Goal: Task Accomplishment & Management: Manage account settings

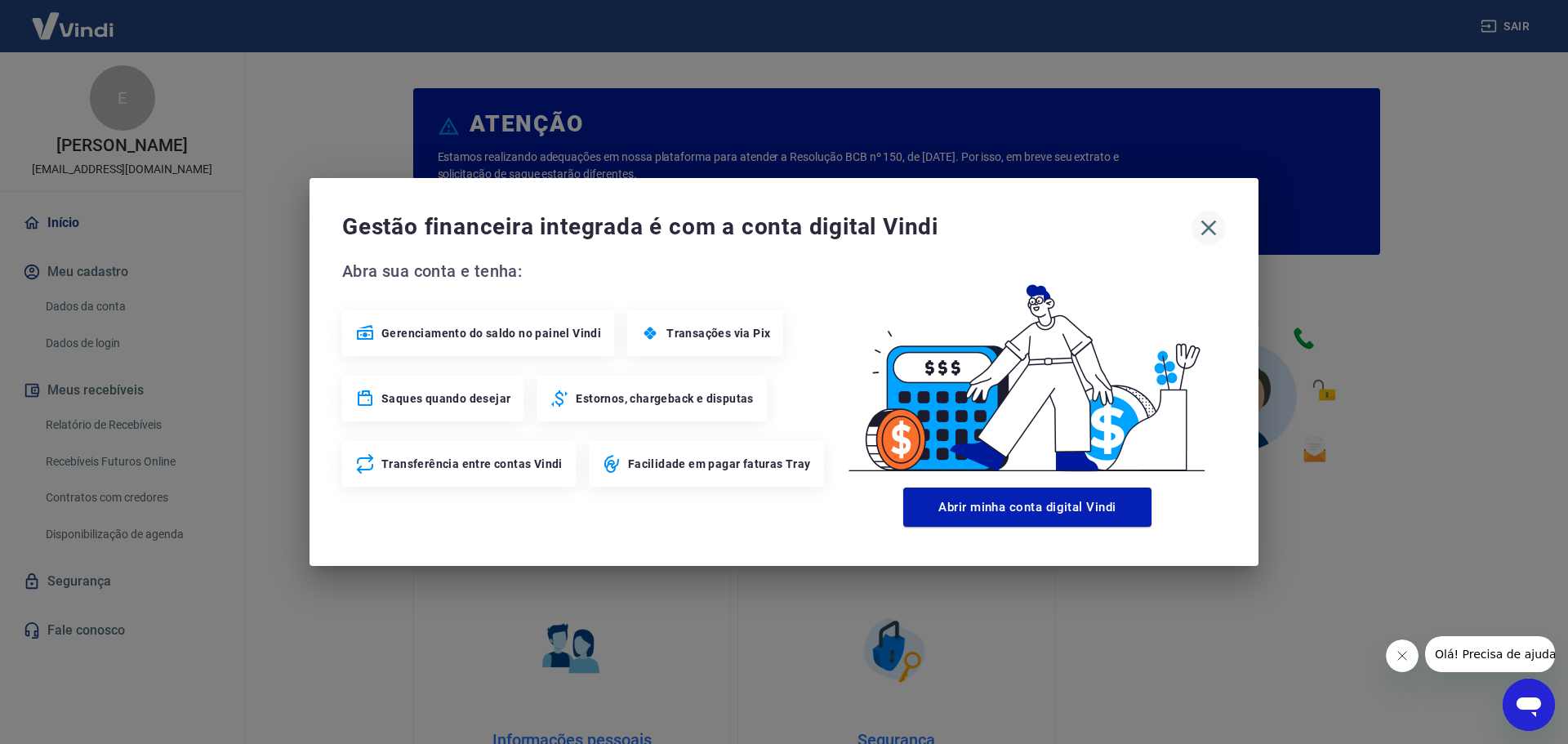
click at [1208, 224] on icon "button" at bounding box center [1208, 227] width 26 height 26
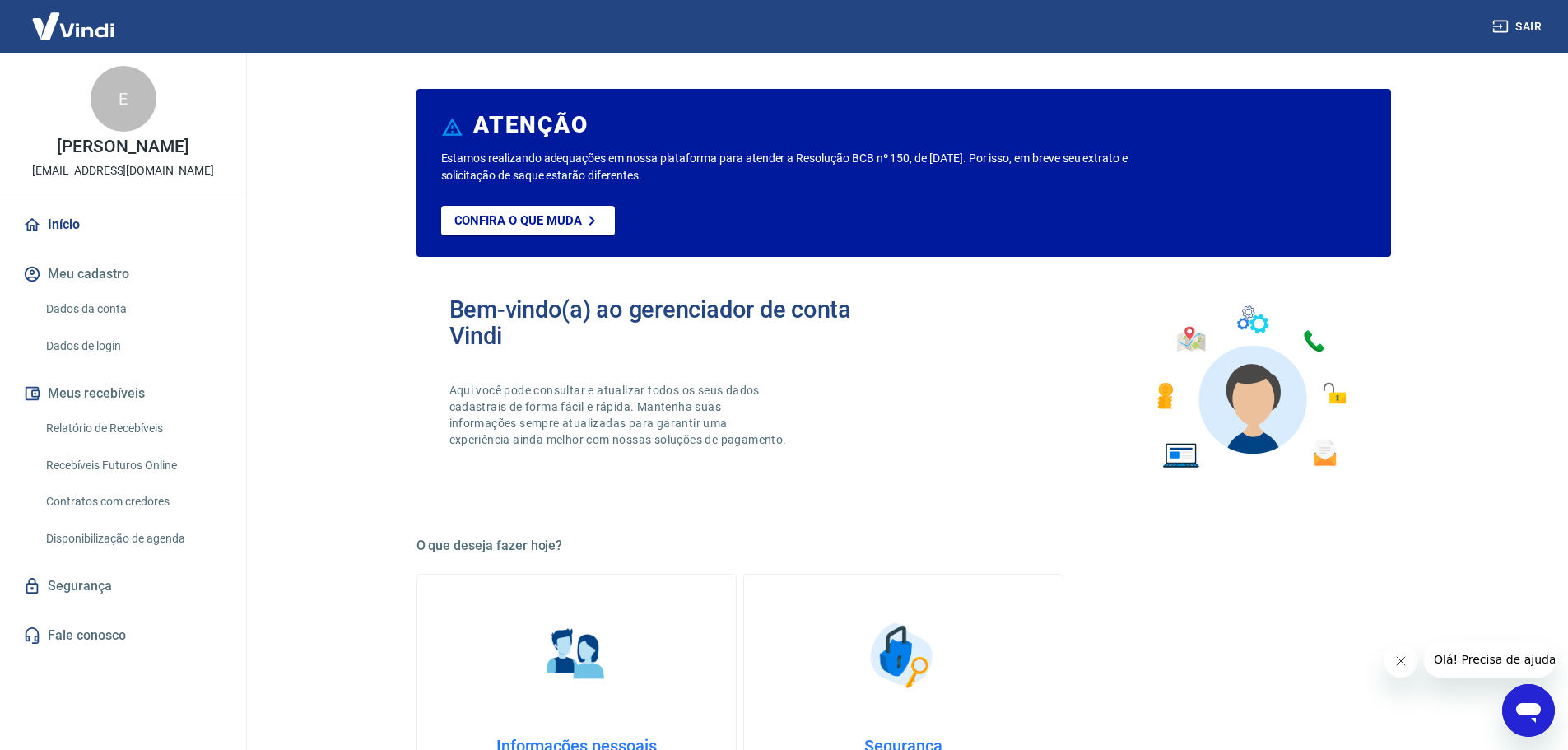
click at [93, 302] on link "Dados da conta" at bounding box center [133, 309] width 187 height 33
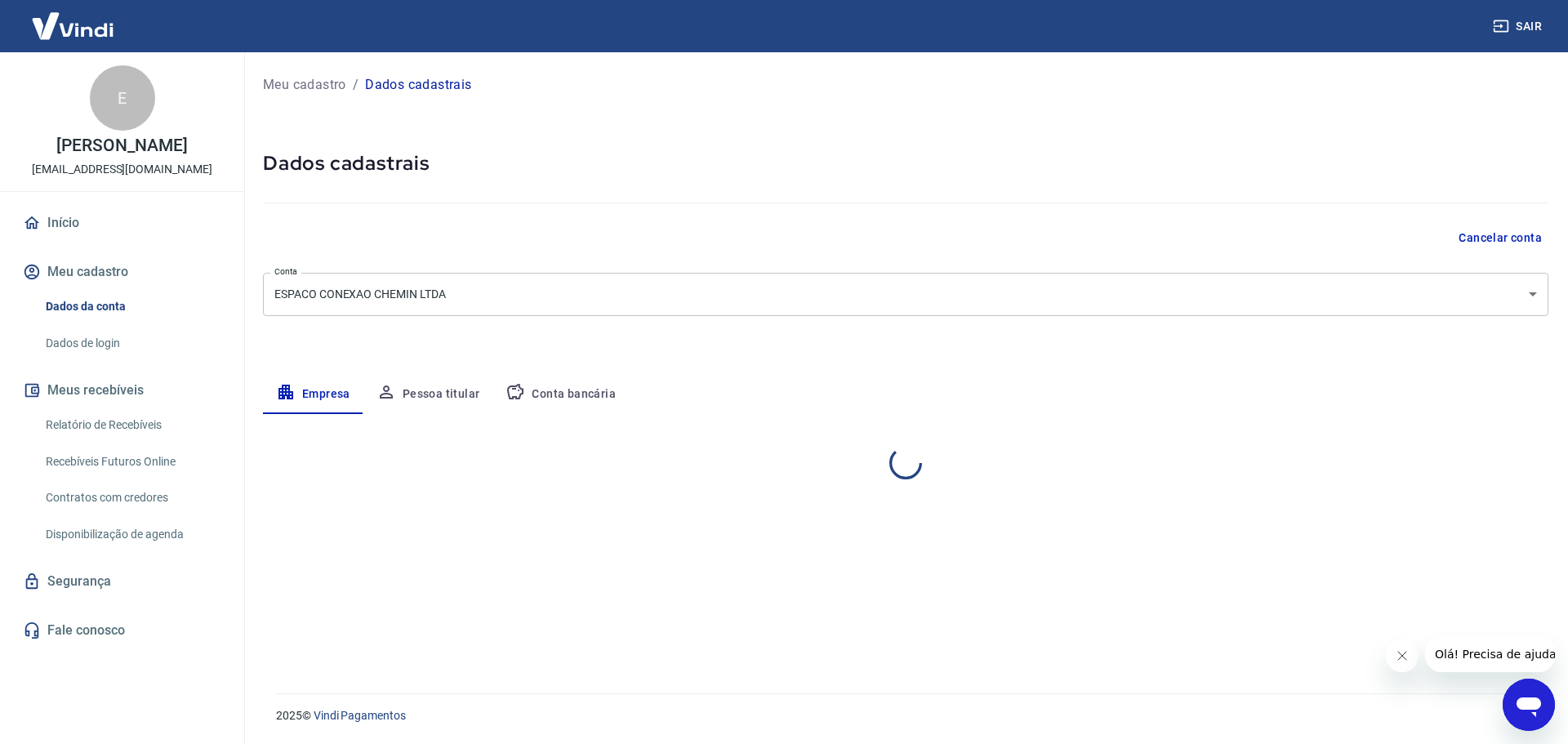
select select "SP"
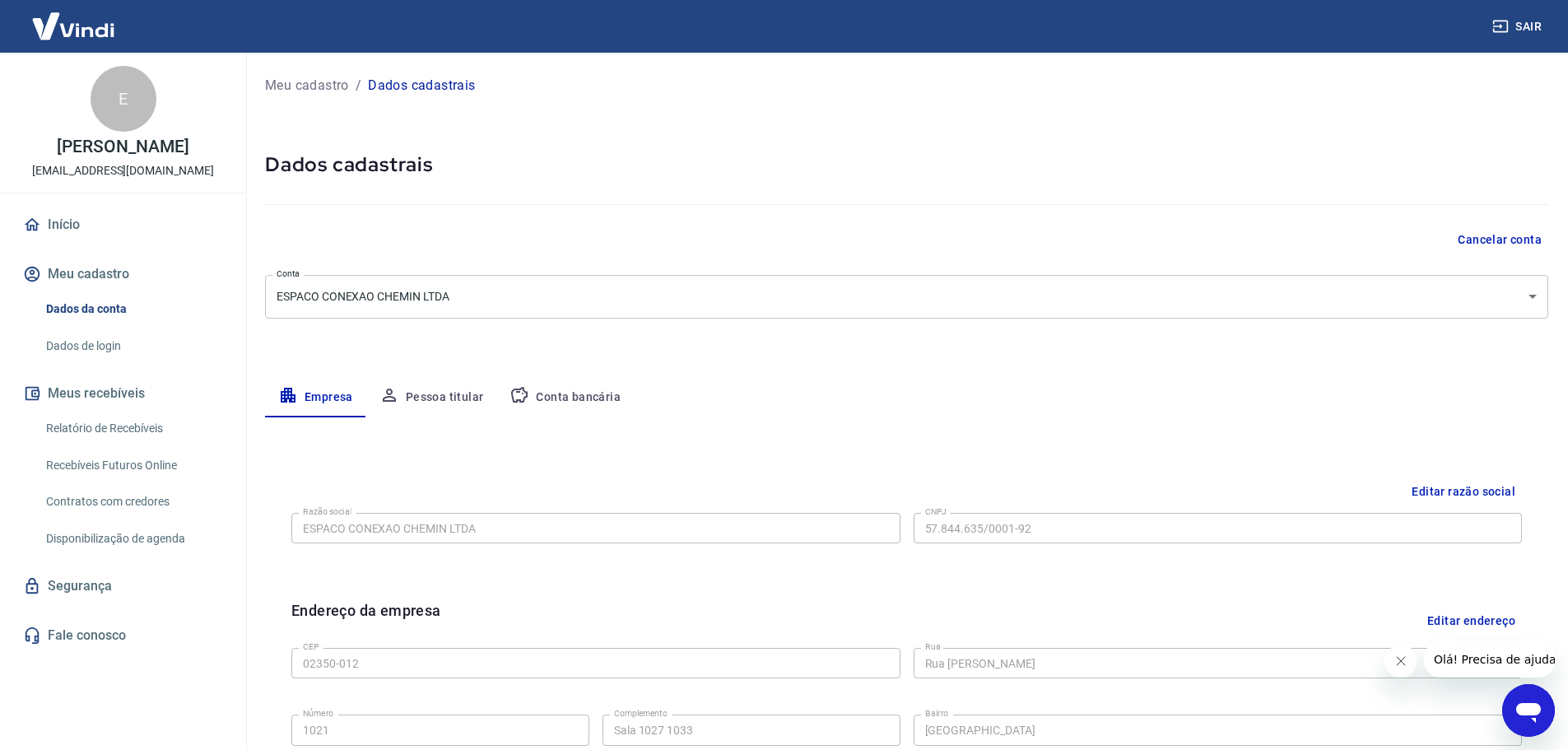
click at [113, 425] on link "Relatório de Recebíveis" at bounding box center [133, 428] width 187 height 33
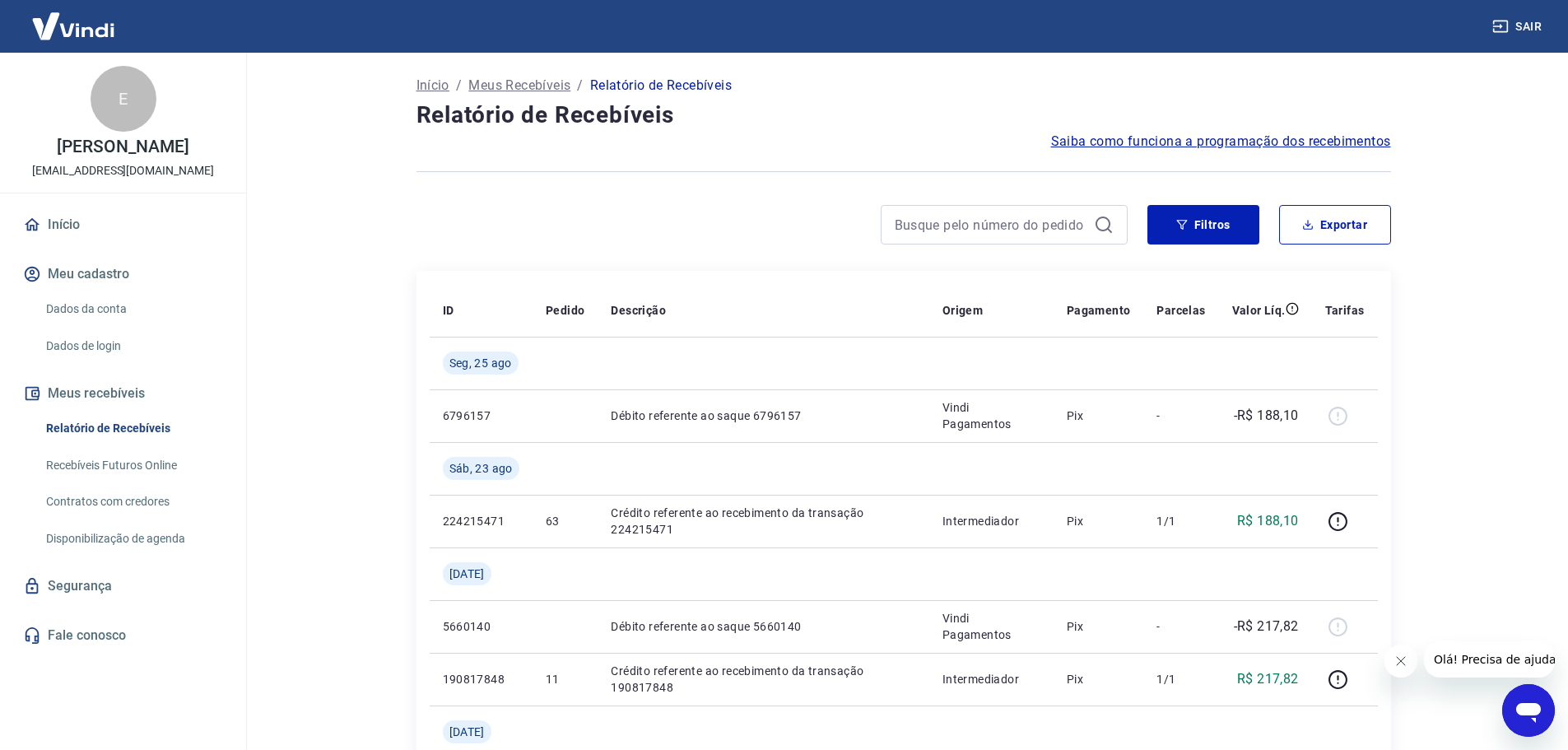
click at [94, 308] on link "Dados da conta" at bounding box center [133, 309] width 187 height 33
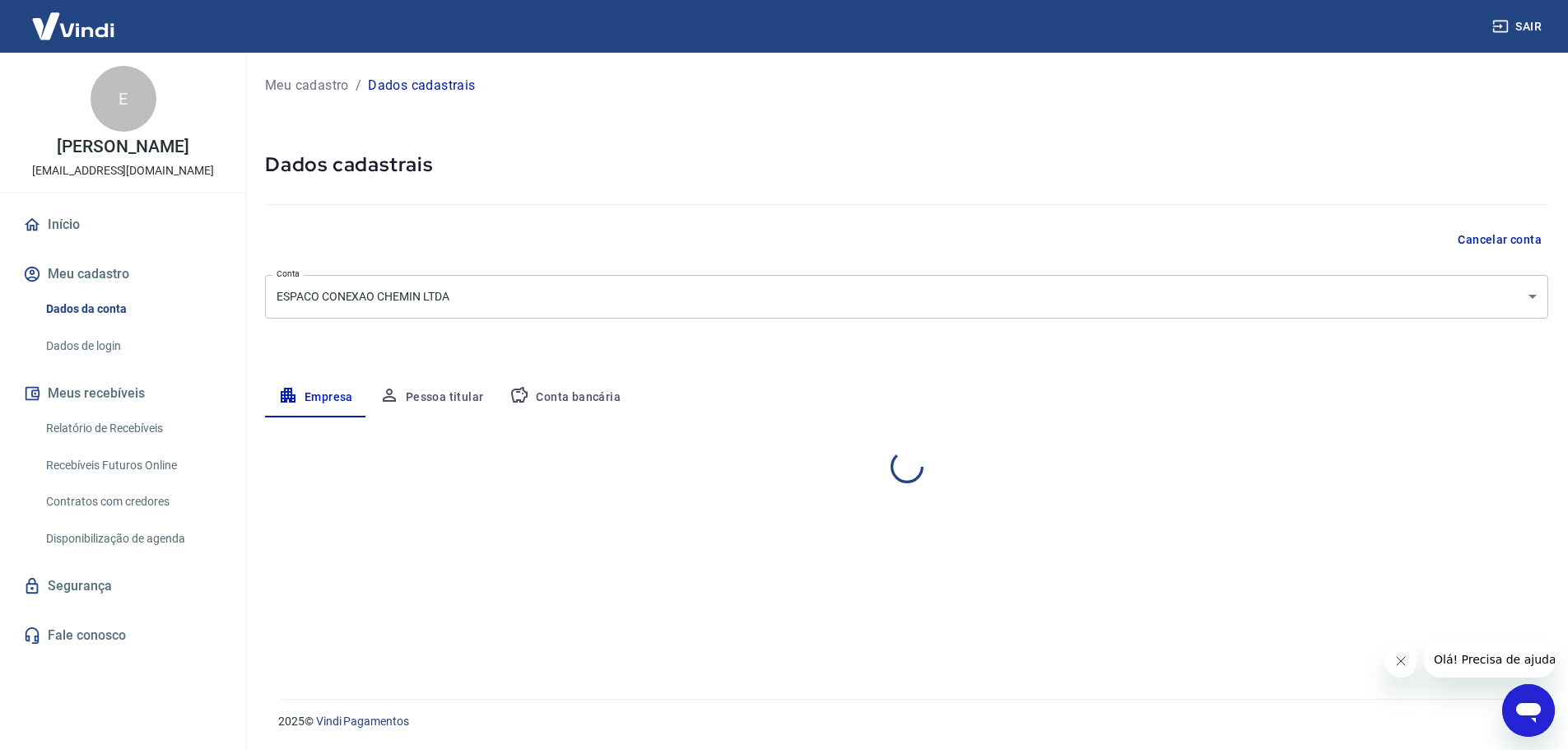
select select "SP"
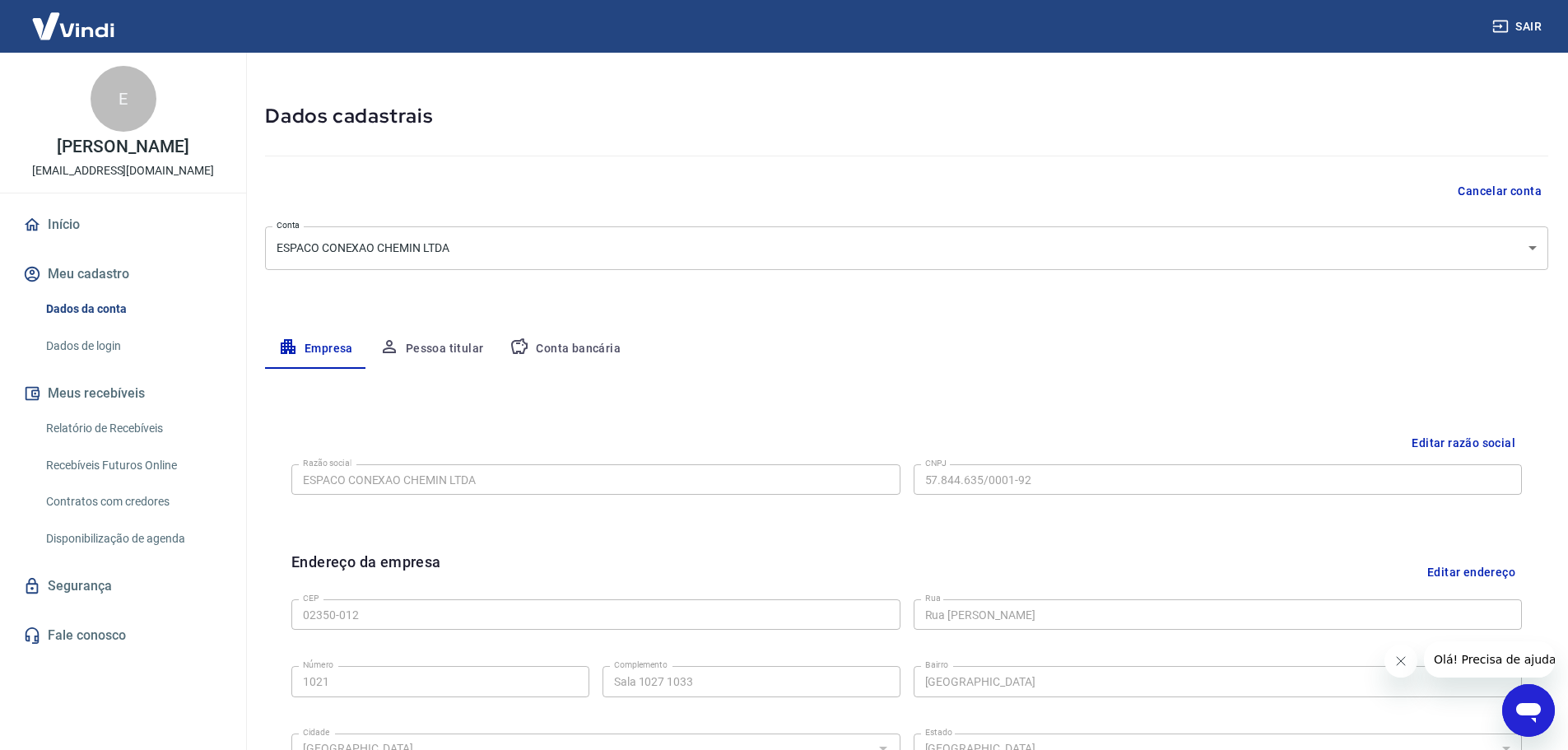
scroll to position [26, 0]
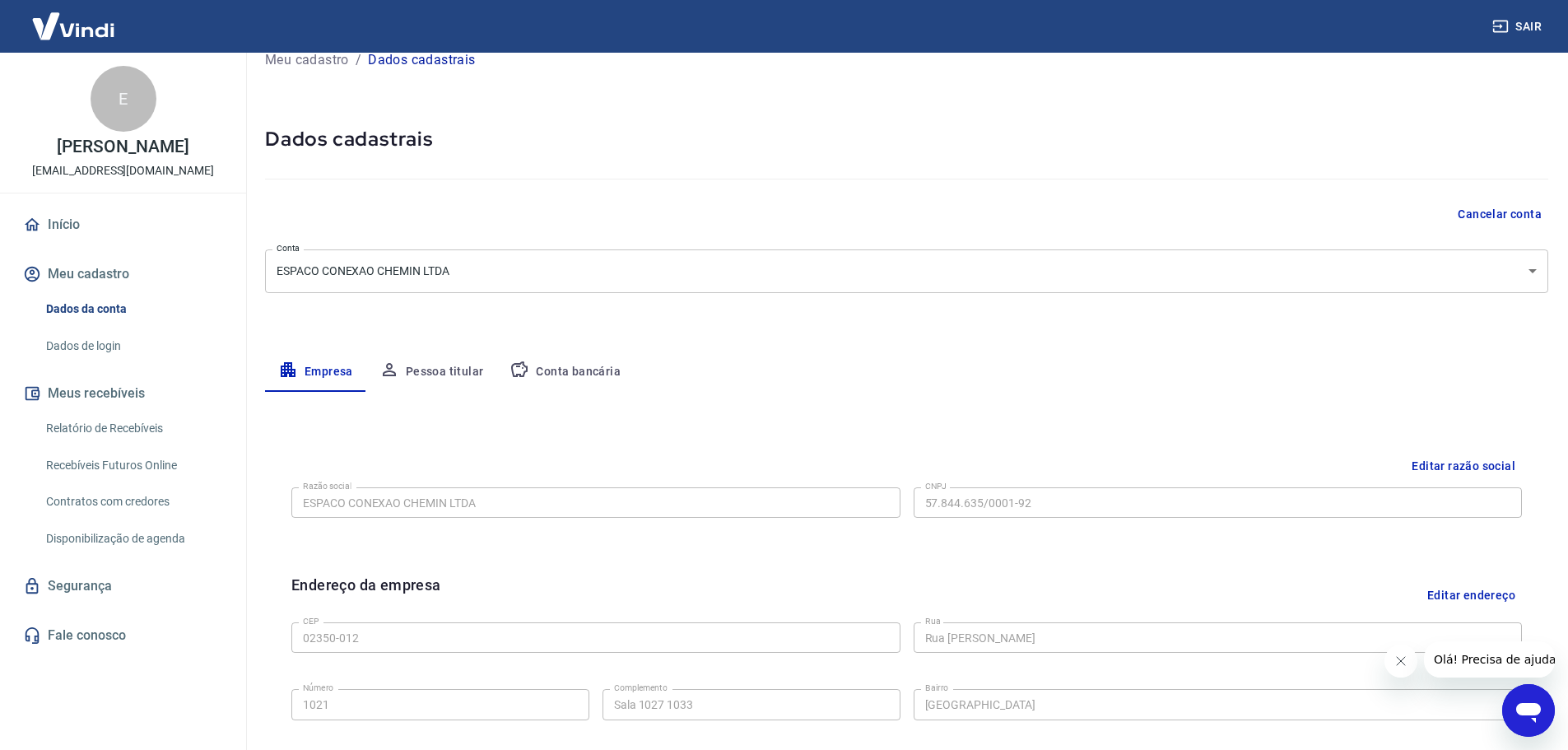
click at [76, 333] on link "Dados de login" at bounding box center [133, 346] width 187 height 33
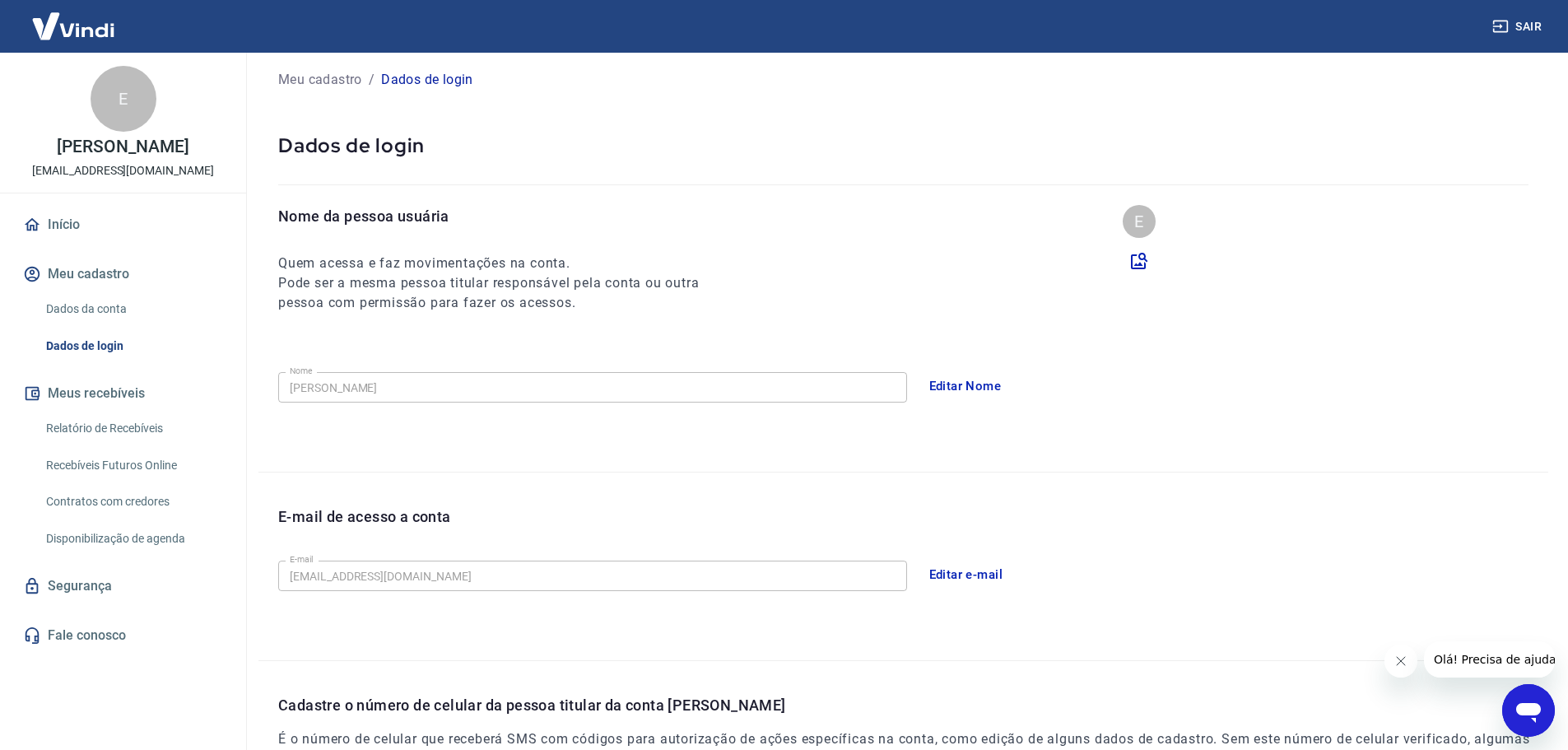
click at [973, 568] on button "Editar e-mail" at bounding box center [967, 575] width 92 height 34
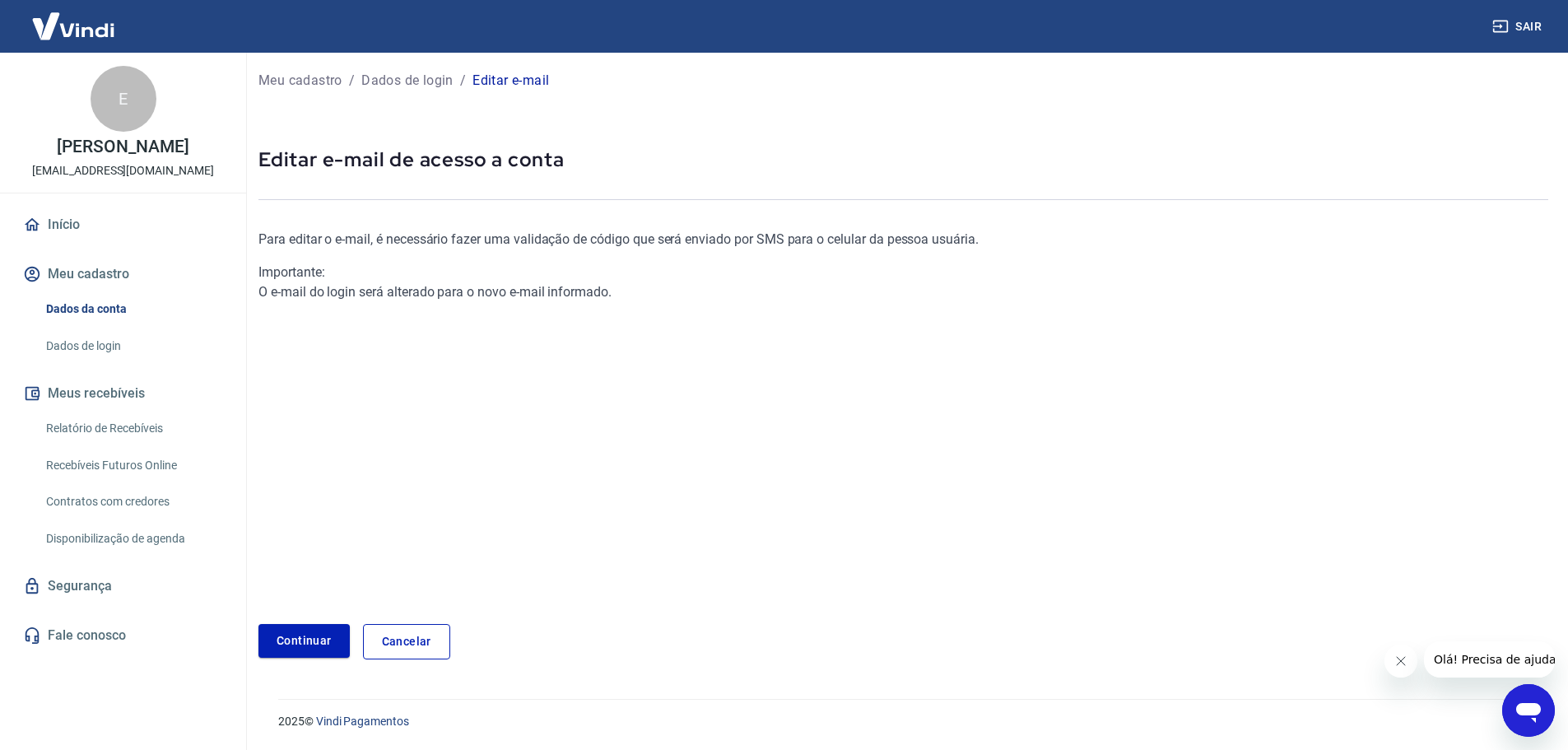
scroll to position [5, 0]
drag, startPoint x: 105, startPoint y: 338, endPoint x: 119, endPoint y: 349, distance: 17.8
click at [105, 338] on link "Dados de login" at bounding box center [133, 346] width 187 height 33
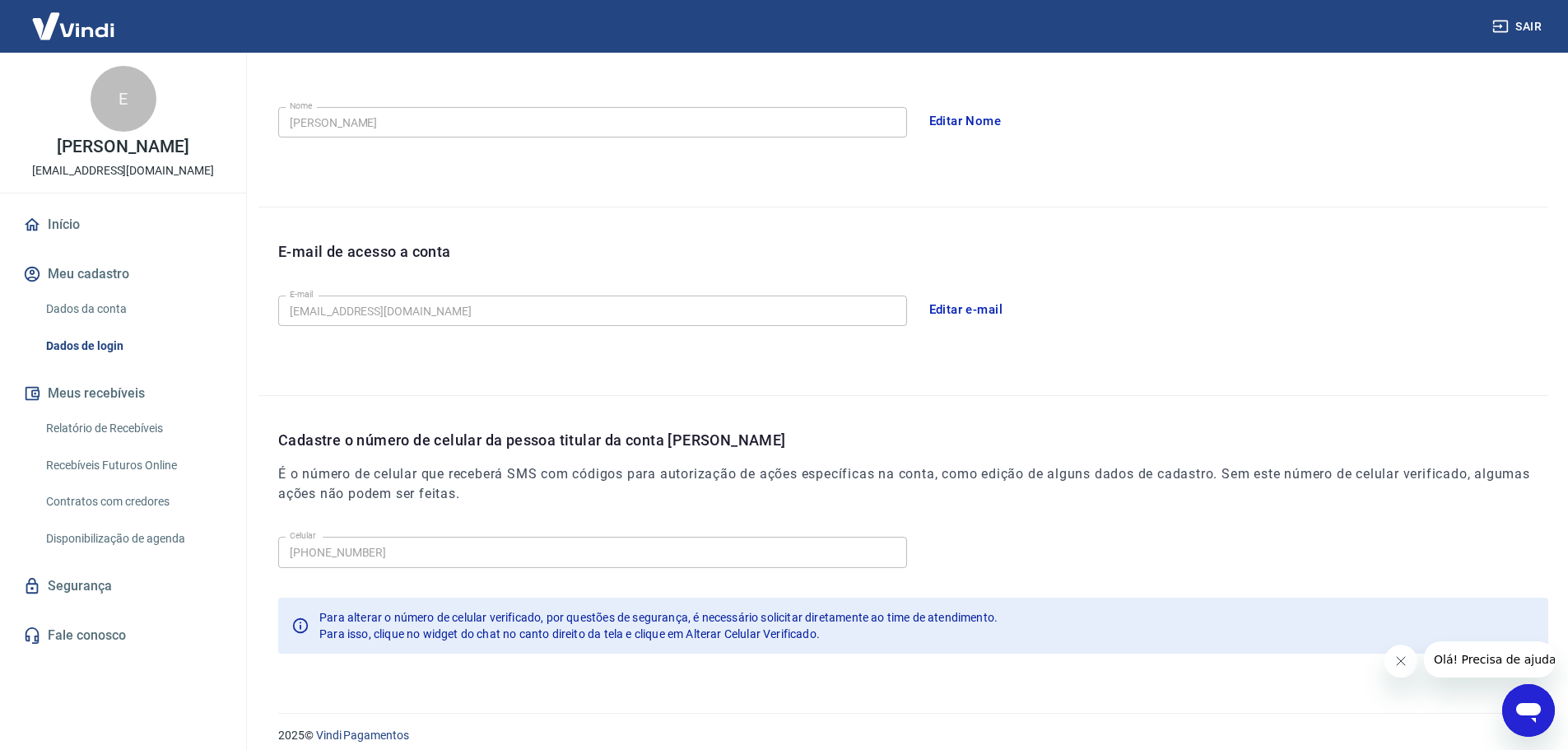
scroll to position [305, 0]
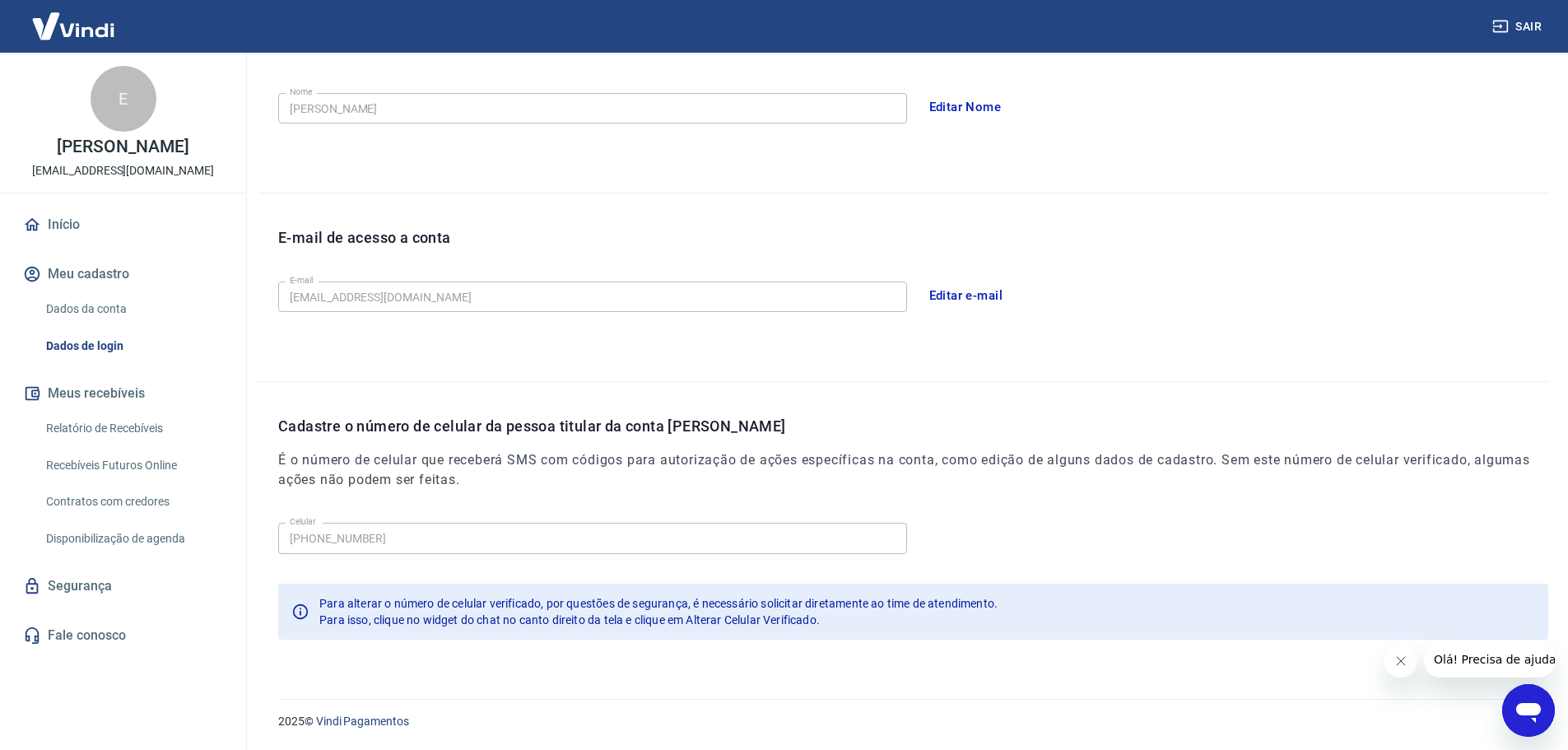
click at [1538, 713] on icon "Abrir janela de mensagens" at bounding box center [1528, 714] width 25 height 20
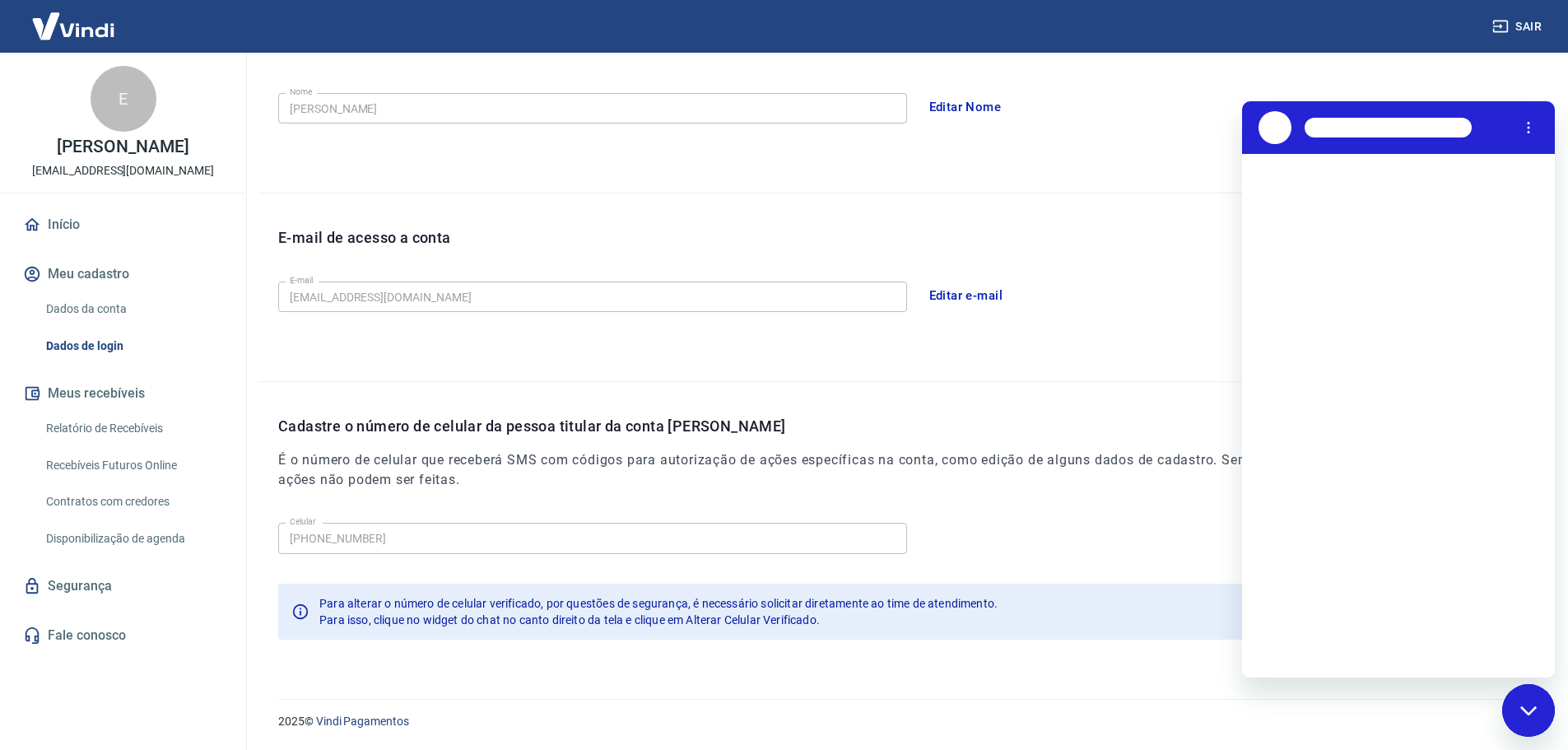
scroll to position [0, 0]
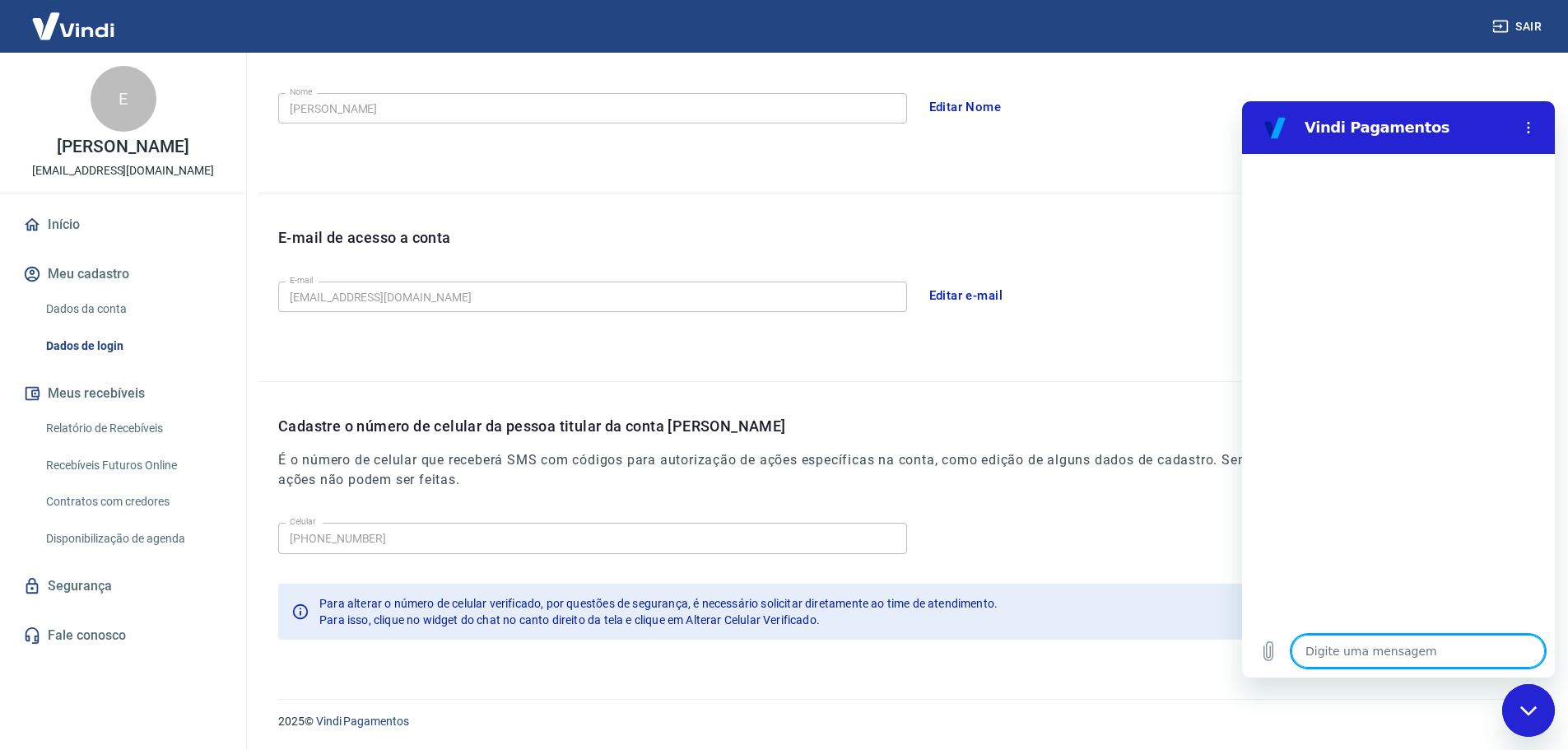
click at [1417, 663] on textarea at bounding box center [1418, 651] width 254 height 32
type textarea "O"
type textarea "x"
type textarea "Ol"
type textarea "x"
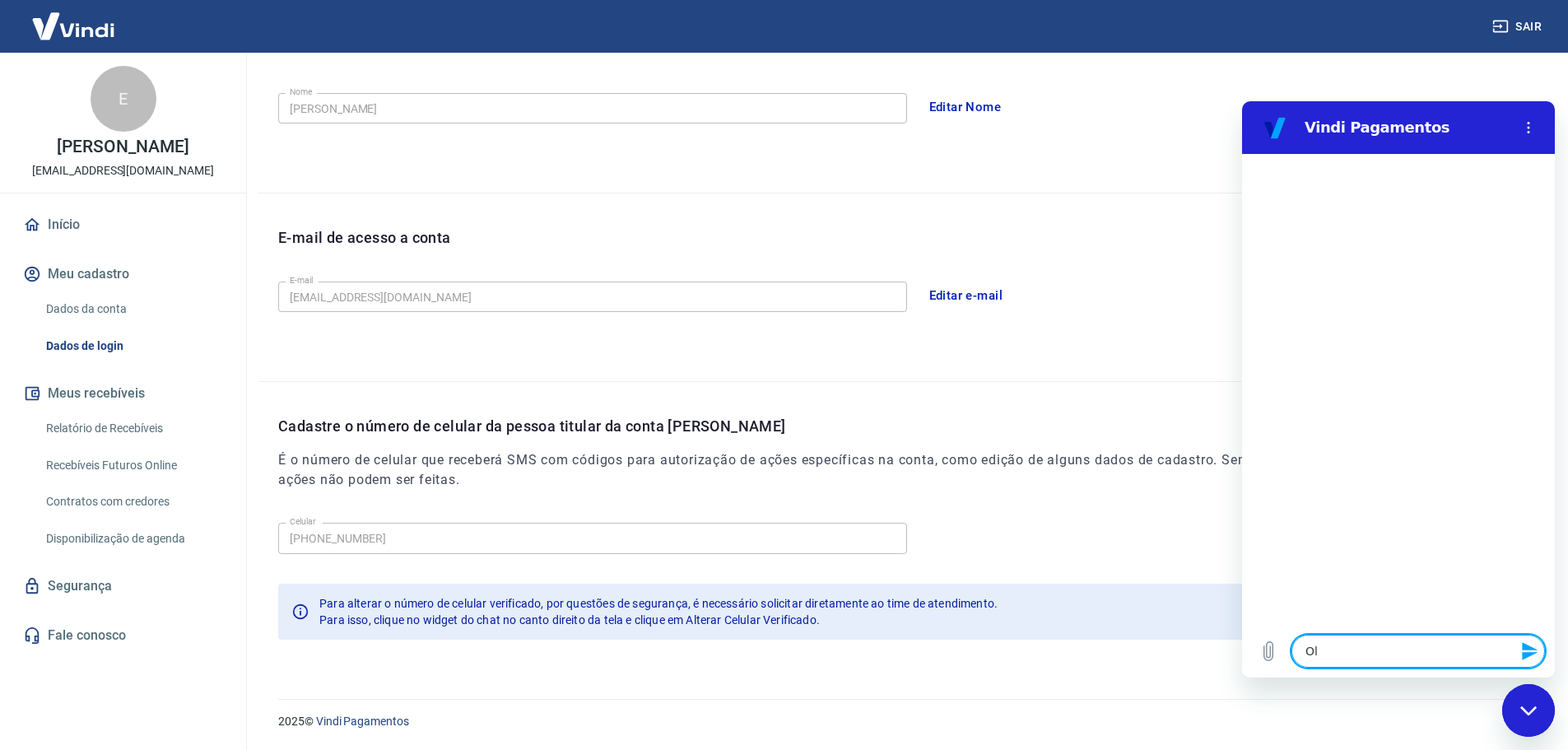
type textarea "Olá"
type textarea "x"
type textarea "Olá"
type textarea "x"
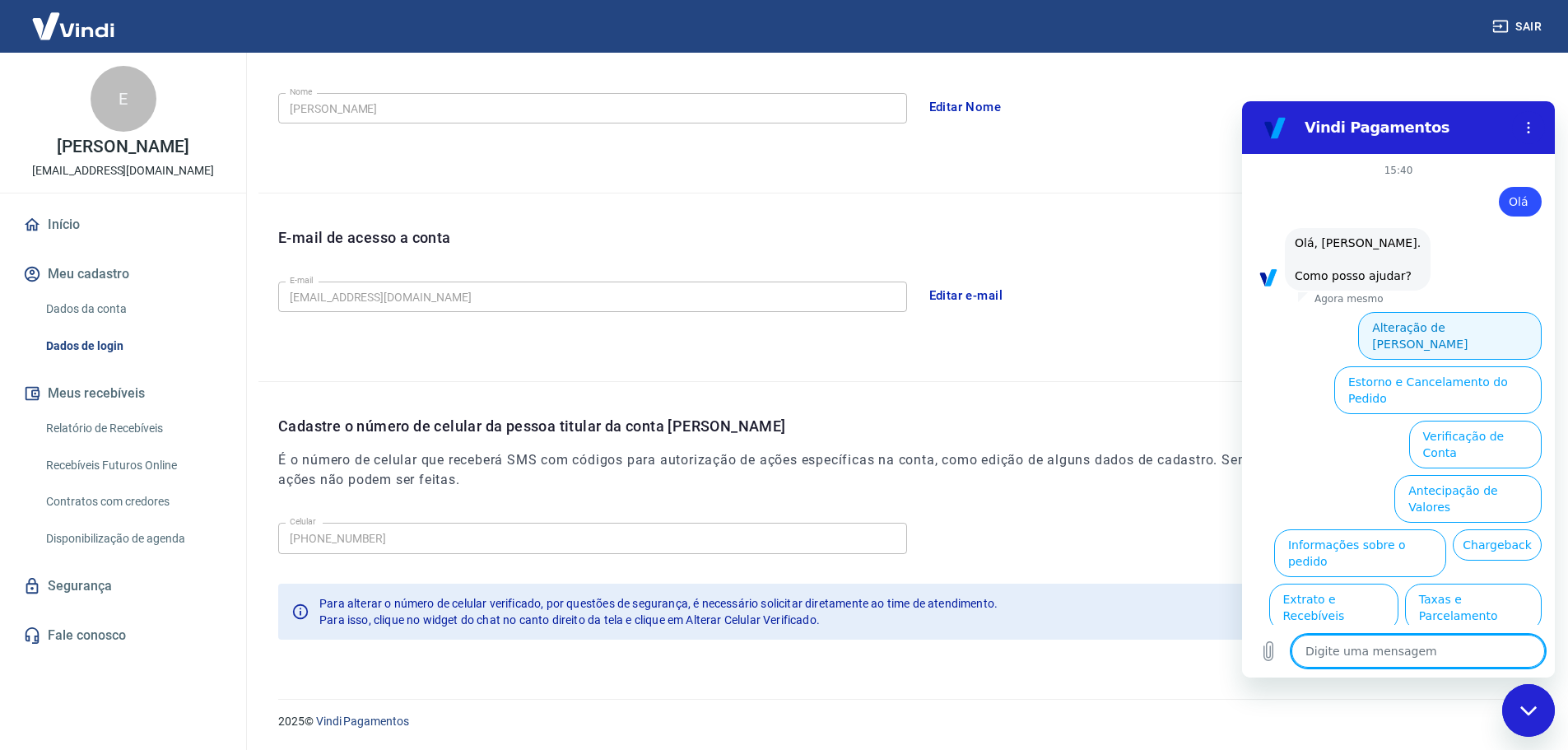
click at [1469, 327] on button "Alteração de [PERSON_NAME]" at bounding box center [1450, 336] width 184 height 48
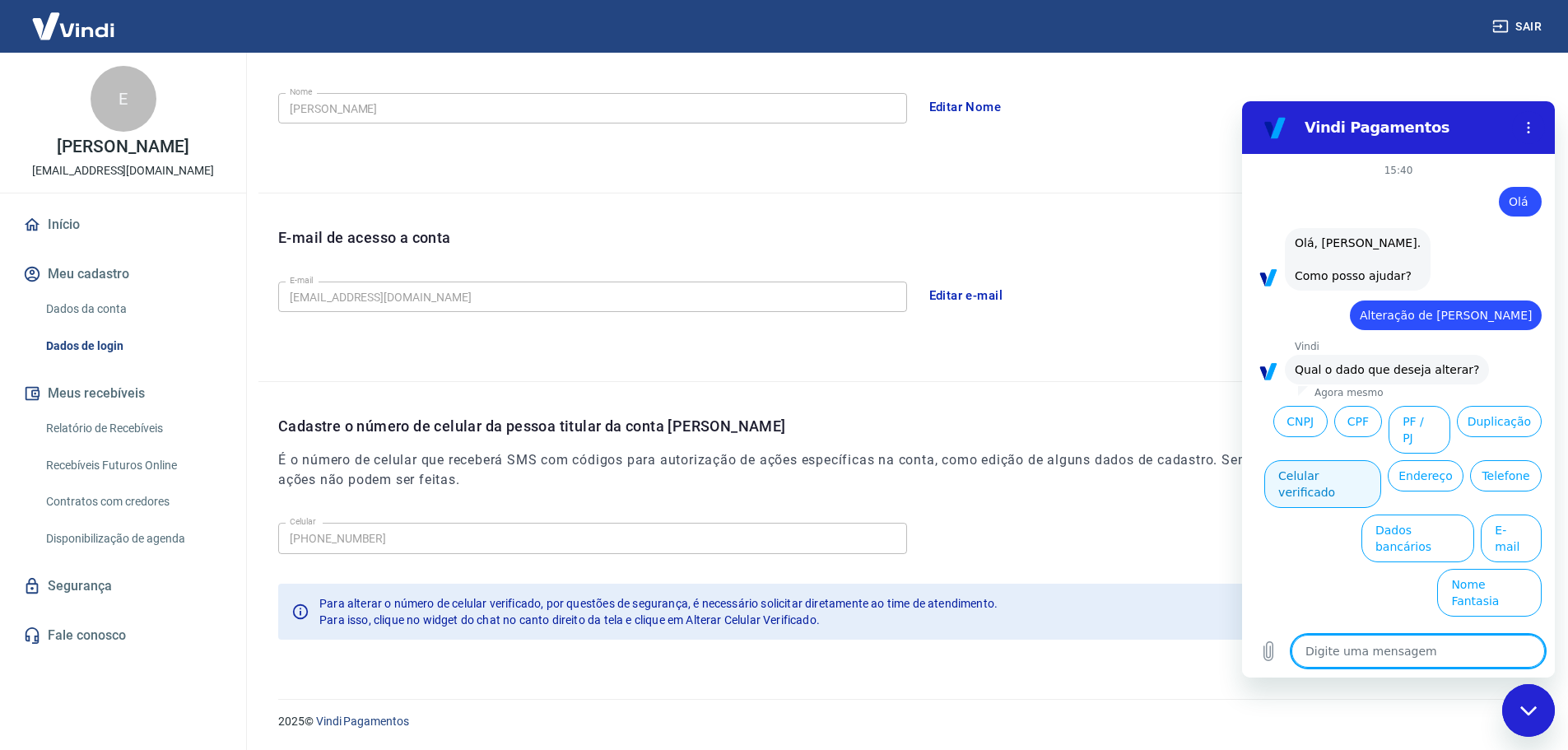
click at [1343, 461] on button "Celular verificado" at bounding box center [1322, 484] width 117 height 48
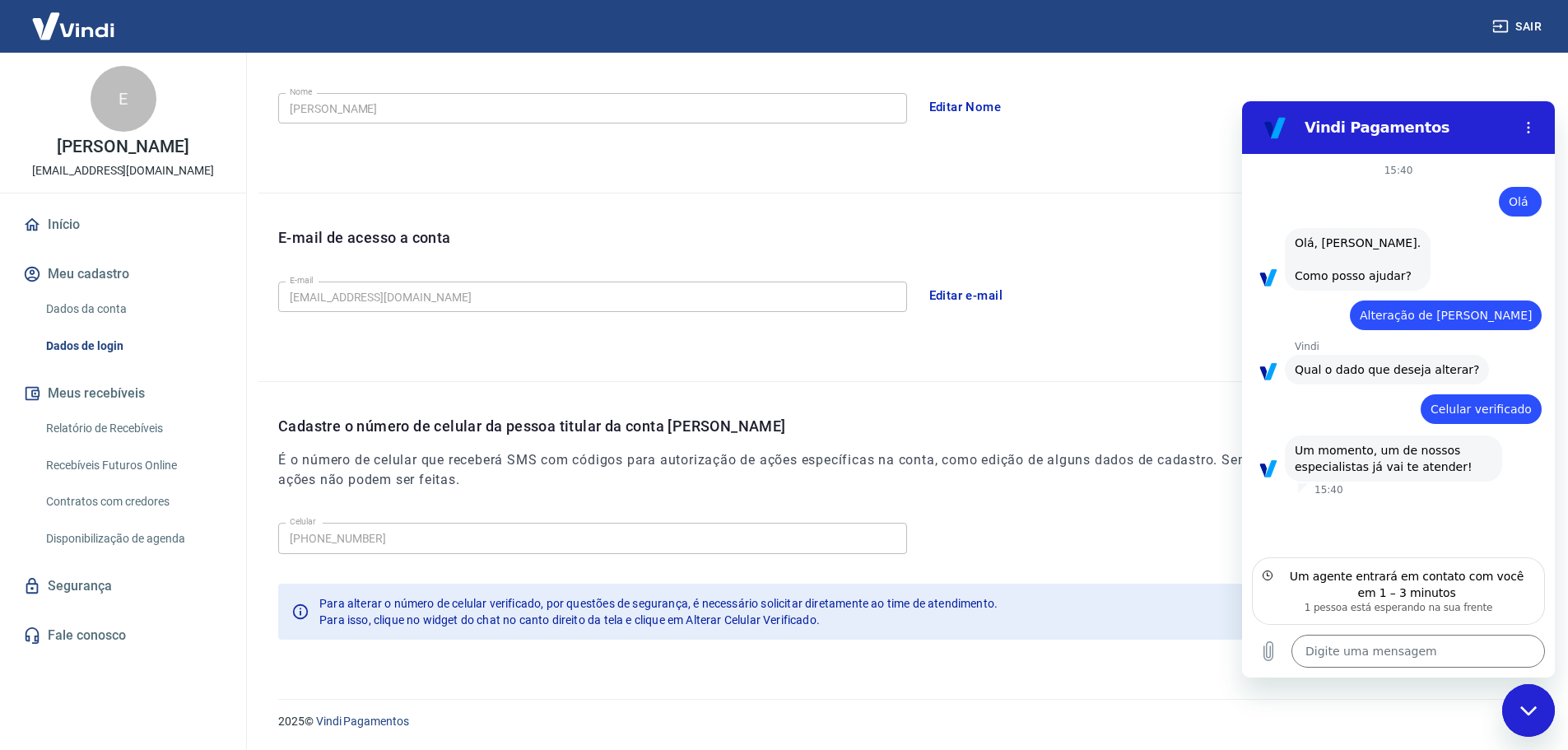
type textarea "x"
click at [1395, 644] on textarea at bounding box center [1418, 651] width 254 height 32
type textarea "o"
type textarea "x"
type textarea "ok"
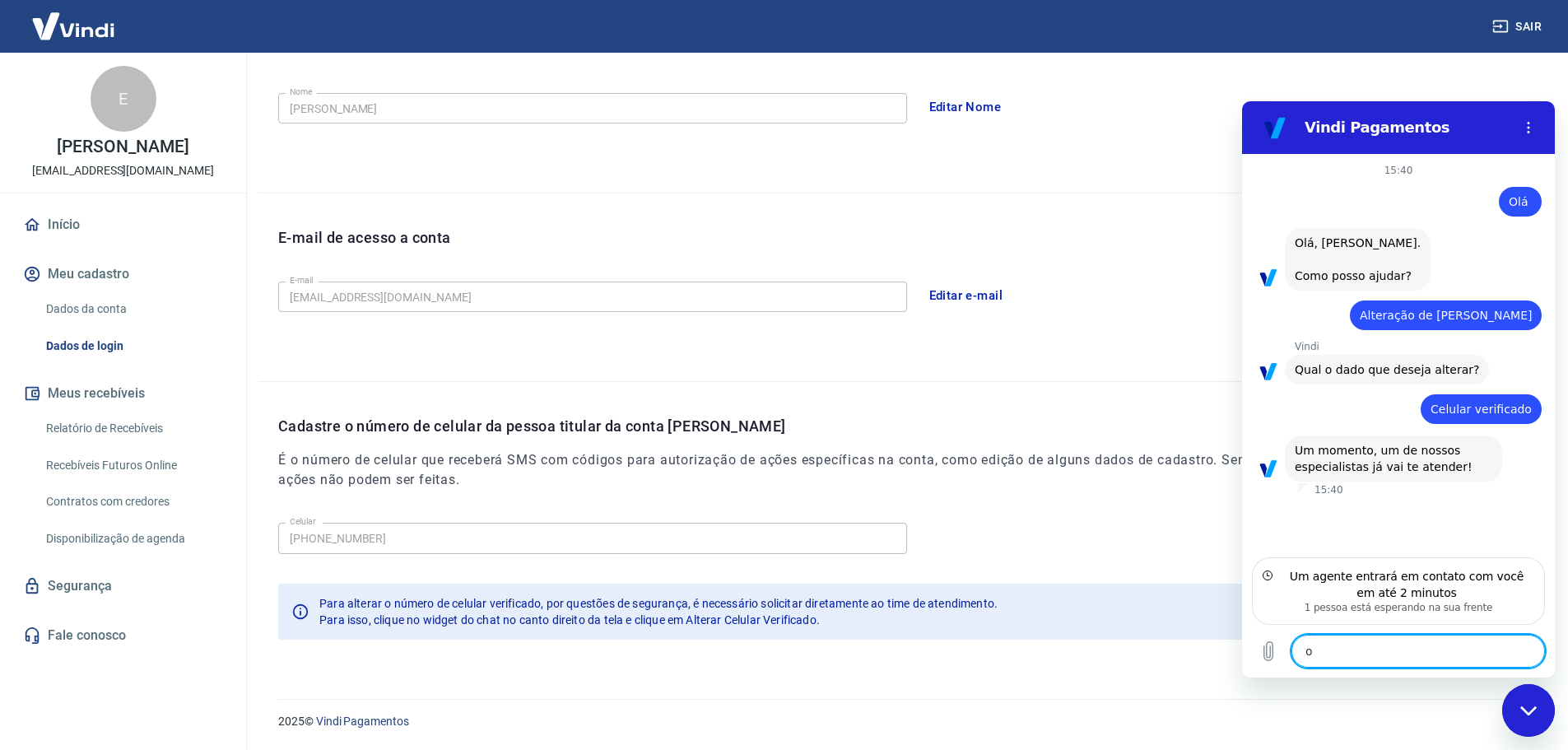
type textarea "x"
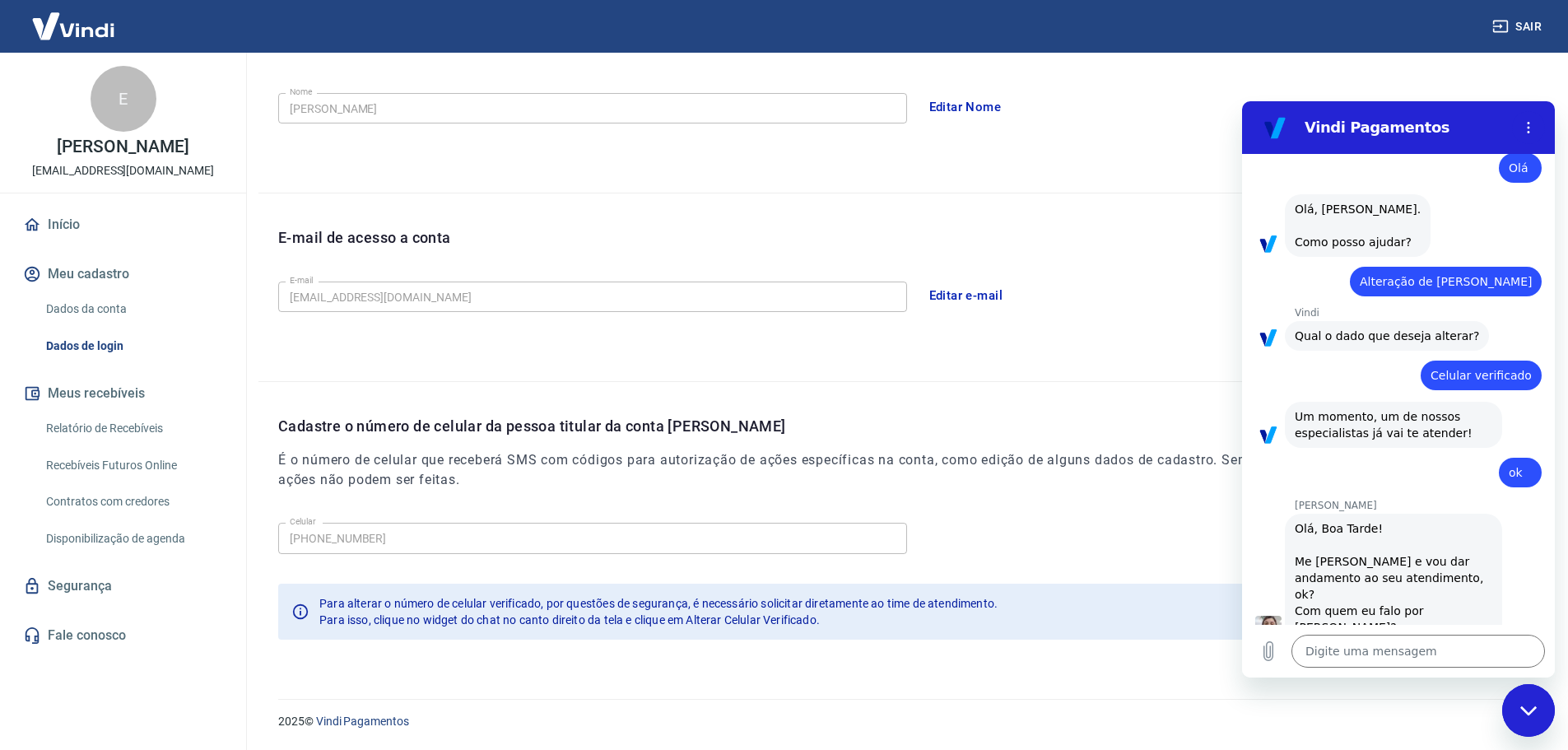
type textarea "x"
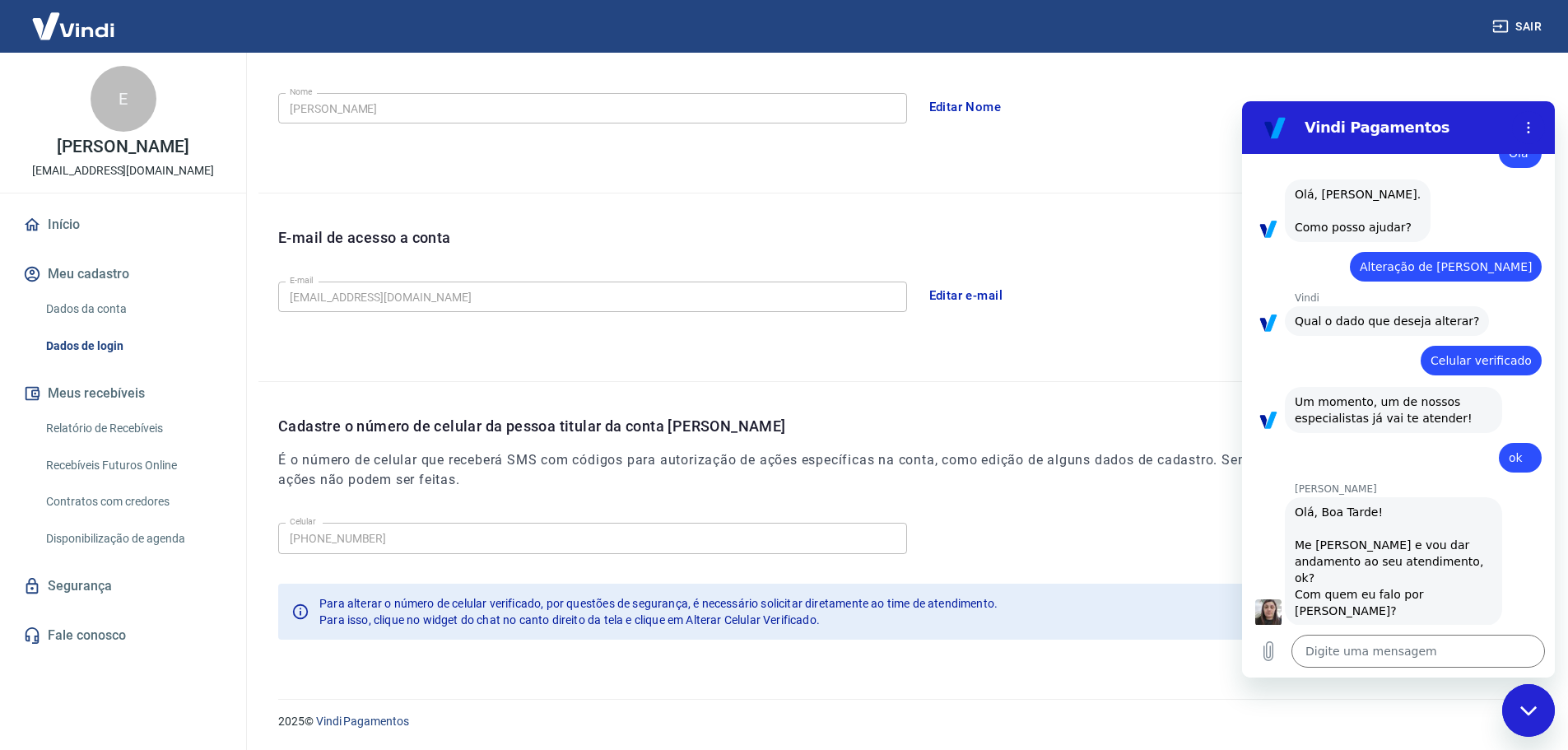
scroll to position [52, 0]
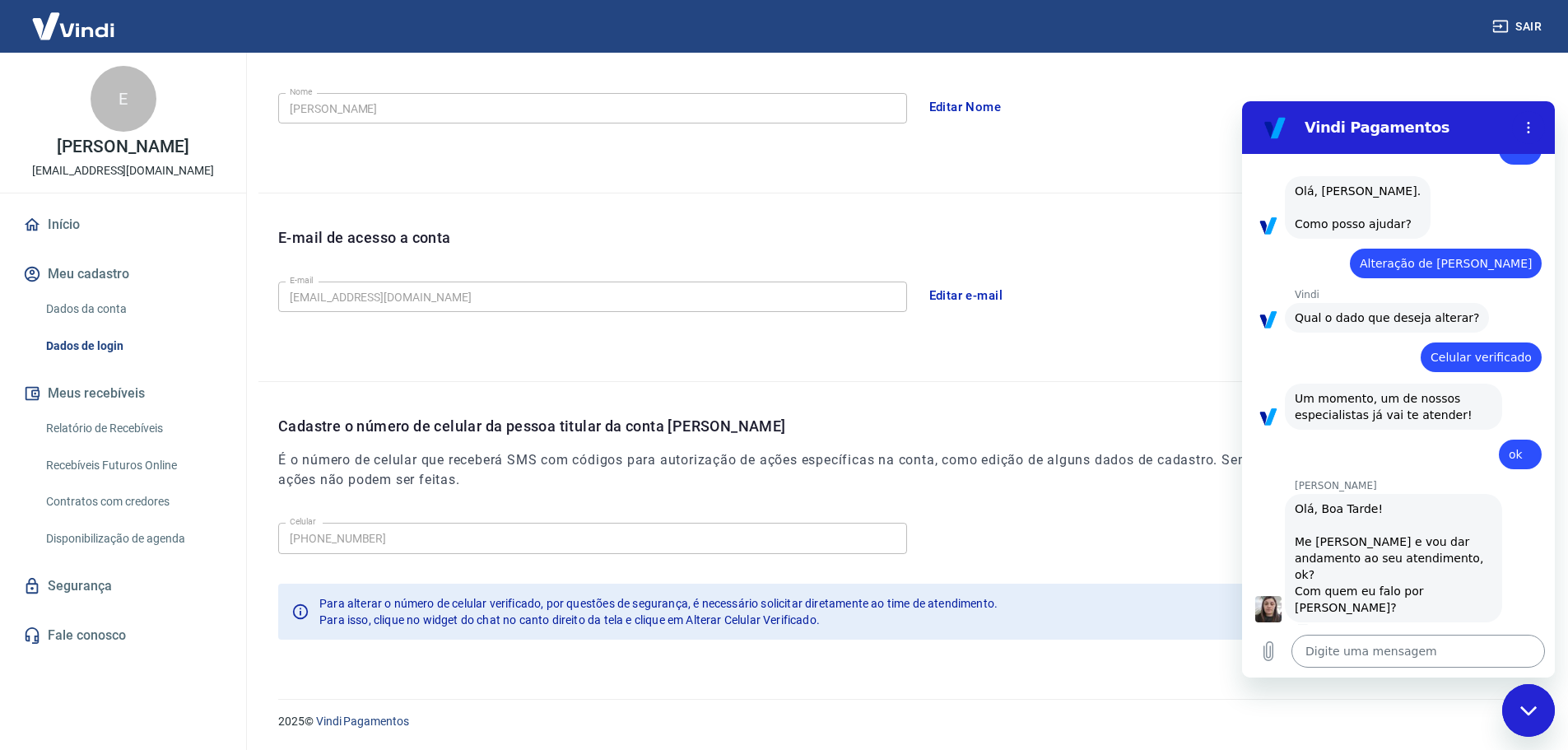
click at [1397, 652] on textarea at bounding box center [1418, 651] width 254 height 32
type textarea "B"
type textarea "x"
type textarea "Bo"
type textarea "x"
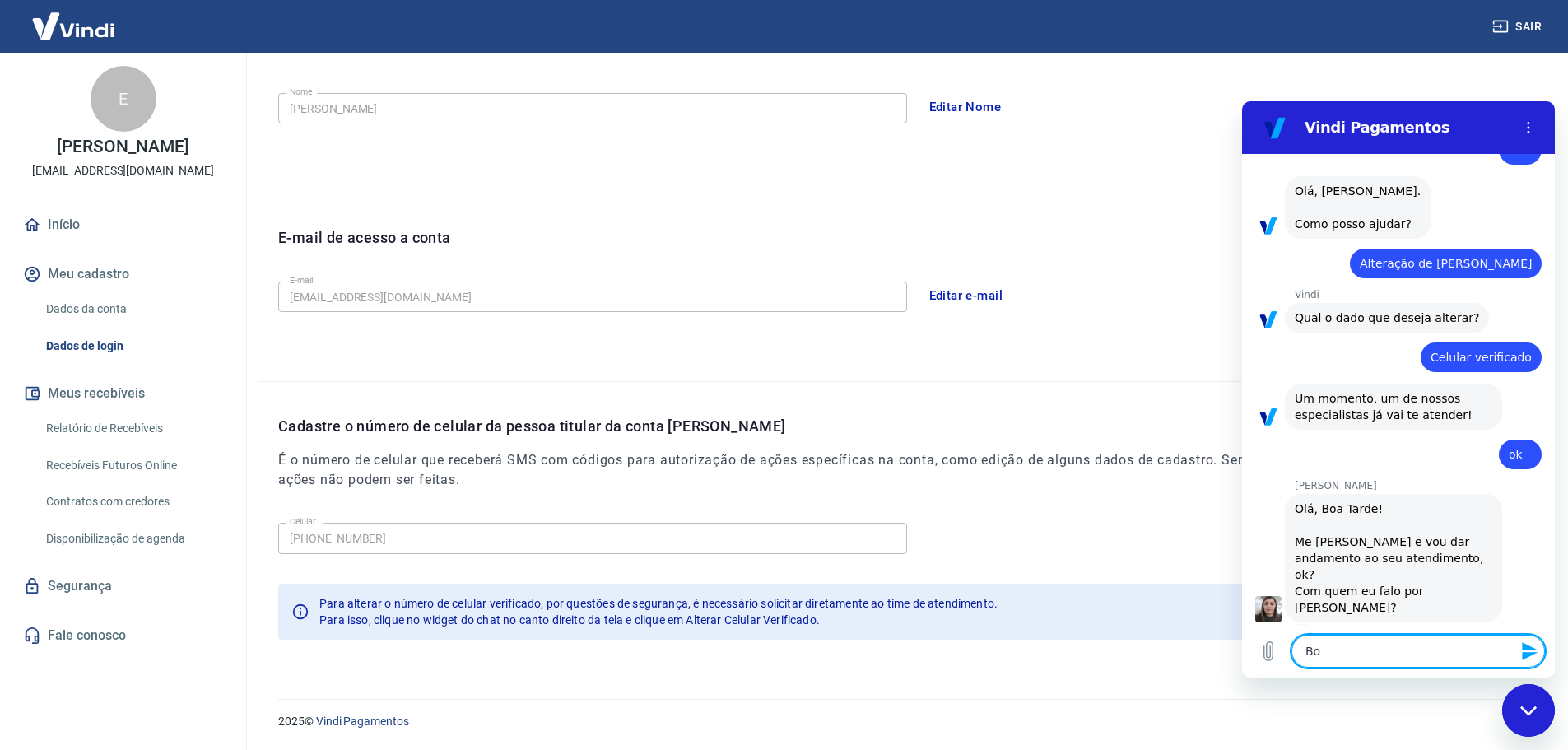
type textarea "Boa"
type textarea "x"
type textarea "Boa"
type textarea "x"
type textarea "Boa t5"
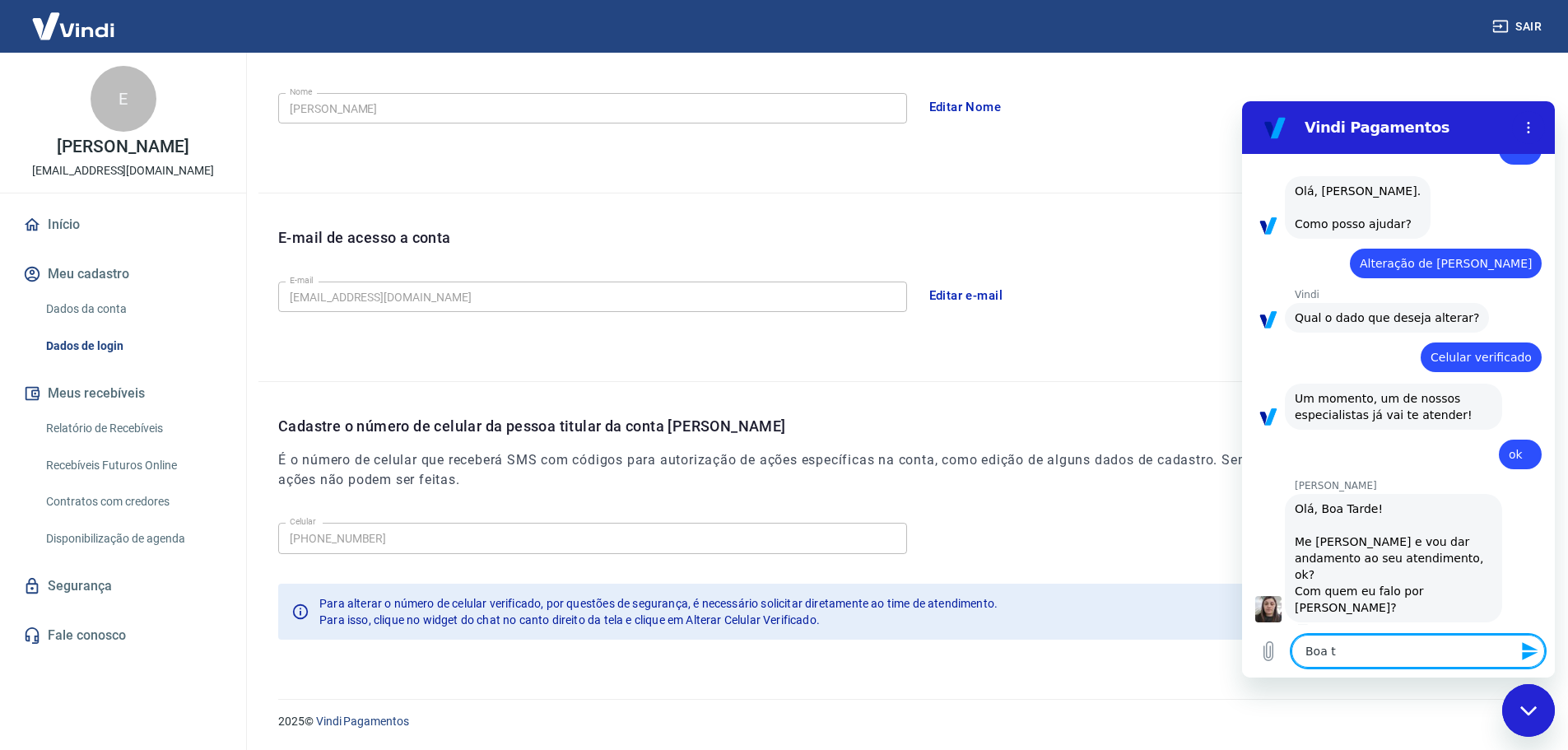
type textarea "x"
type textarea "Boa t5a"
type textarea "x"
type textarea "Boa t5ar"
type textarea "x"
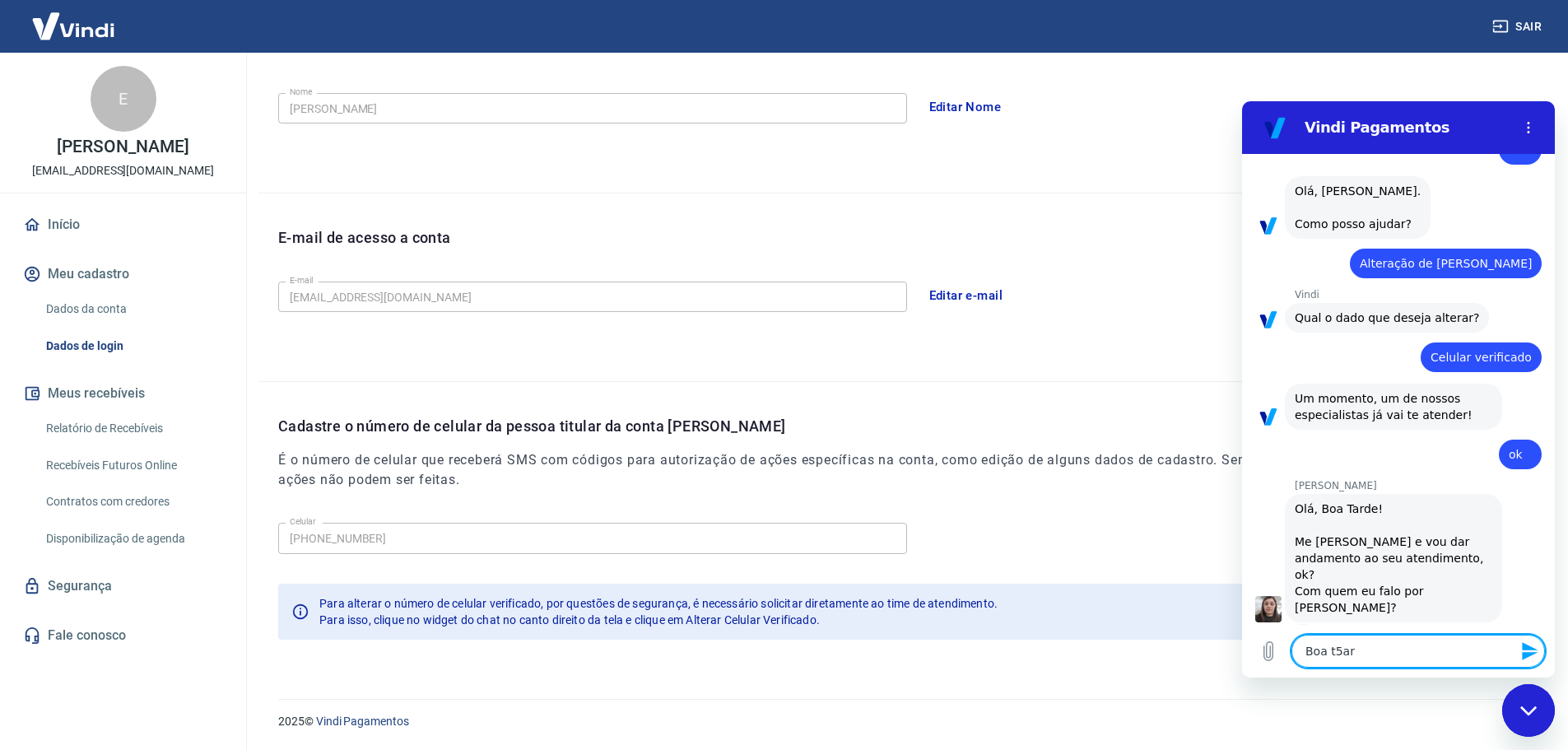
type textarea "Boa t5ard"
type textarea "x"
type textarea "Boa t5arde"
type textarea "x"
type textarea "Boa t5ard"
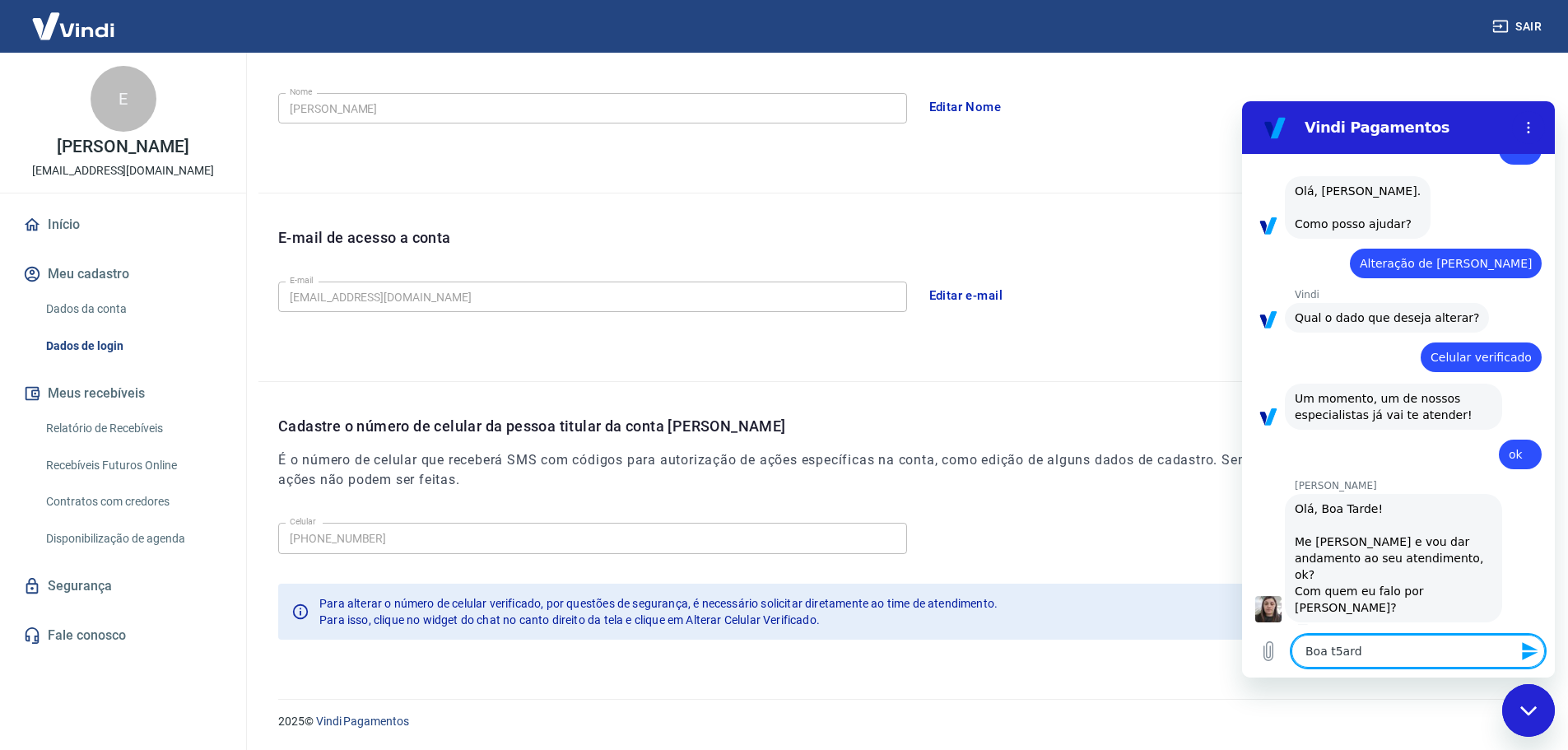
type textarea "x"
type textarea "Boa t5ar"
type textarea "x"
type textarea "Boa t5a"
type textarea "x"
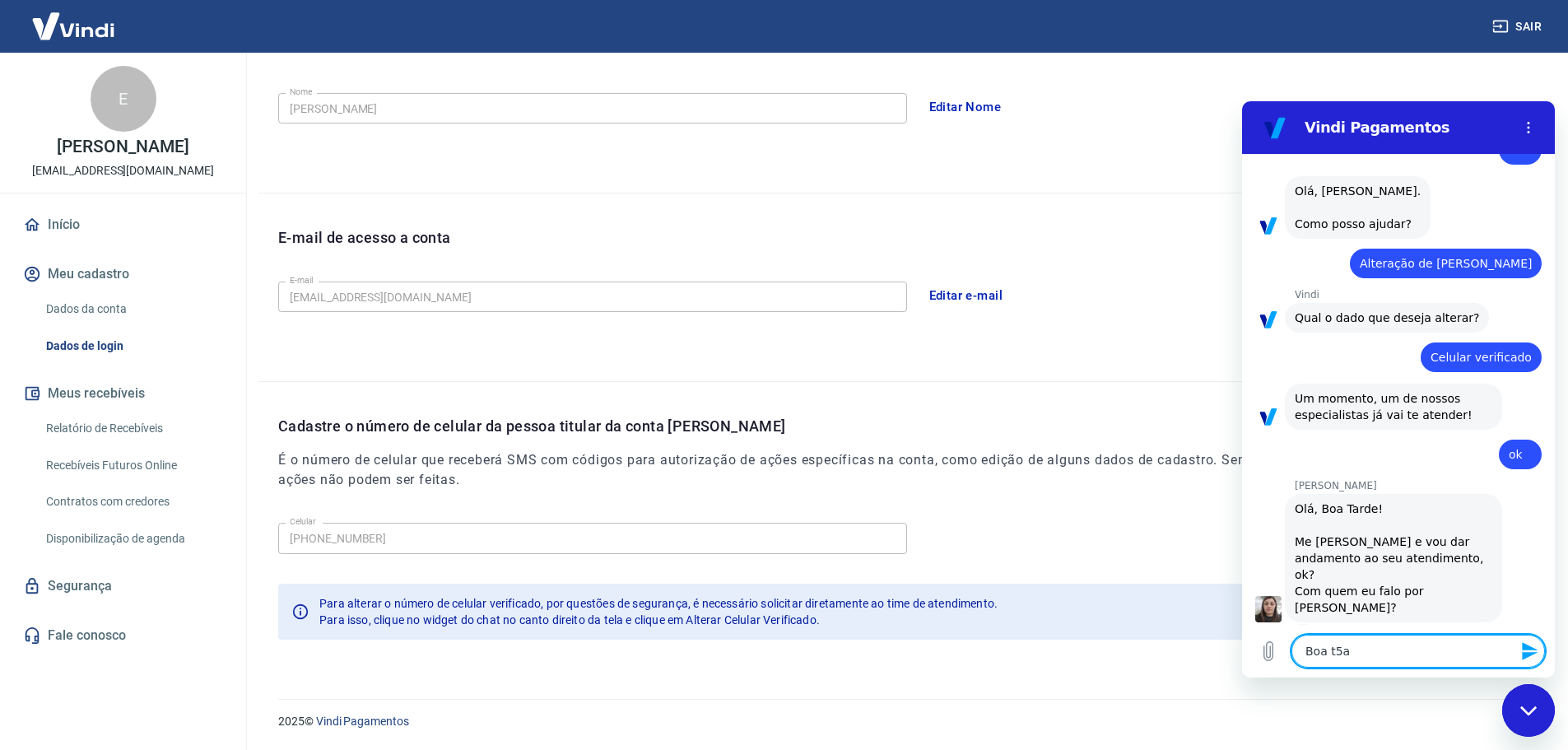
type textarea "Boa t5"
type textarea "x"
type textarea "Boa t"
type textarea "x"
type textarea "Boa"
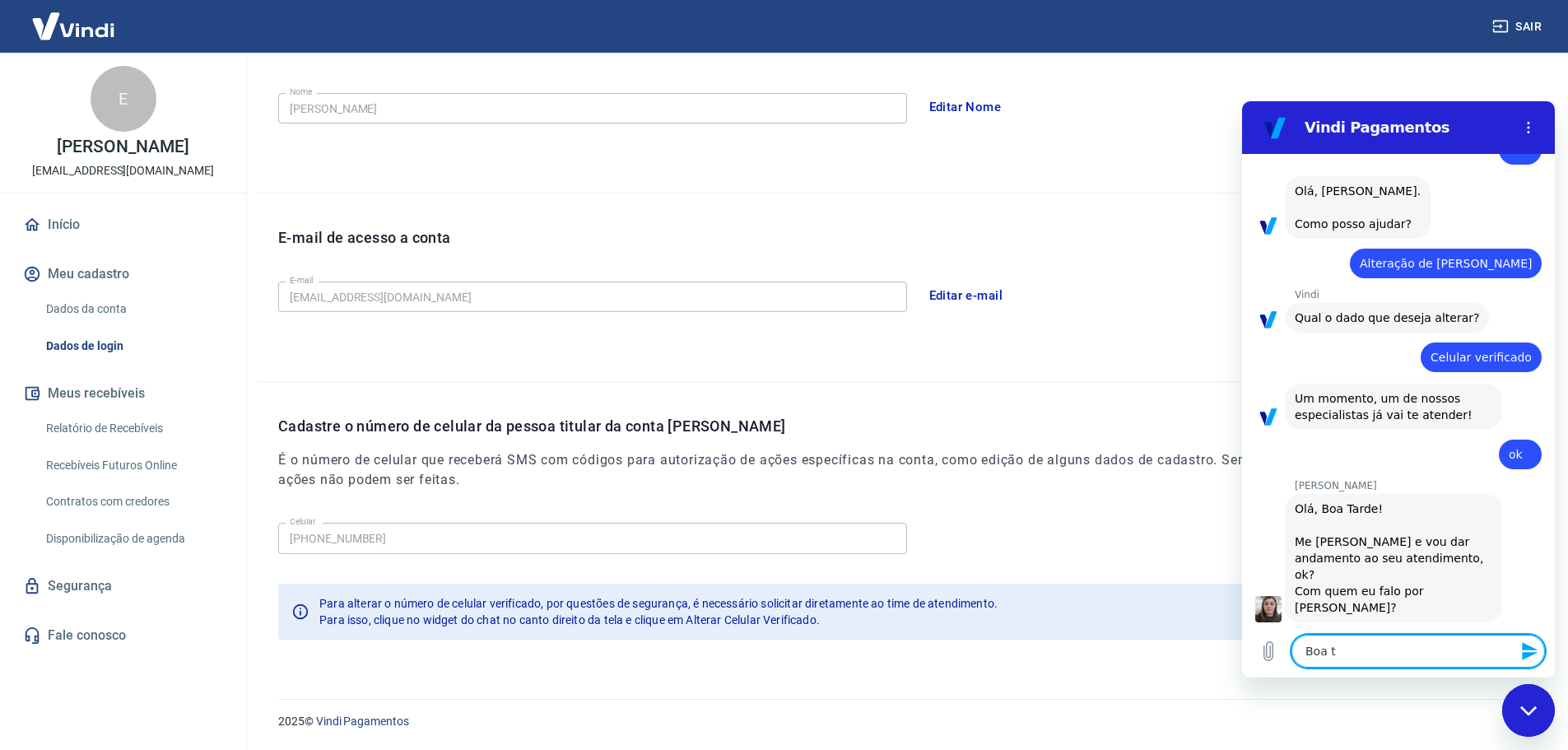
type textarea "x"
type textarea "Boa t"
type textarea "x"
type textarea "Boa ta"
type textarea "x"
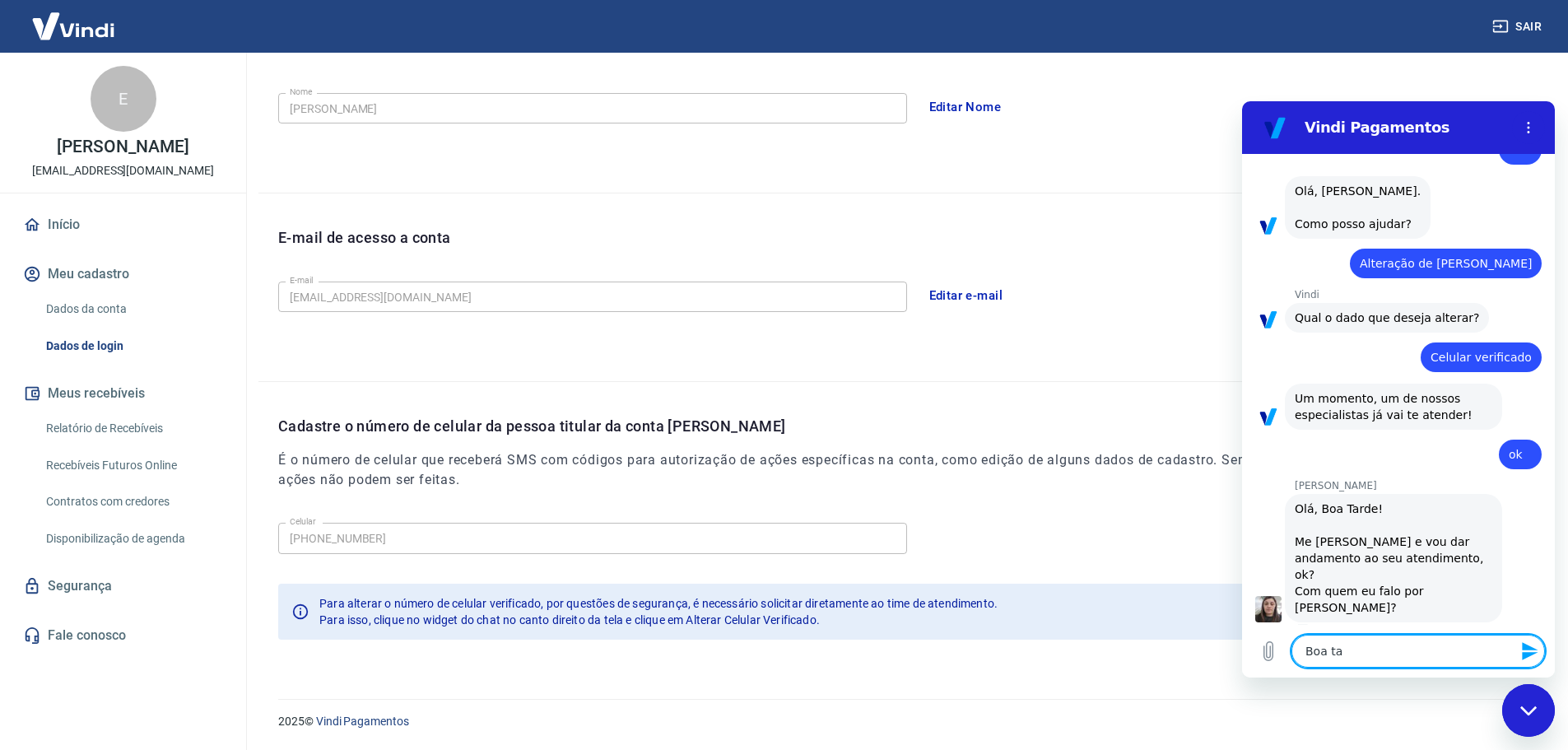
type textarea "Boa tar"
type textarea "x"
type textarea "Boa tard"
type textarea "x"
type textarea "Boa tarde"
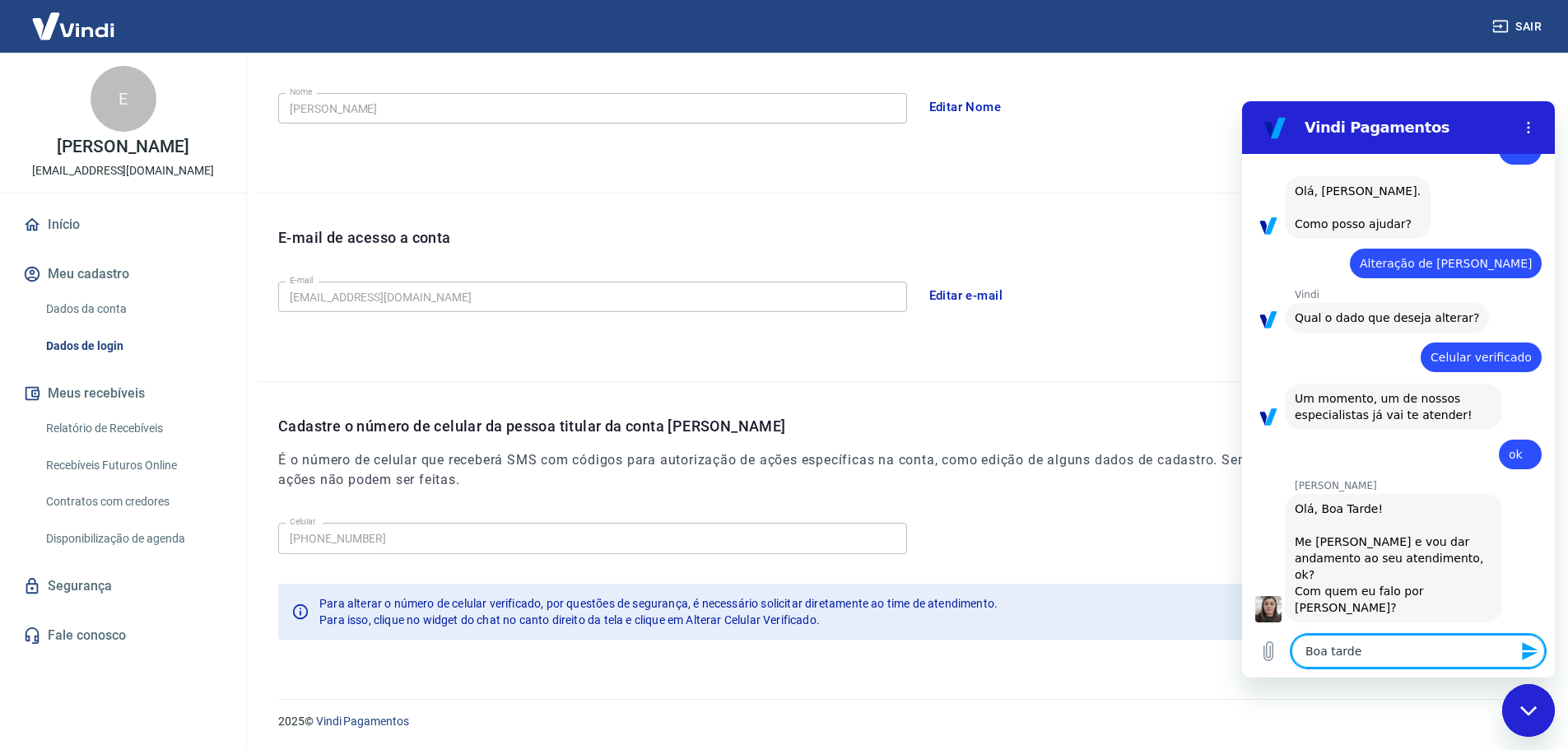
type textarea "x"
type textarea "Boa tarde"
type textarea "x"
type textarea "Boa tarde S"
type textarea "x"
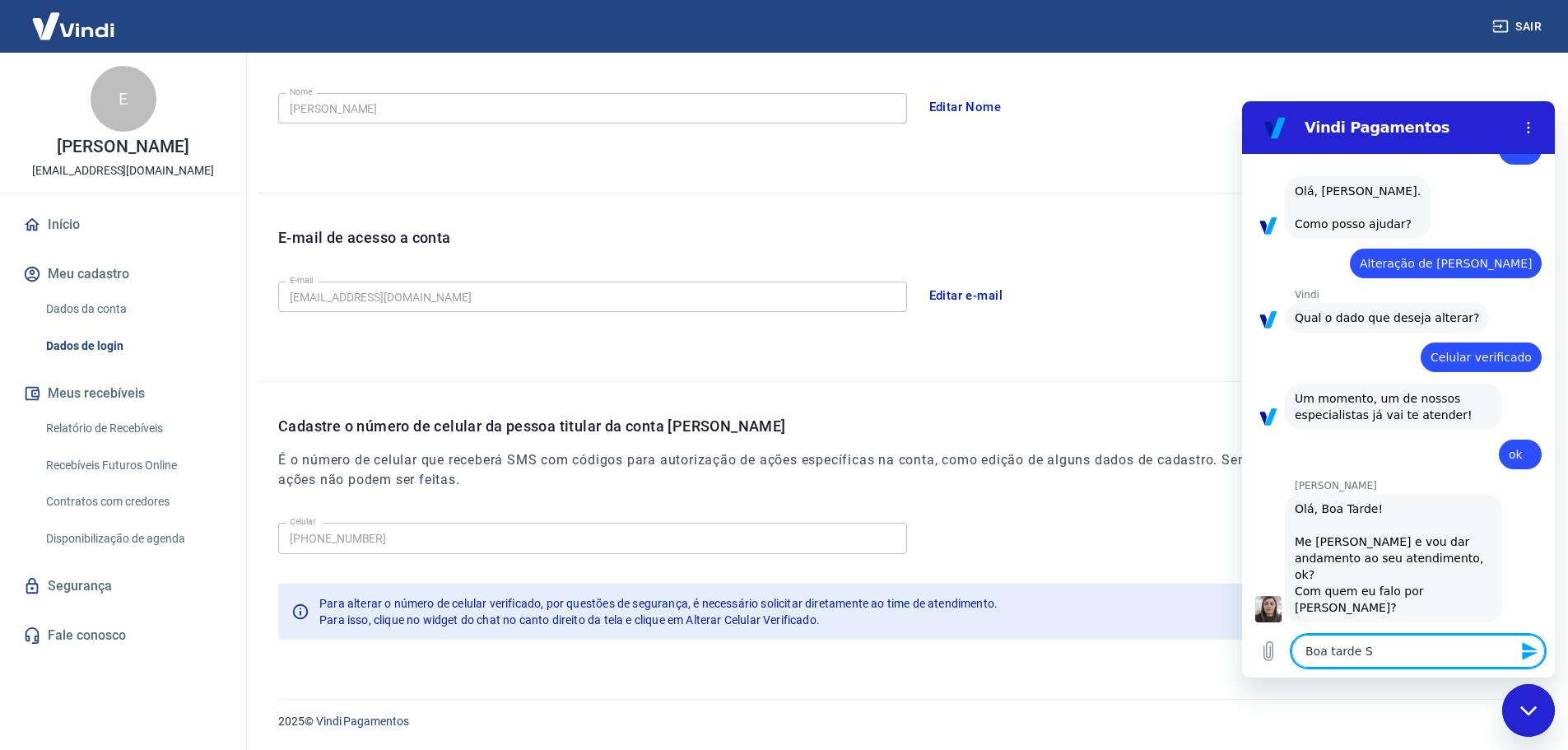
type textarea "Boa tarde Si"
type textarea "x"
type textarea "Boa tarde Sil"
type textarea "x"
type textarea "Boa tarde Silv"
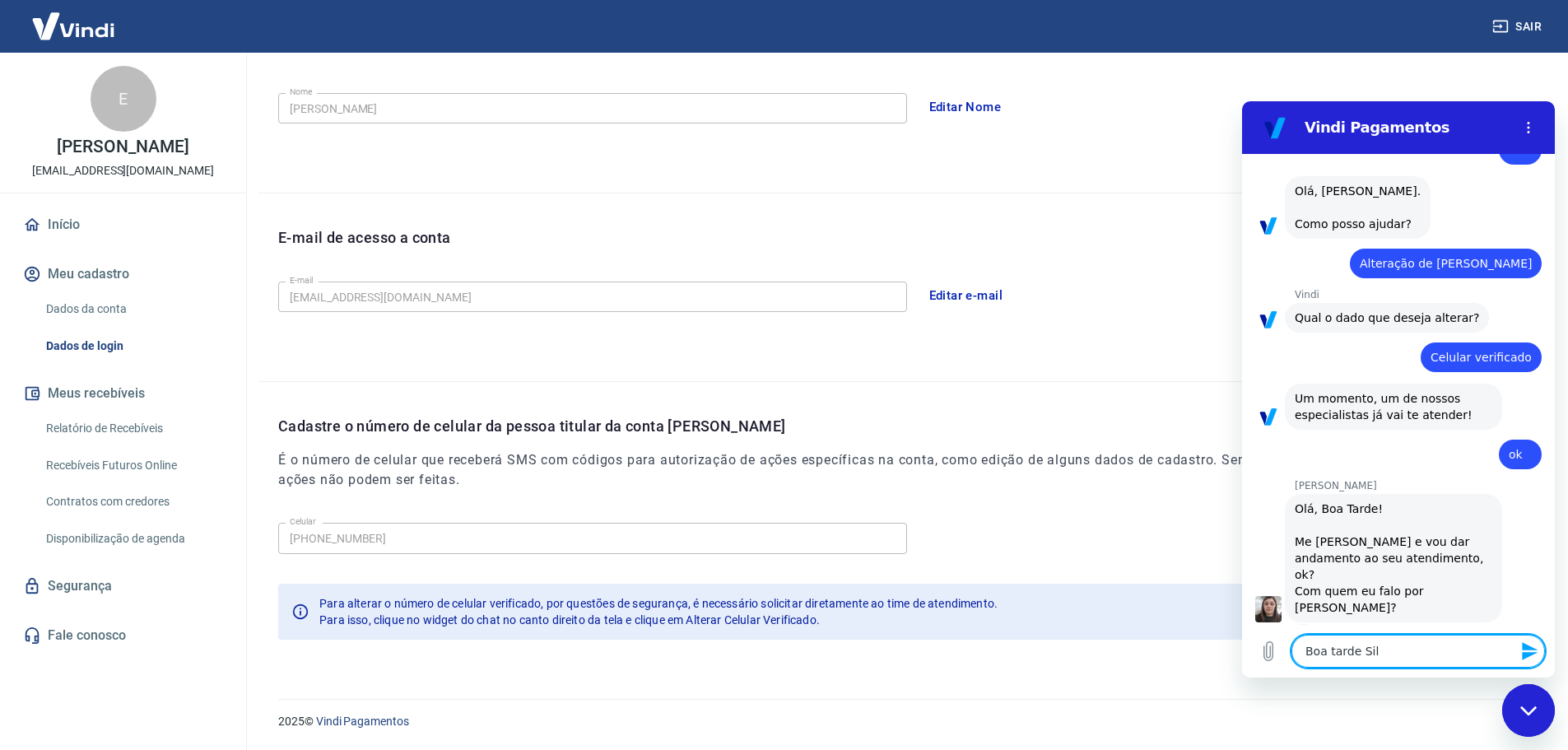
type textarea "x"
type textarea "[PERSON_NAME]"
type textarea "x"
type textarea "Boa tarde Silvam"
type textarea "x"
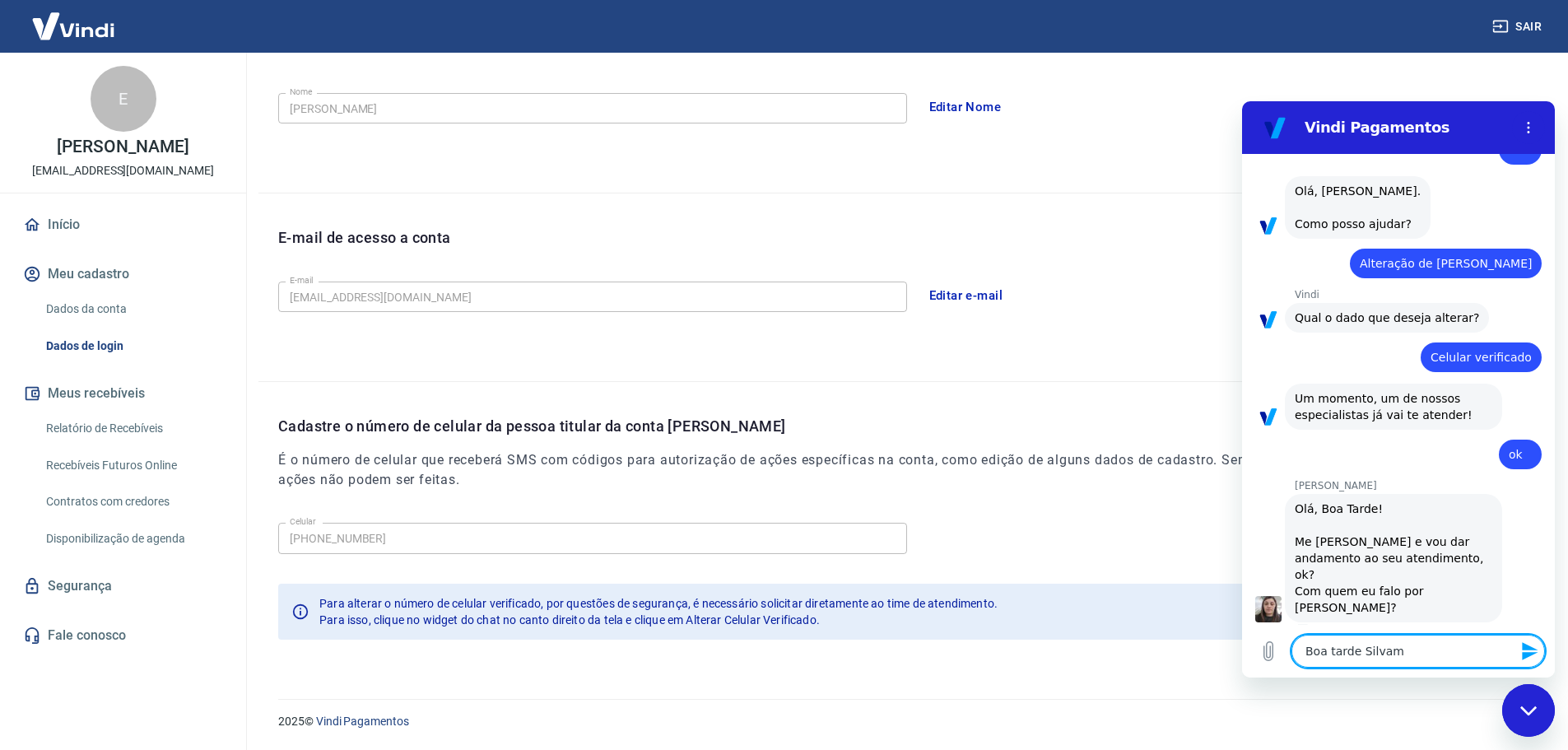
type textarea "[PERSON_NAME]"
type textarea "x"
type textarea "Boa tarde Silv"
type textarea "x"
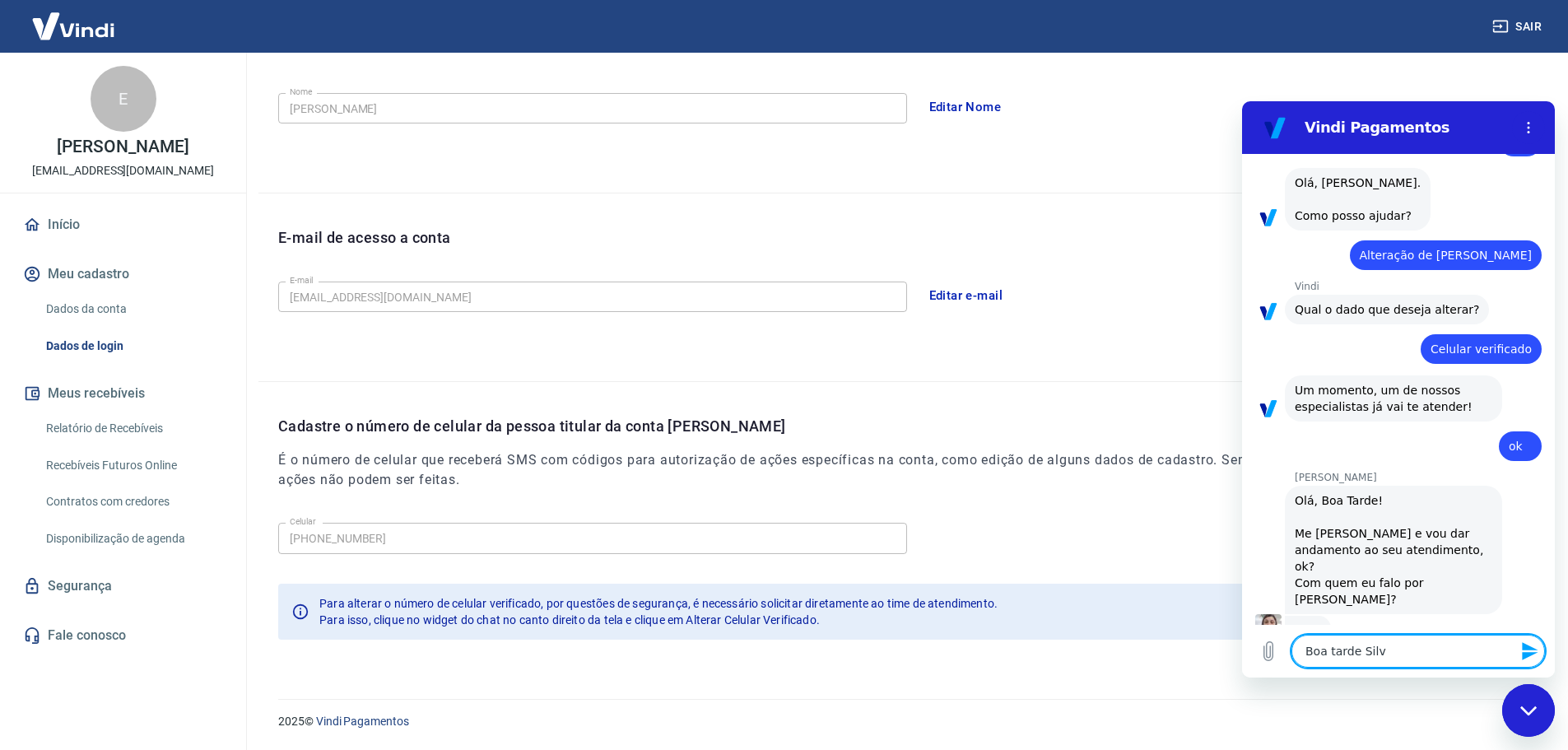
type textarea "[PERSON_NAME]"
type textarea "x"
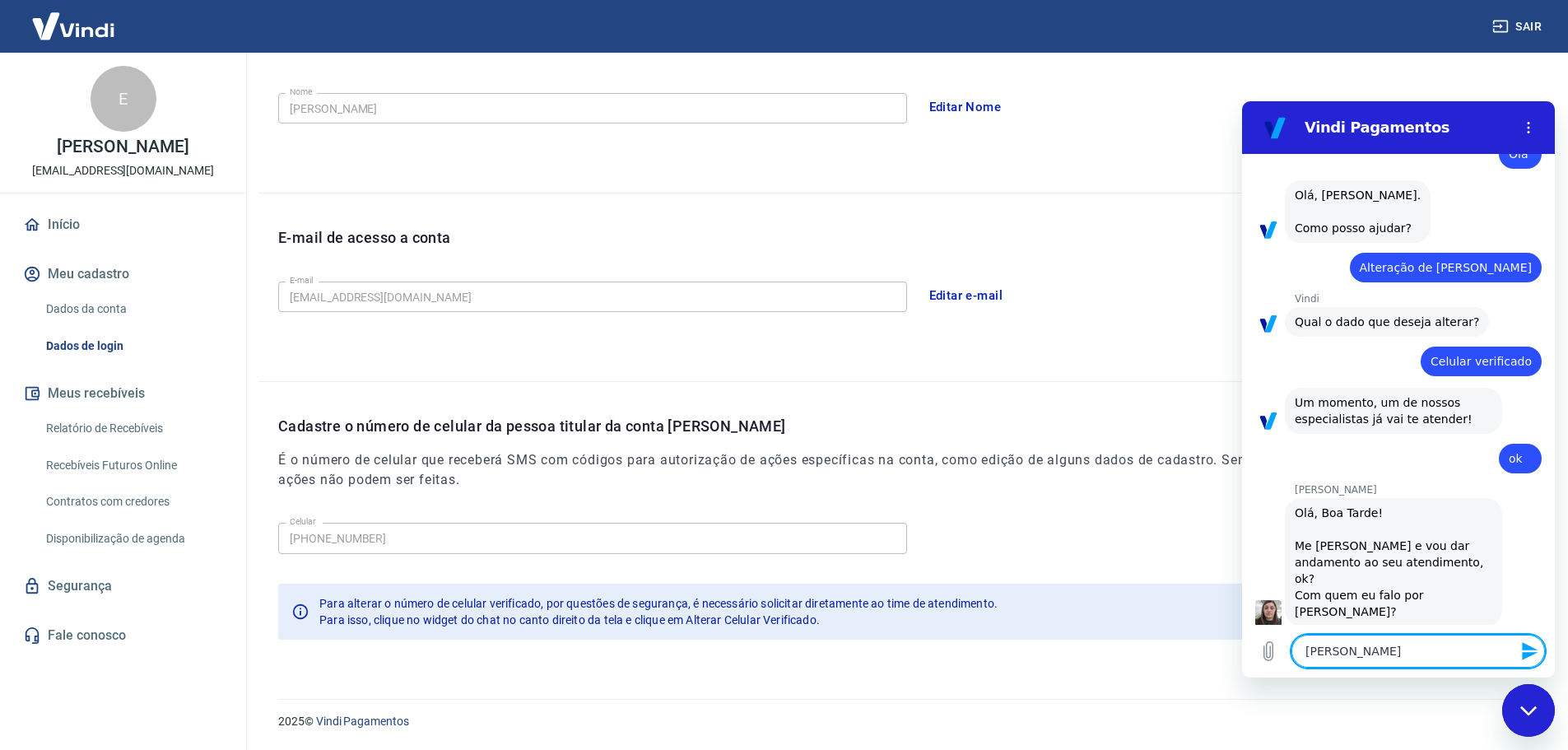
type textarea "Boa tarde Silvac"
type textarea "x"
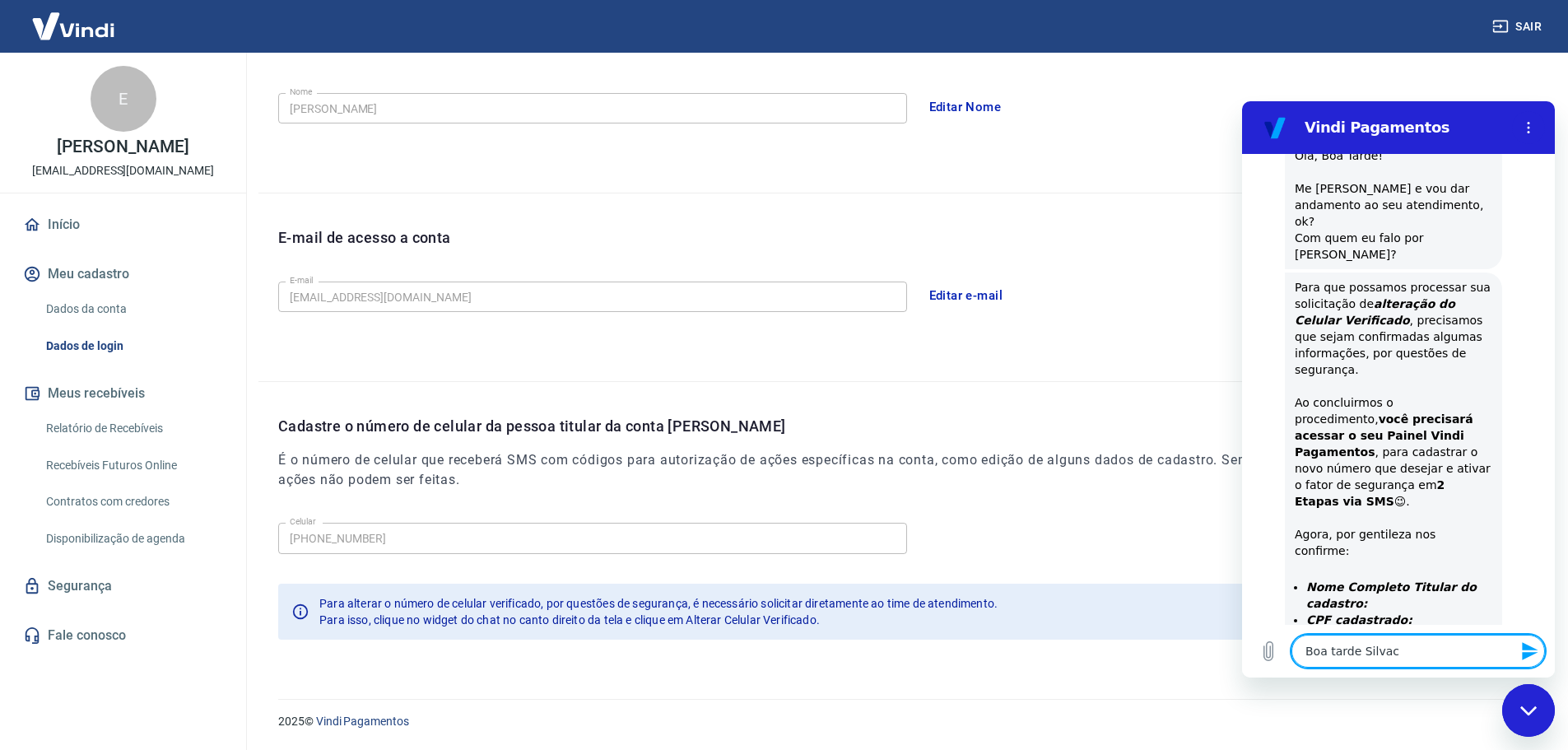
type textarea "[PERSON_NAME]"
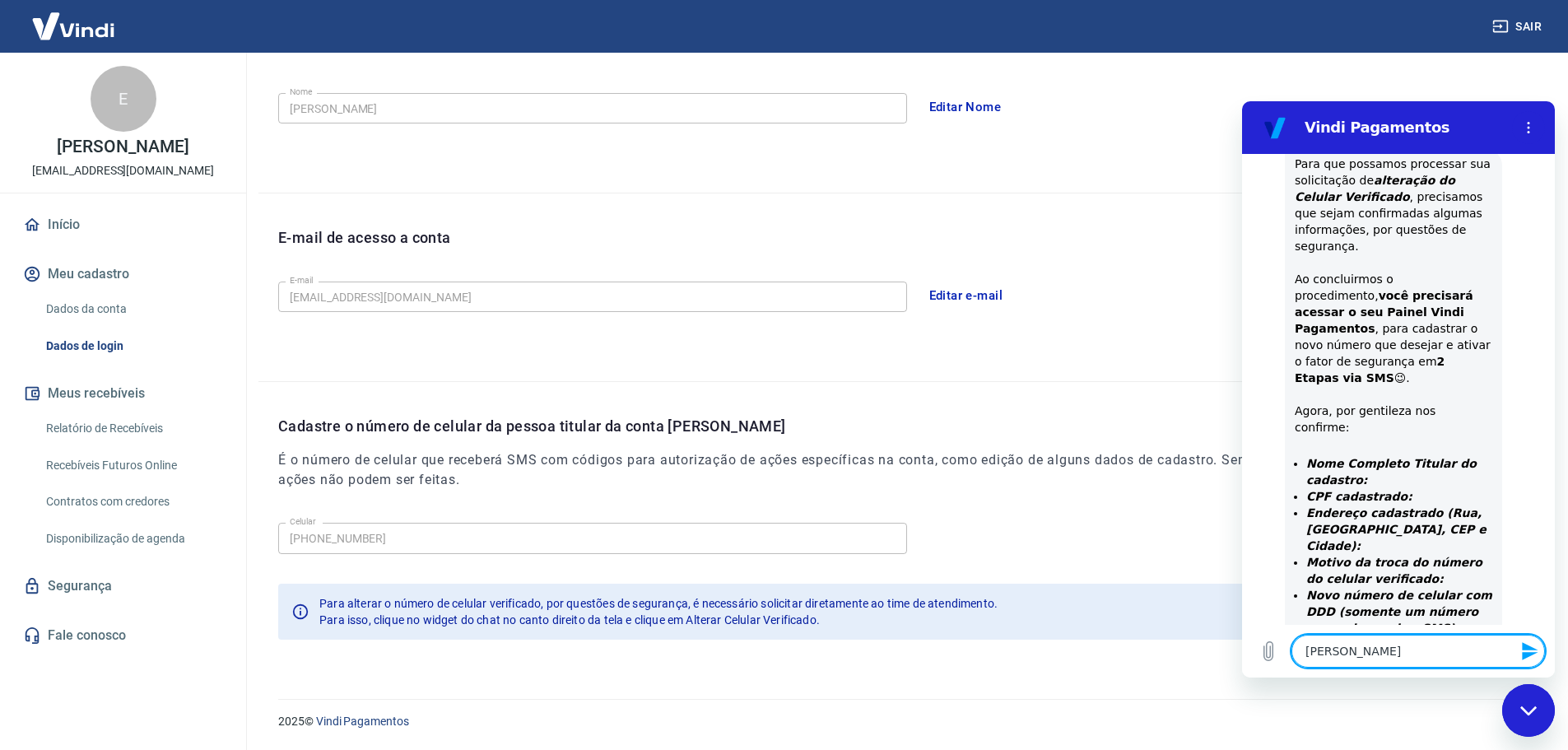
type textarea "x"
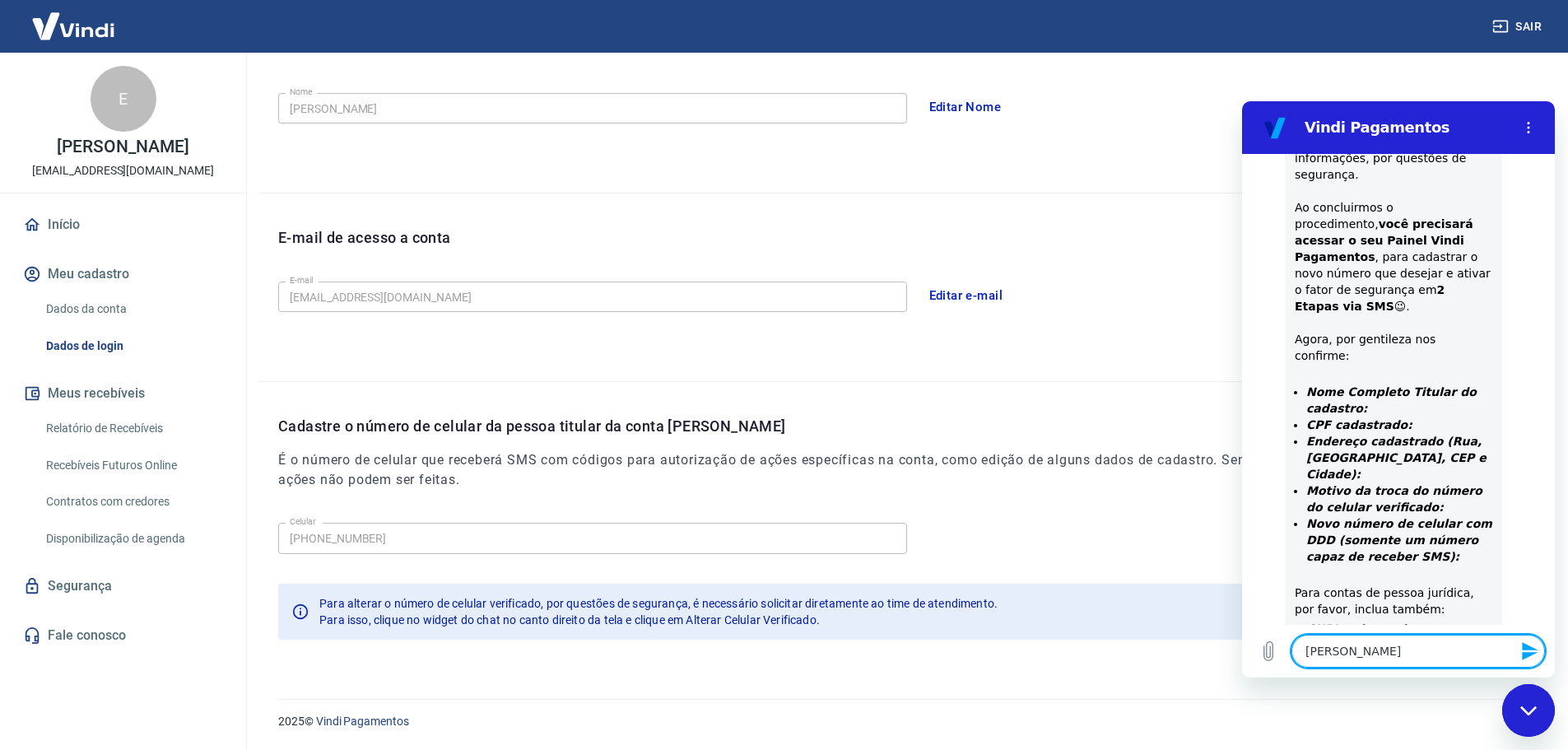
type textarea "[PERSON_NAME]"
type textarea "x"
type textarea "[PERSON_NAME]"
type textarea "x"
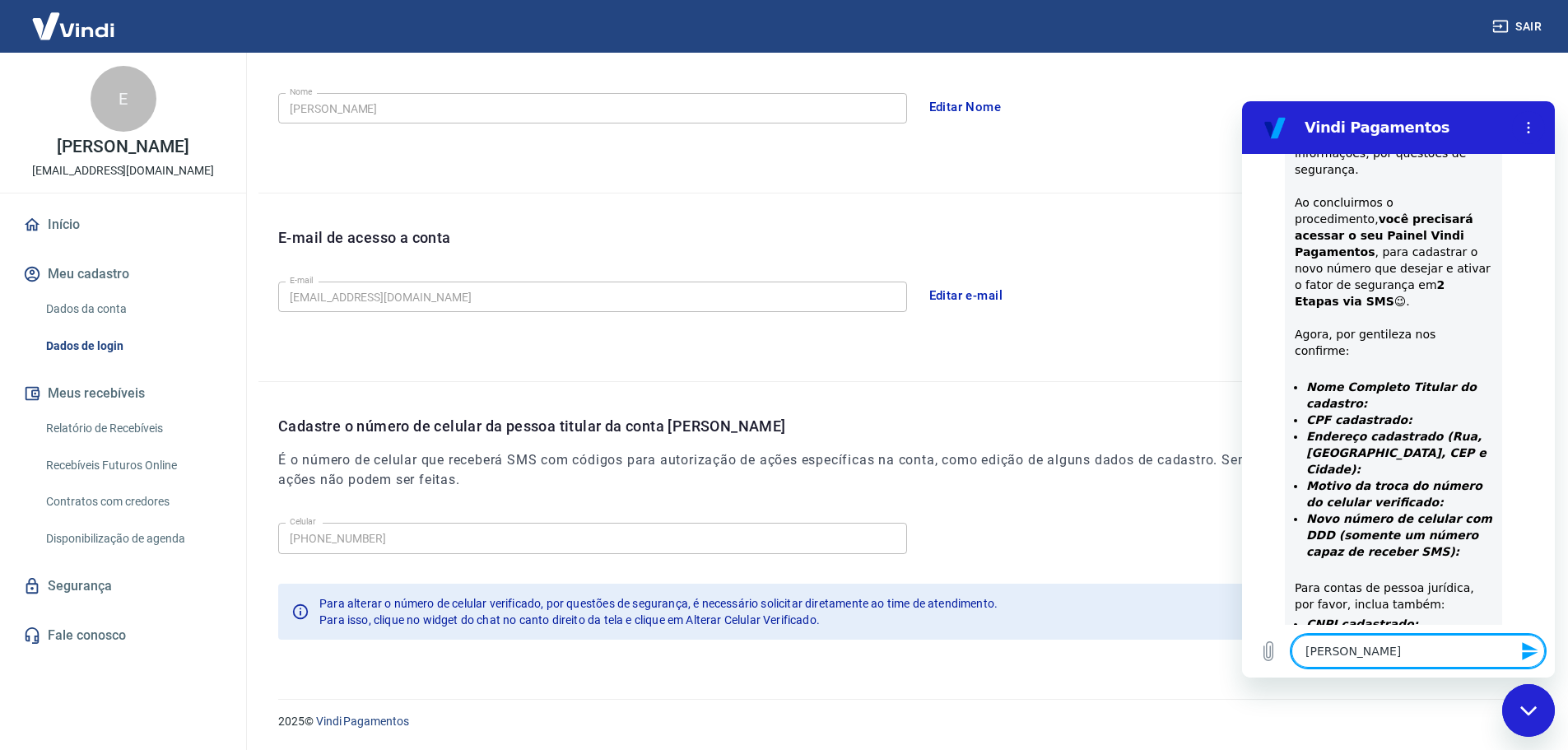
type textarea "[PERSON_NAME],"
type textarea "x"
type textarea "[PERSON_NAME],"
type textarea "x"
type textarea "[PERSON_NAME], c"
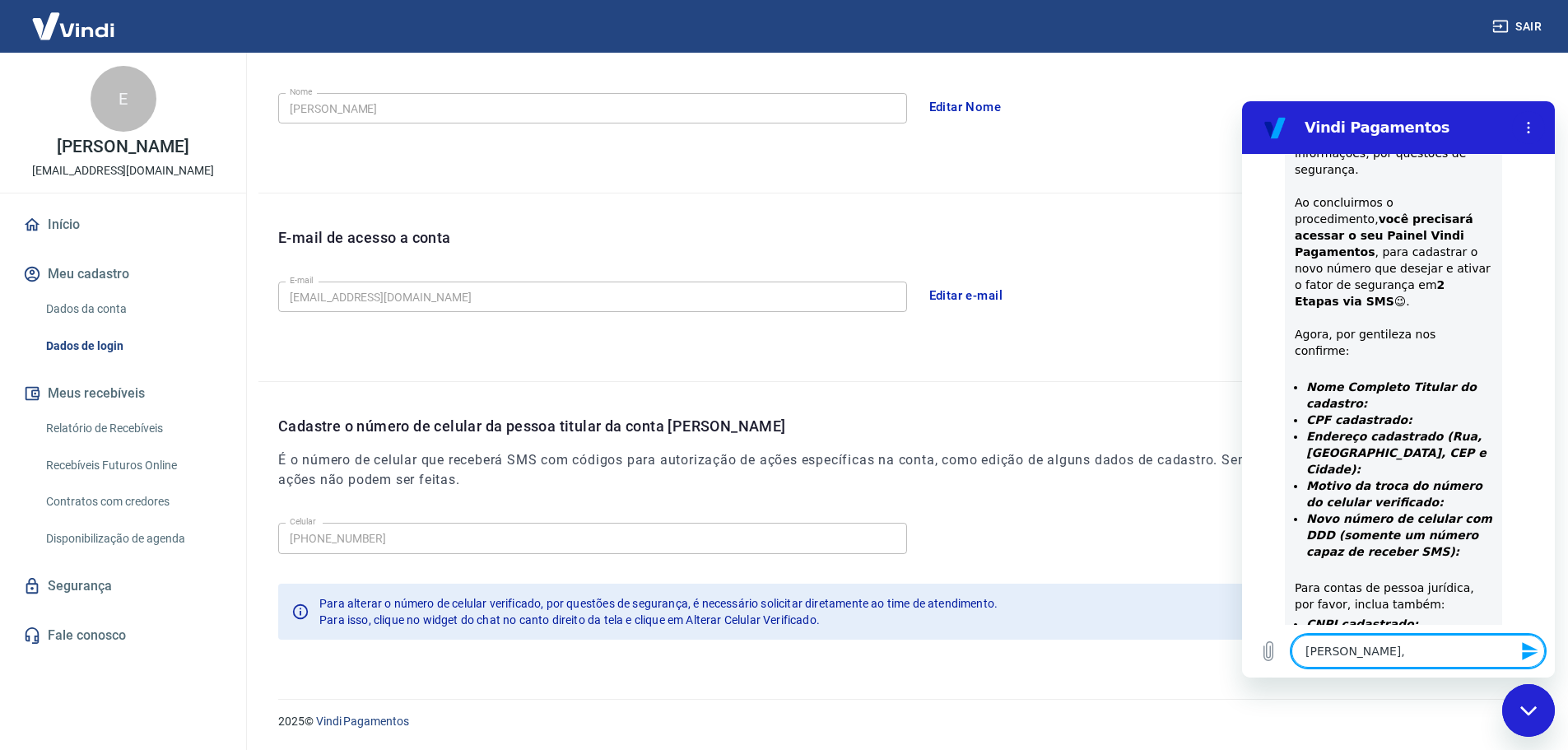
type textarea "x"
type textarea "[PERSON_NAME],"
type textarea "x"
type textarea "[PERSON_NAME], c"
type textarea "x"
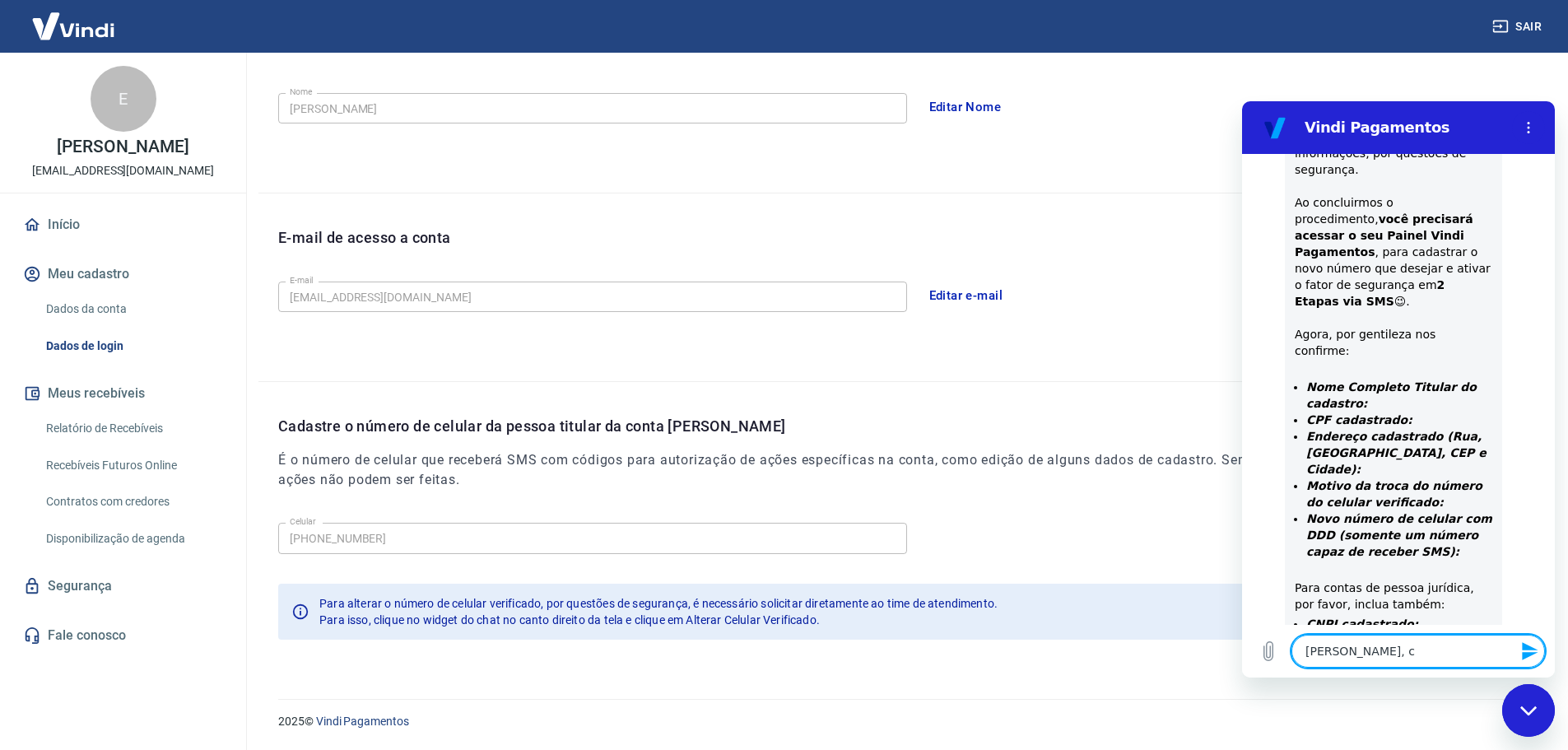
type textarea "Boa tarde Silvana, ci"
type textarea "x"
type textarea "[PERSON_NAME], cin"
type textarea "x"
type textarea "[PERSON_NAME], cin"
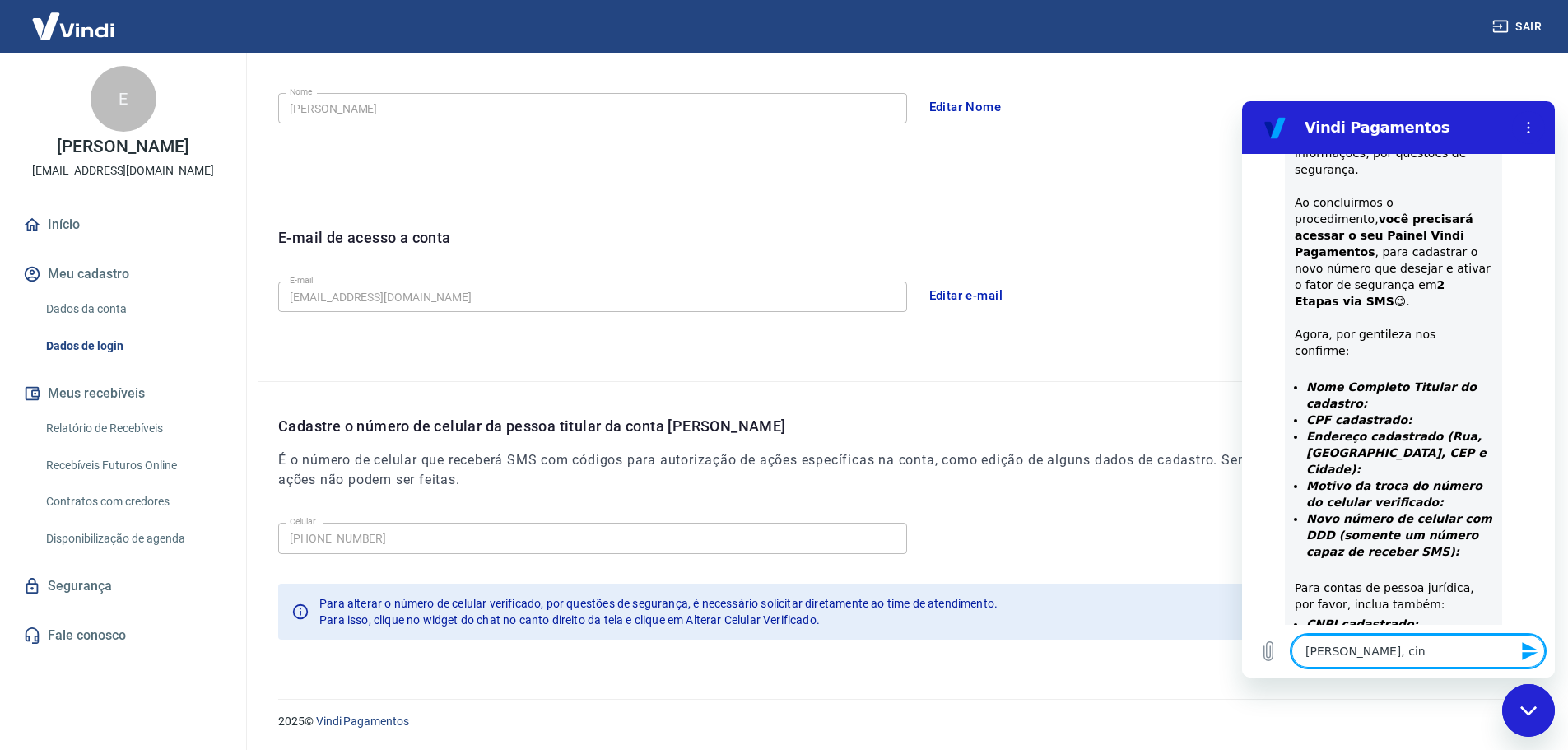
type textarea "x"
click at [1425, 654] on textarea "[PERSON_NAME], cin" at bounding box center [1418, 651] width 254 height 32
drag, startPoint x: 1419, startPoint y: 654, endPoint x: 1400, endPoint y: 655, distance: 19.0
click at [1400, 655] on textarea "[PERSON_NAME], cin" at bounding box center [1418, 651] width 254 height 32
type textarea "[PERSON_NAME],"
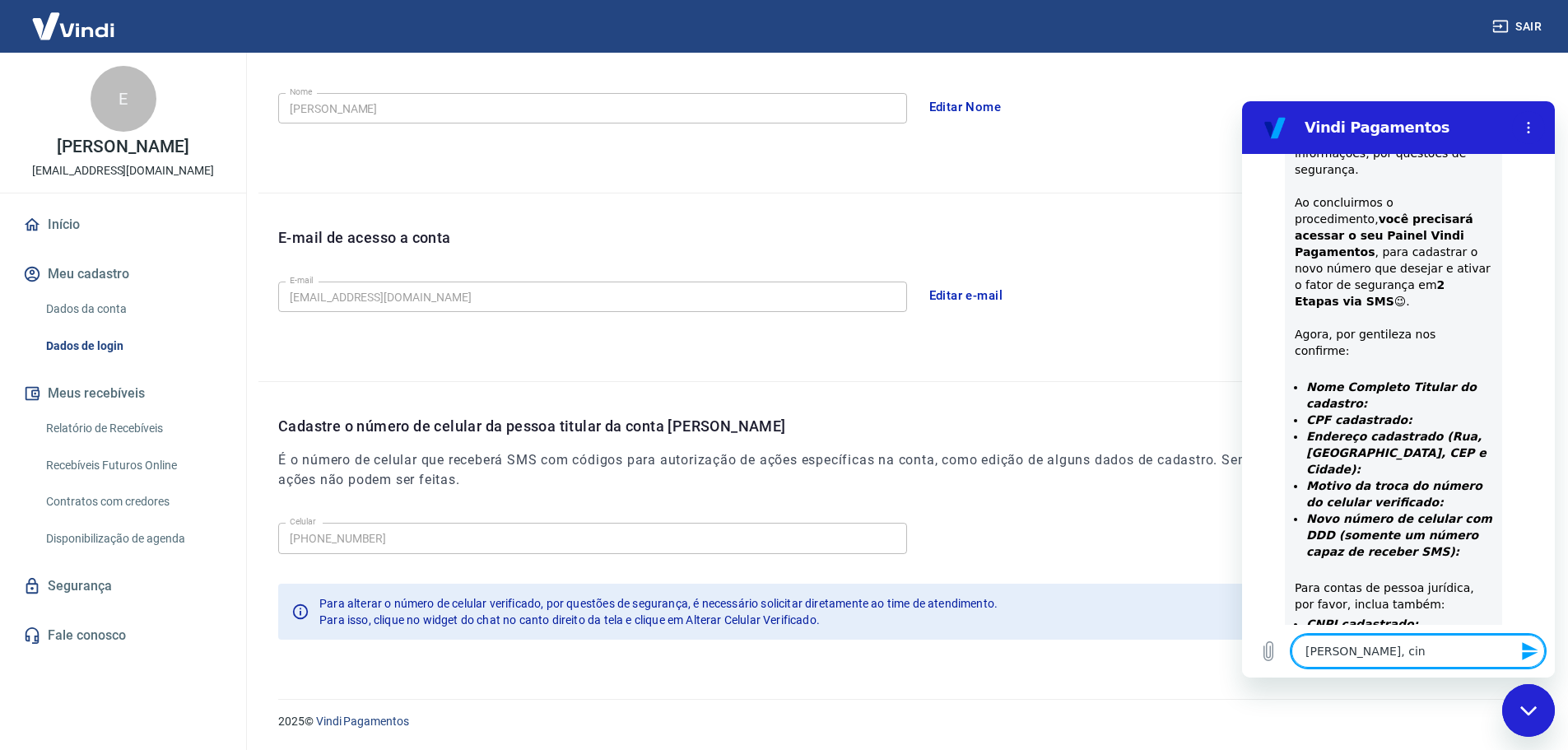
type textarea "x"
type textarea "[PERSON_NAME],"
type textarea "x"
type textarea "[PERSON_NAME],"
type textarea "x"
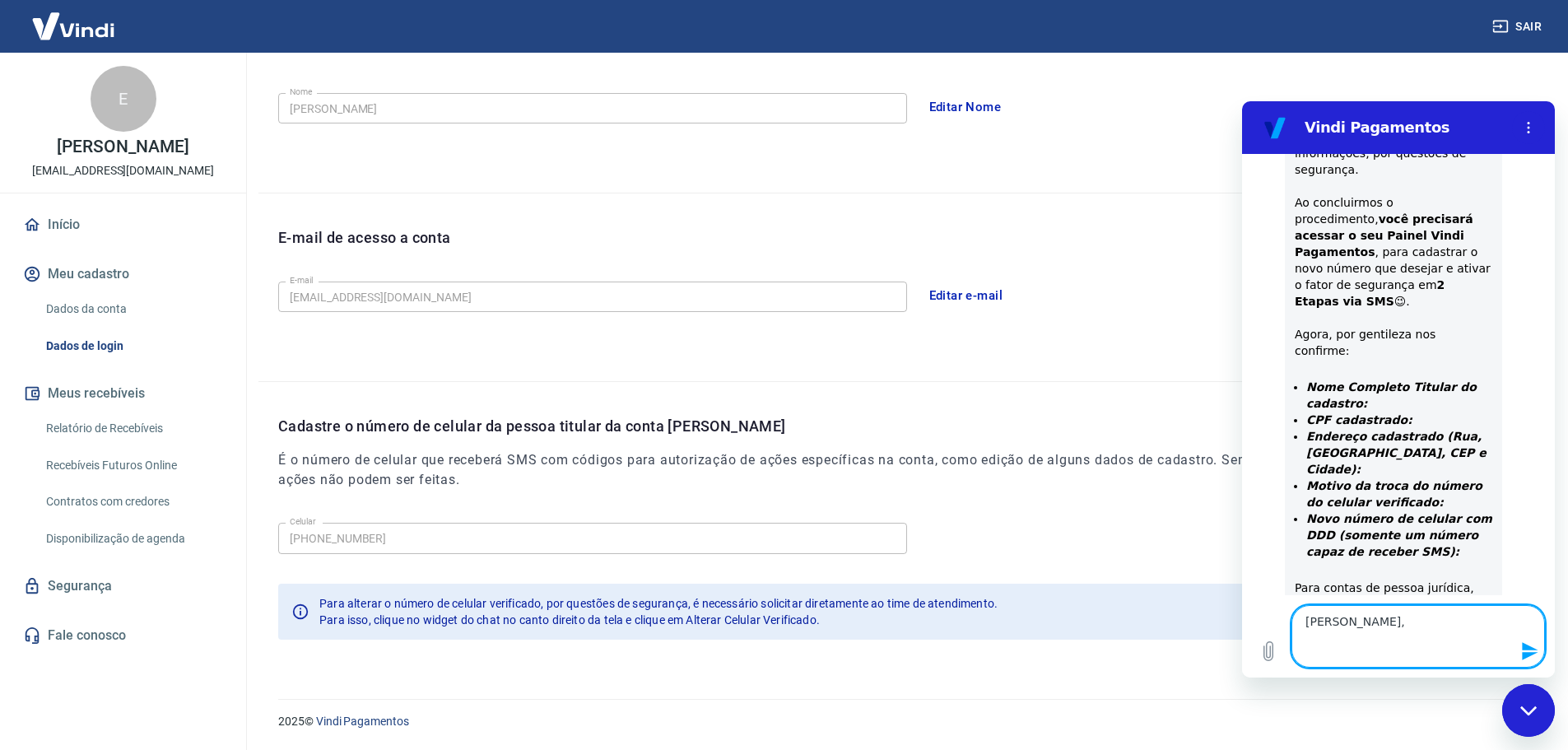
paste textarea "[PERSON_NAME]"
type textarea "[PERSON_NAME], [PERSON_NAME]"
type textarea "x"
drag, startPoint x: 1440, startPoint y: 649, endPoint x: 1432, endPoint y: 649, distance: 8.0
click at [1440, 649] on textarea "[PERSON_NAME], [PERSON_NAME]" at bounding box center [1418, 637] width 254 height 63
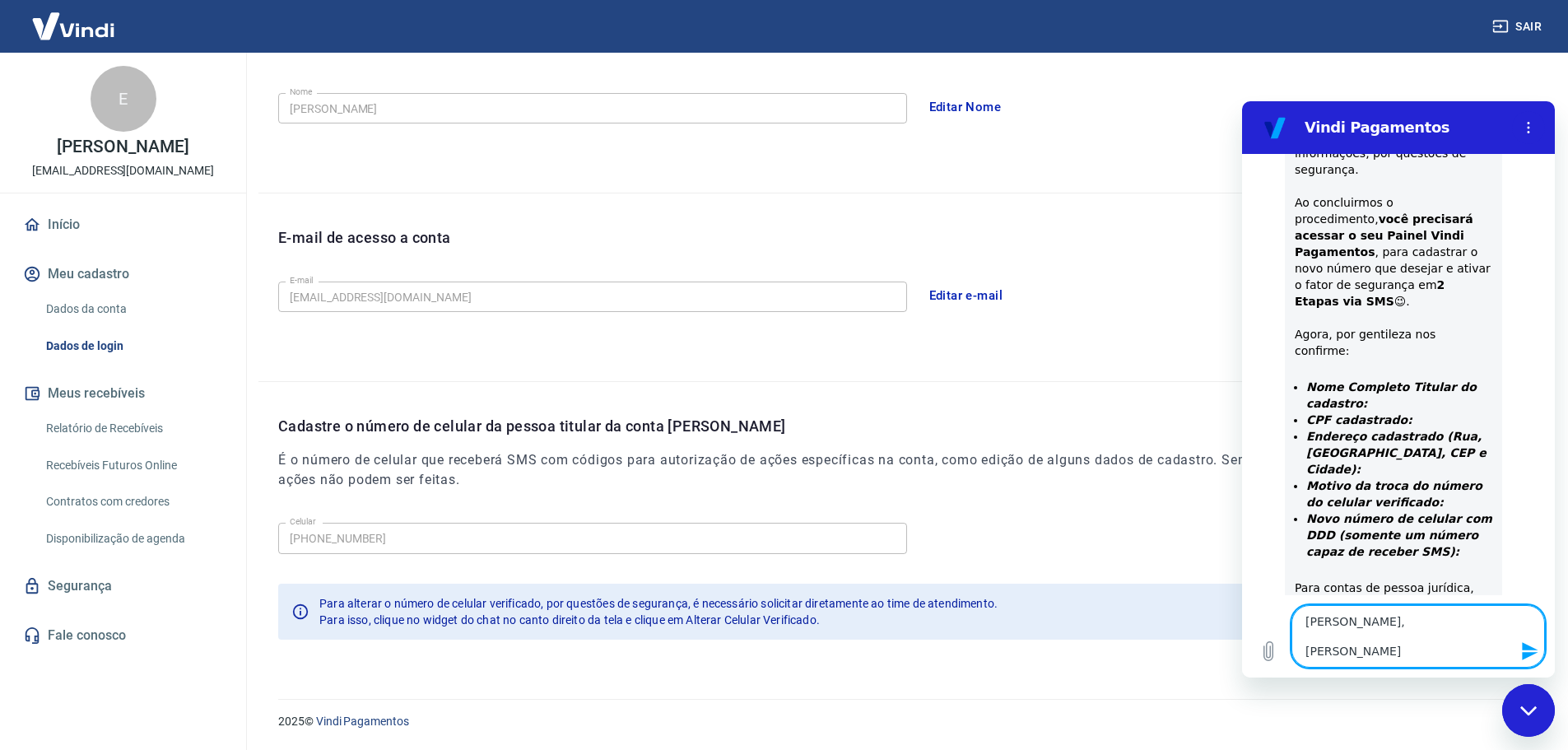
type textarea "[PERSON_NAME], [PERSON_NAME]"
type textarea "x"
paste textarea "175.785.688-92"
type textarea "[PERSON_NAME], [PERSON_NAME] 175.785.688-92"
type textarea "x"
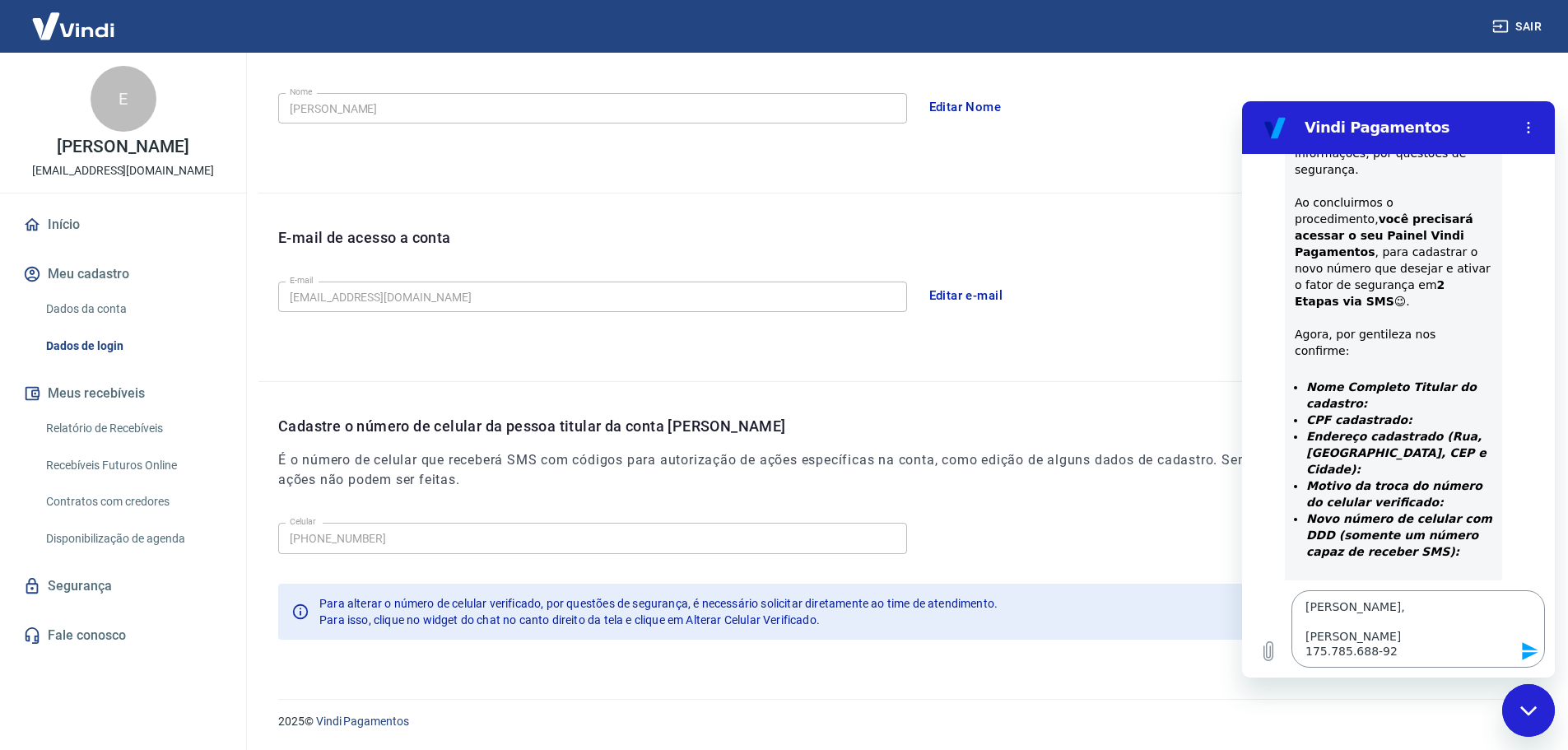
click at [1410, 667] on textarea "[PERSON_NAME], [PERSON_NAME] 175.785.688-92" at bounding box center [1418, 629] width 254 height 78
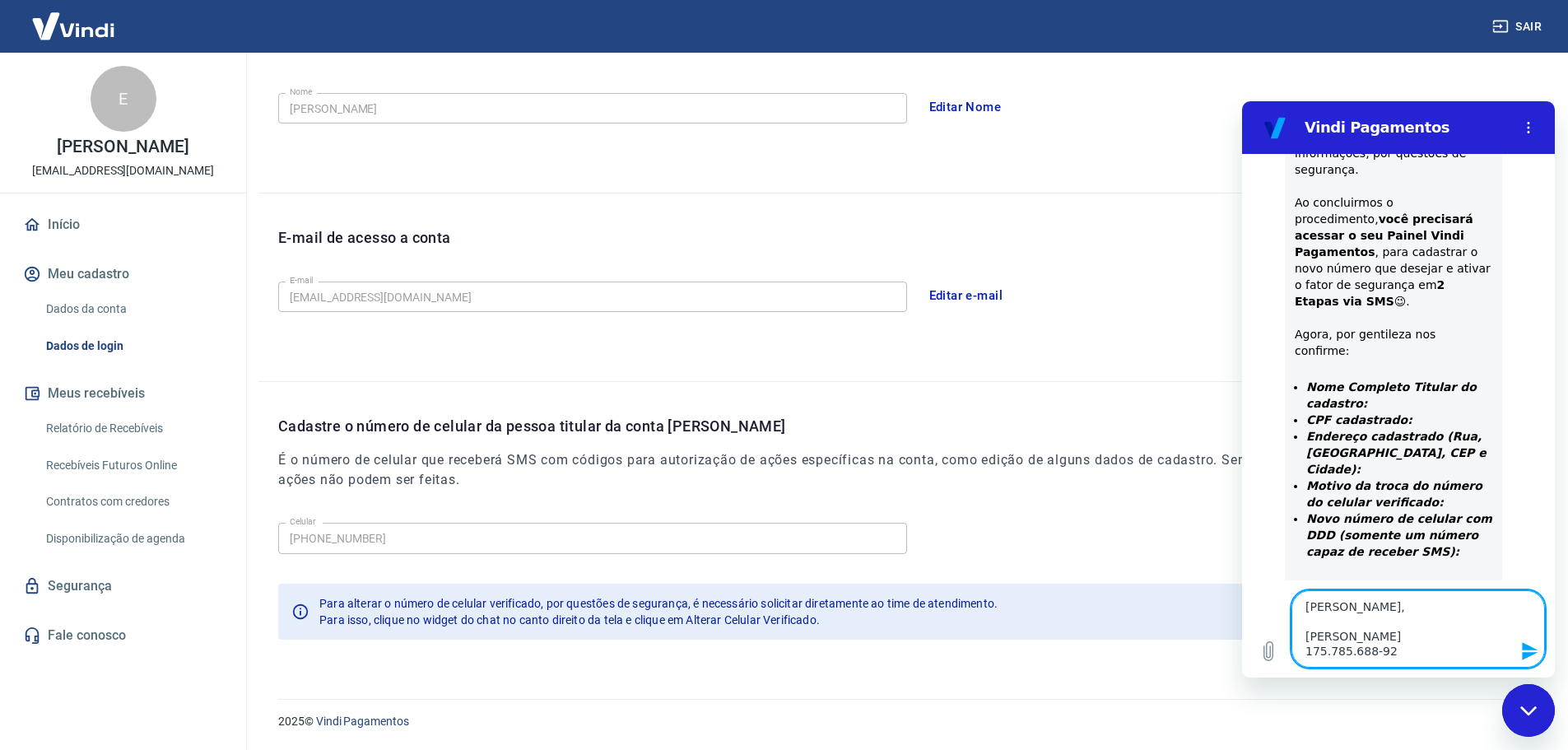
type textarea "[PERSON_NAME], [PERSON_NAME] 175.785.688-92"
type textarea "x"
type textarea "[PERSON_NAME], [PERSON_NAME] 175.785.688-92"
type textarea "x"
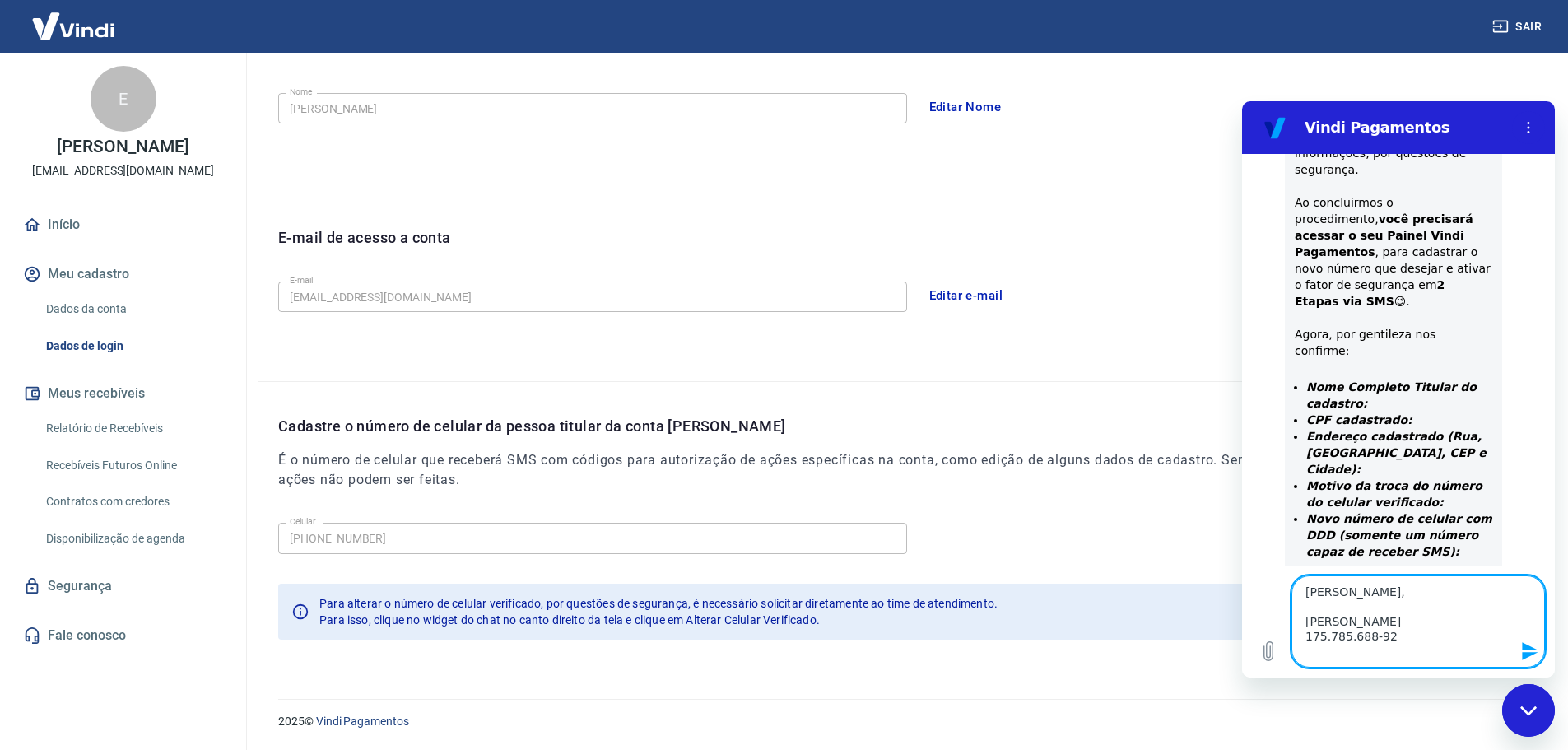
paste textarea "Rua [PERSON_NAME]"
type textarea "[PERSON_NAME], [PERSON_NAME] 175.785.688-92 Rua [PERSON_NAME]"
type textarea "x"
click at [1476, 660] on textarea "[PERSON_NAME], [PERSON_NAME] 175.785.688-92 Rua [PERSON_NAME]" at bounding box center [1418, 622] width 254 height 93
type textarea "[PERSON_NAME], [PERSON_NAME] 175.785.688-92 [GEOGRAPHIC_DATA][PERSON_NAME],"
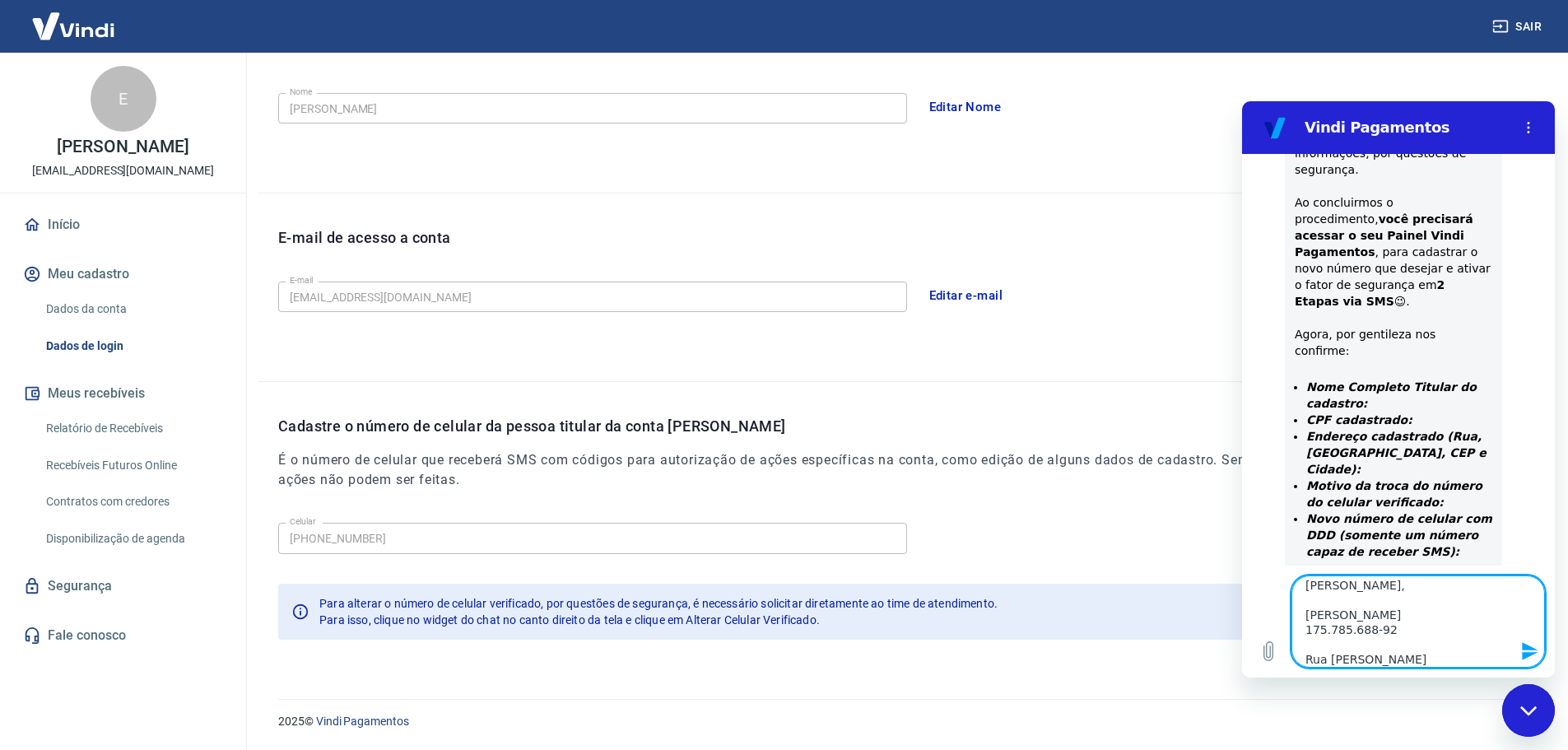
type textarea "x"
type textarea "[PERSON_NAME], [PERSON_NAME] 175.785.688-92 [GEOGRAPHIC_DATA][PERSON_NAME],"
type textarea "x"
paste textarea "1021"
type textarea "[PERSON_NAME], [PERSON_NAME] 175.785.688-92 [STREET_ADDRESS][PERSON_NAME]"
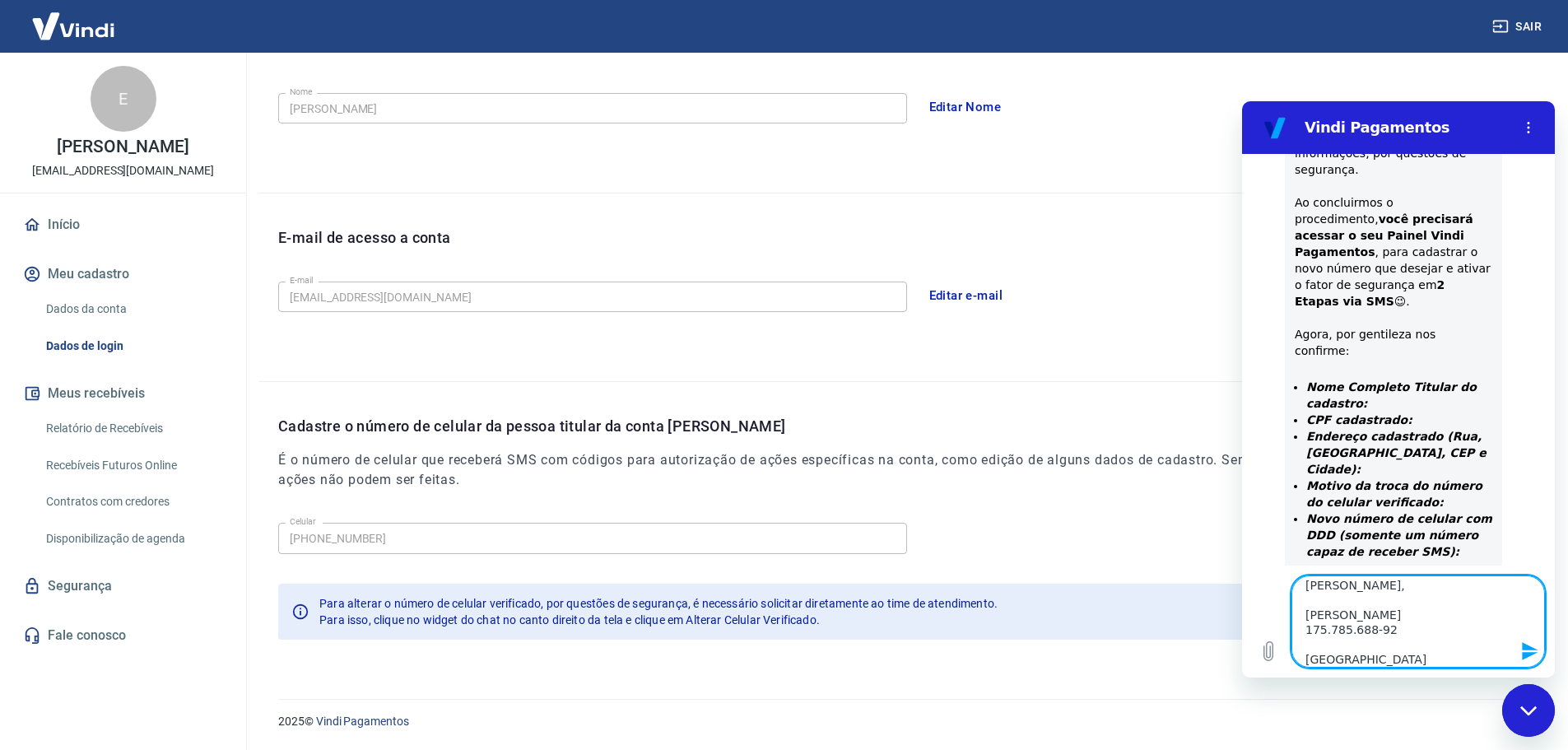
type textarea "x"
type textarea "[PERSON_NAME], [PERSON_NAME] 175.785.688-92 [STREET_ADDRESS][PERSON_NAME]"
type textarea "x"
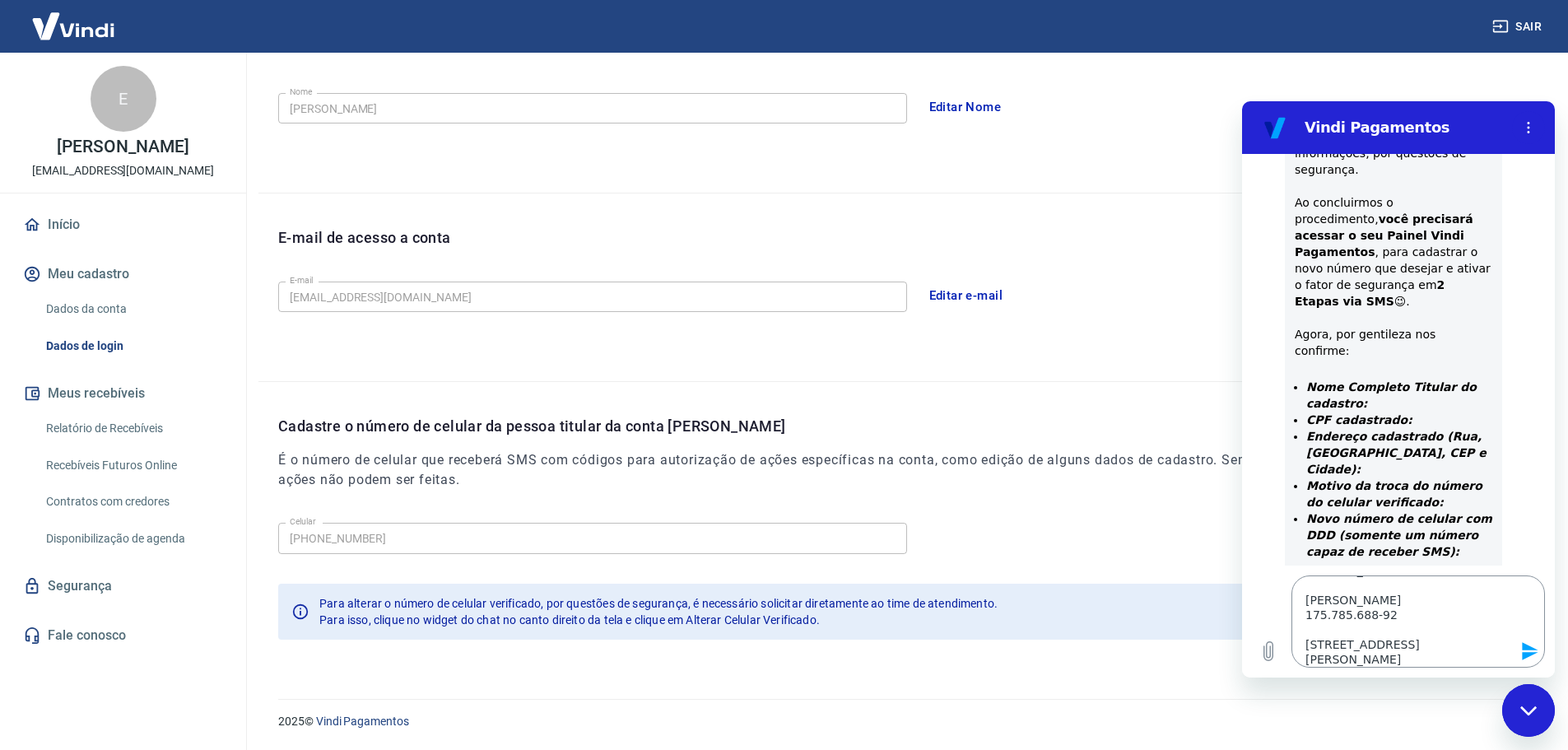
click at [1502, 647] on textarea "[PERSON_NAME], [PERSON_NAME] 175.785.688-92 [STREET_ADDRESS][PERSON_NAME]" at bounding box center [1418, 622] width 254 height 93
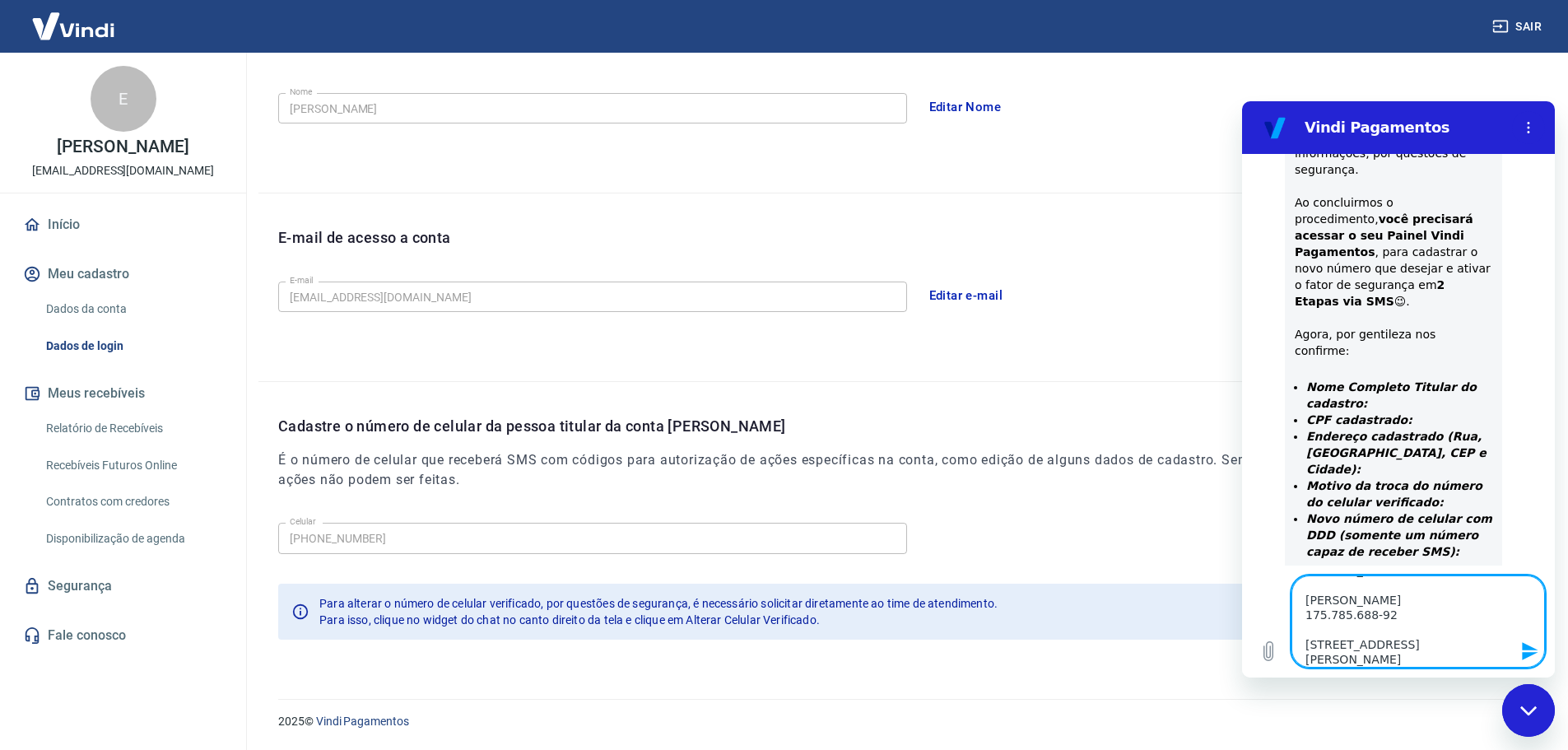
type textarea "[PERSON_NAME], [PERSON_NAME] 175.785.688-92 [STREET_ADDRESS][PERSON_NAME]"
type textarea "x"
paste textarea "[GEOGRAPHIC_DATA]"
type textarea "[PERSON_NAME], [PERSON_NAME] 175.785.688-92 [STREET_ADDRESS][PERSON_NAME]"
type textarea "x"
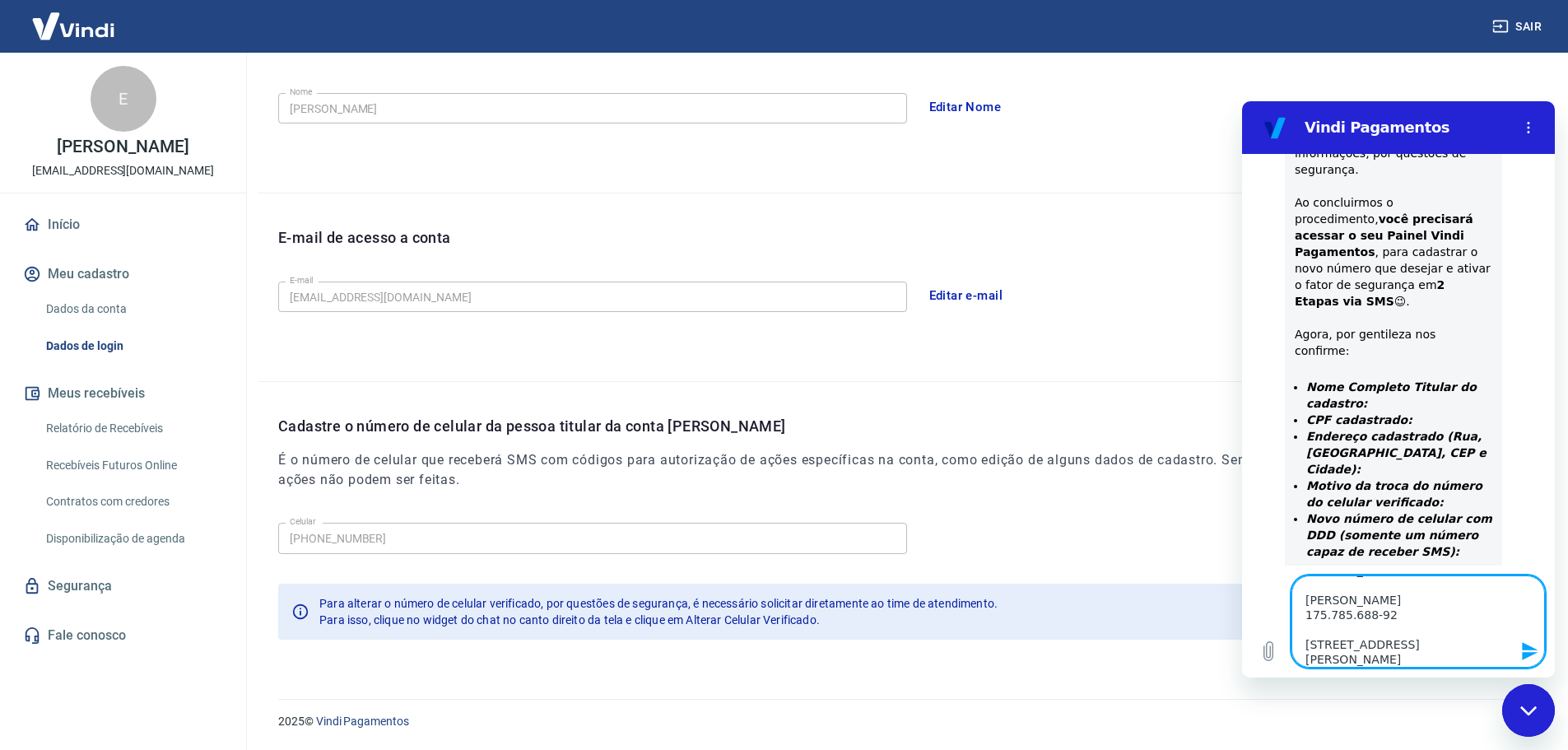
click at [1410, 650] on textarea "[PERSON_NAME], [PERSON_NAME] 175.785.688-92 [STREET_ADDRESS][PERSON_NAME]" at bounding box center [1418, 622] width 254 height 93
click at [1407, 656] on textarea "[PERSON_NAME], [PERSON_NAME] 175.785.688-92 [STREET_ADDRESS][PERSON_NAME]" at bounding box center [1418, 622] width 254 height 93
type textarea "[PERSON_NAME], [PERSON_NAME] 175.785.688-92 [STREET_ADDRESS][PERSON_NAME]"
type textarea "x"
type textarea "[PERSON_NAME], [PERSON_NAME] 175.785.688-92 [STREET_ADDRESS][PERSON_NAME] -"
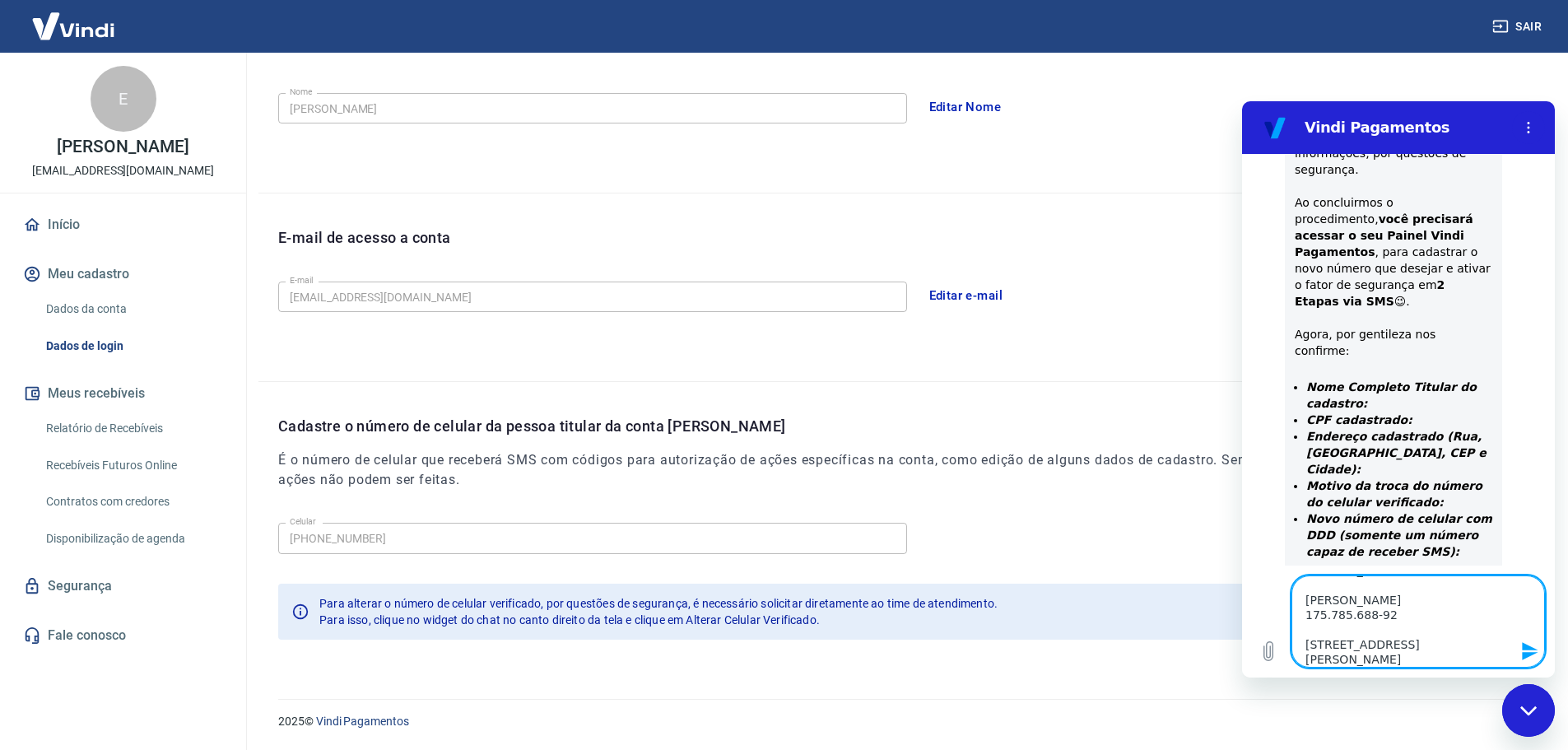
type textarea "x"
type textarea "[PERSON_NAME], [PERSON_NAME] 175.785.688-92 [STREET_ADDRESS][PERSON_NAME] -"
type textarea "x"
paste textarea "02350-012"
type textarea "[PERSON_NAME], [PERSON_NAME] 175.785.688-92 [STREET_ADDRESS][PERSON_NAME]"
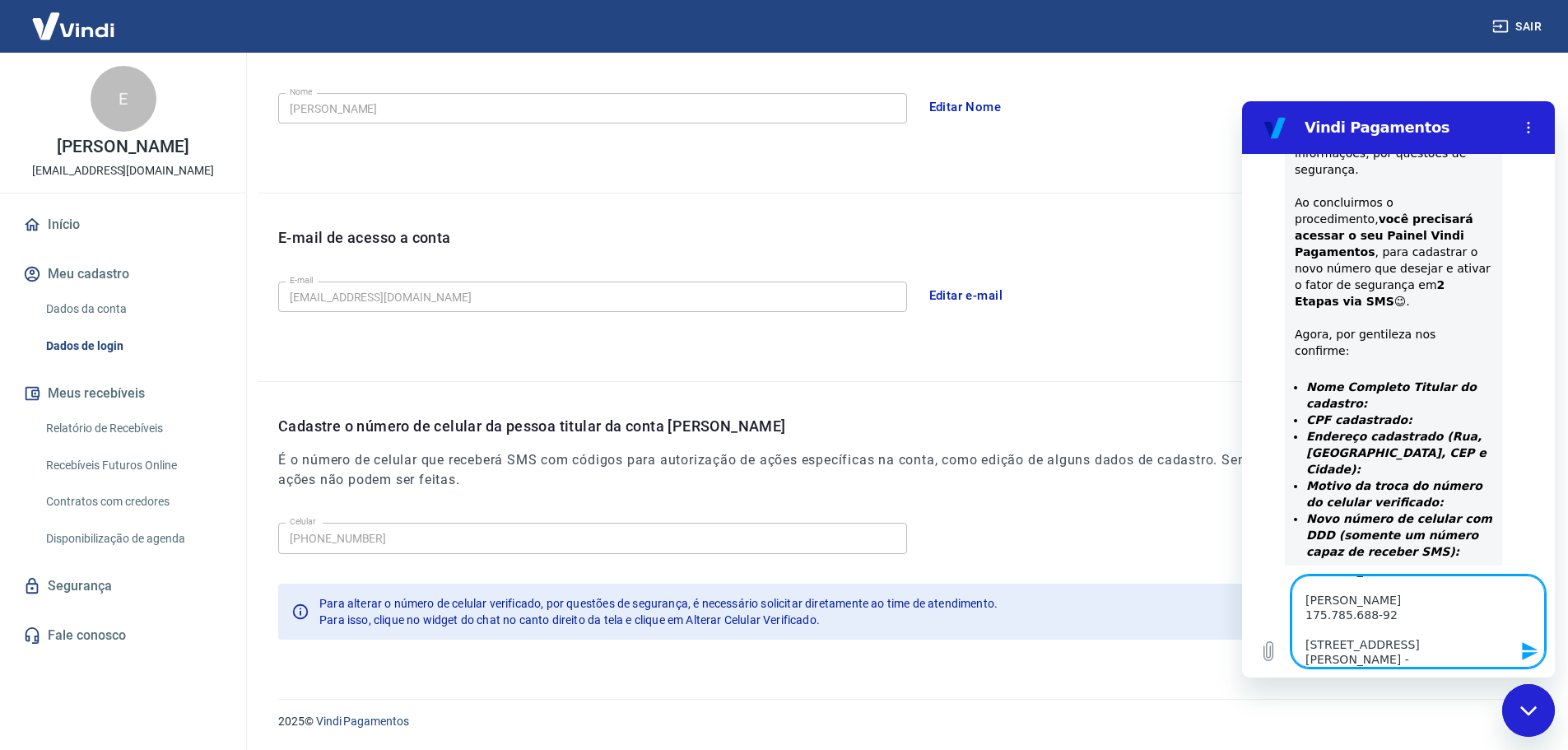
type textarea "x"
type textarea "[PERSON_NAME], [PERSON_NAME] 175.785.688-92 [STREET_ADDRESS][PERSON_NAME]"
type textarea "x"
type textarea "[PERSON_NAME], [PERSON_NAME] 175.785.688-92 [STREET_ADDRESS][PERSON_NAME] -"
type textarea "x"
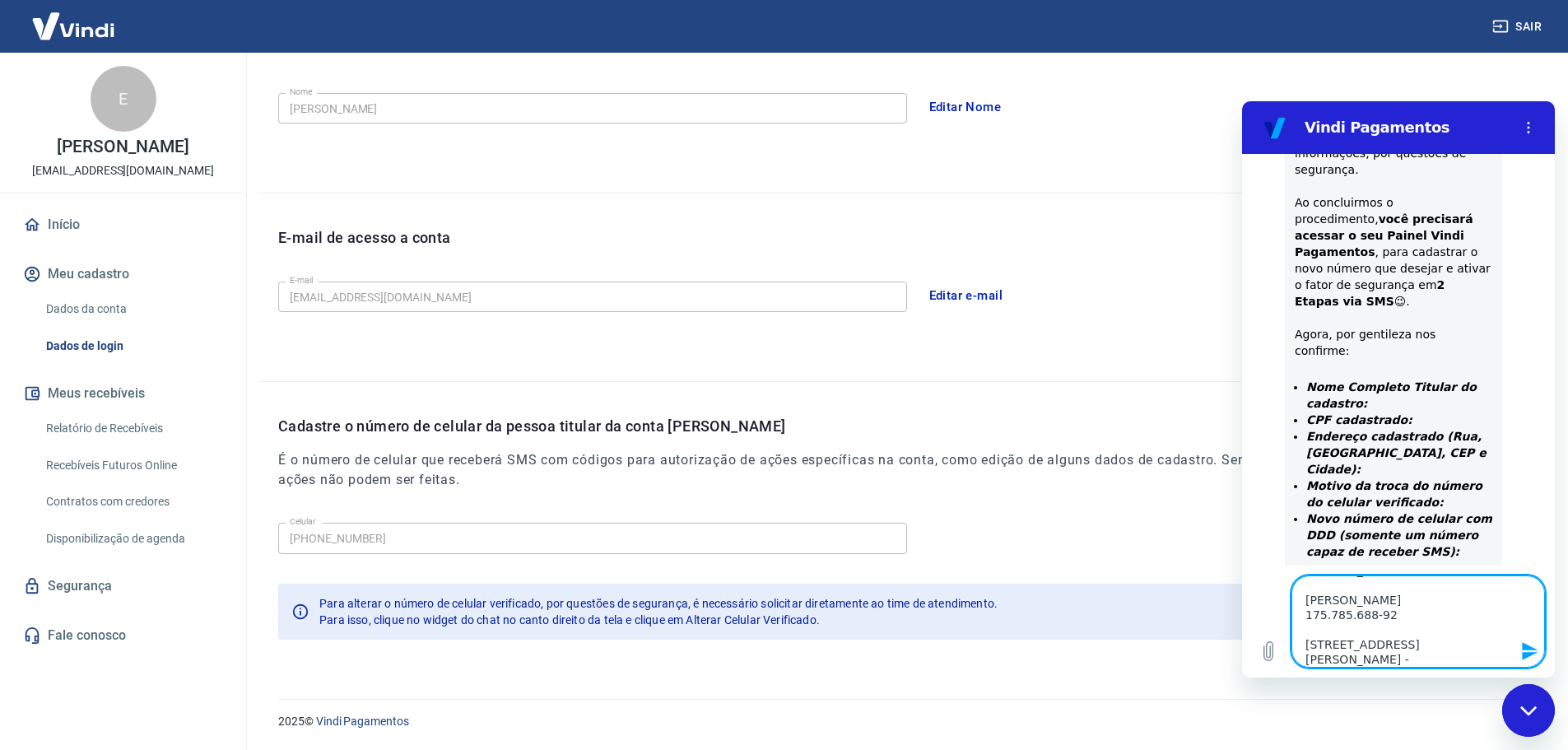
type textarea "[PERSON_NAME], [PERSON_NAME] 175.785.688-92 [STREET_ADDRESS][PERSON_NAME] -"
type textarea "x"
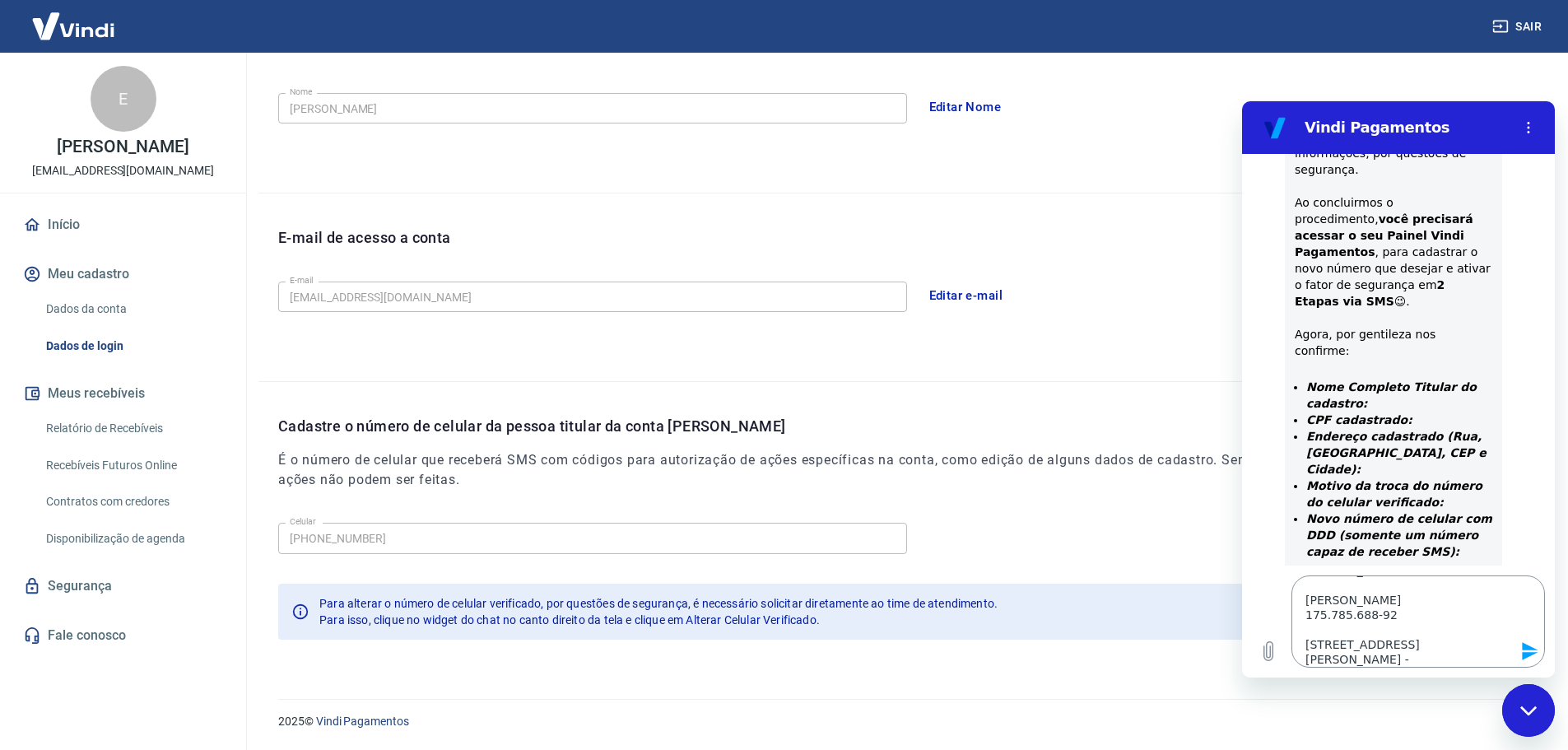
click at [1456, 659] on textarea "[PERSON_NAME], [PERSON_NAME] 175.785.688-92 [STREET_ADDRESS][PERSON_NAME] -" at bounding box center [1418, 622] width 254 height 93
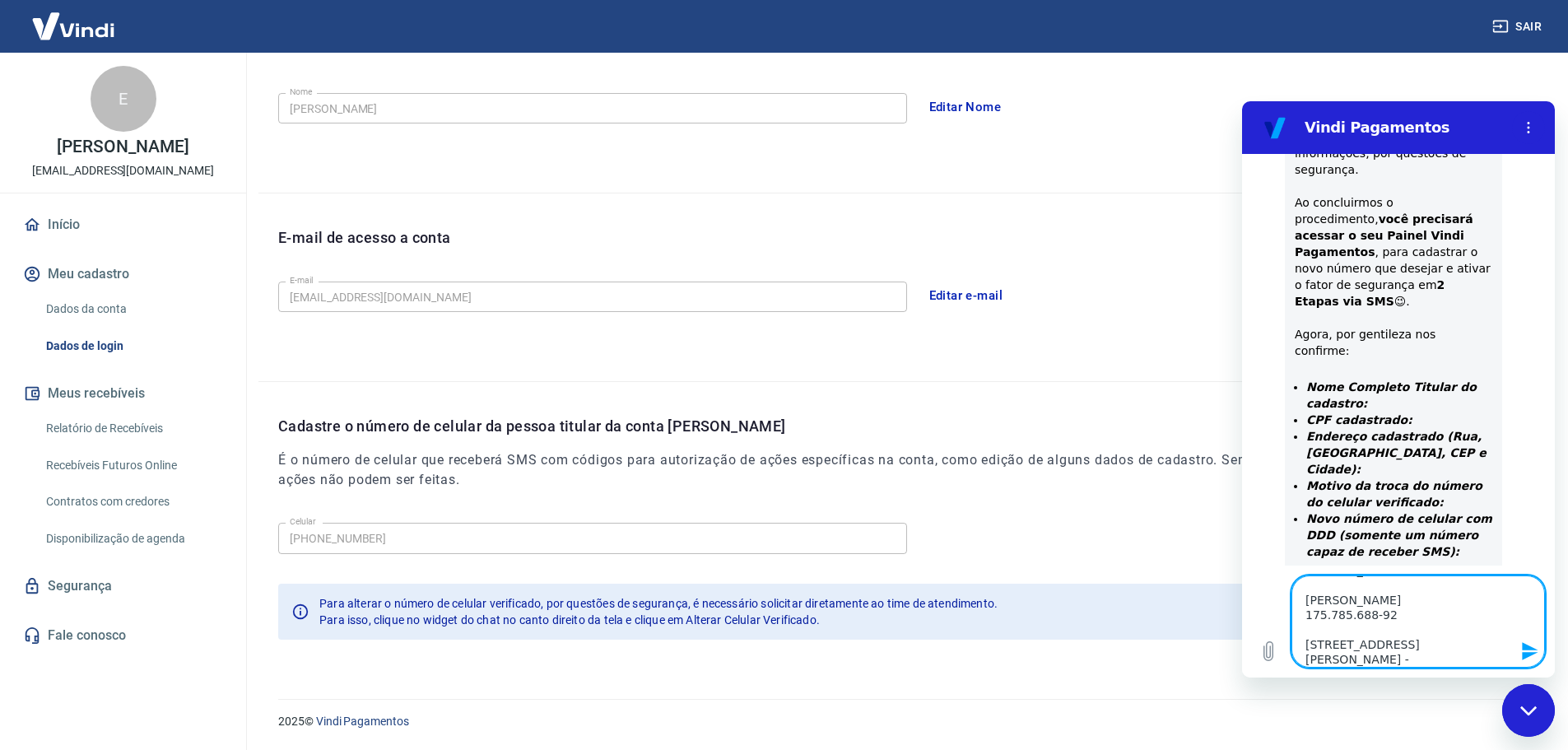
paste textarea "[GEOGRAPHIC_DATA]"
type textarea "[PERSON_NAME], [PERSON_NAME] 175.785.688-92 [STREET_ADDRESS][PERSON_NAME]"
type textarea "x"
type textarea "[PERSON_NAME], [PERSON_NAME] 175.785.688-92 [STREET_ADDRESS][PERSON_NAME]"
type textarea "x"
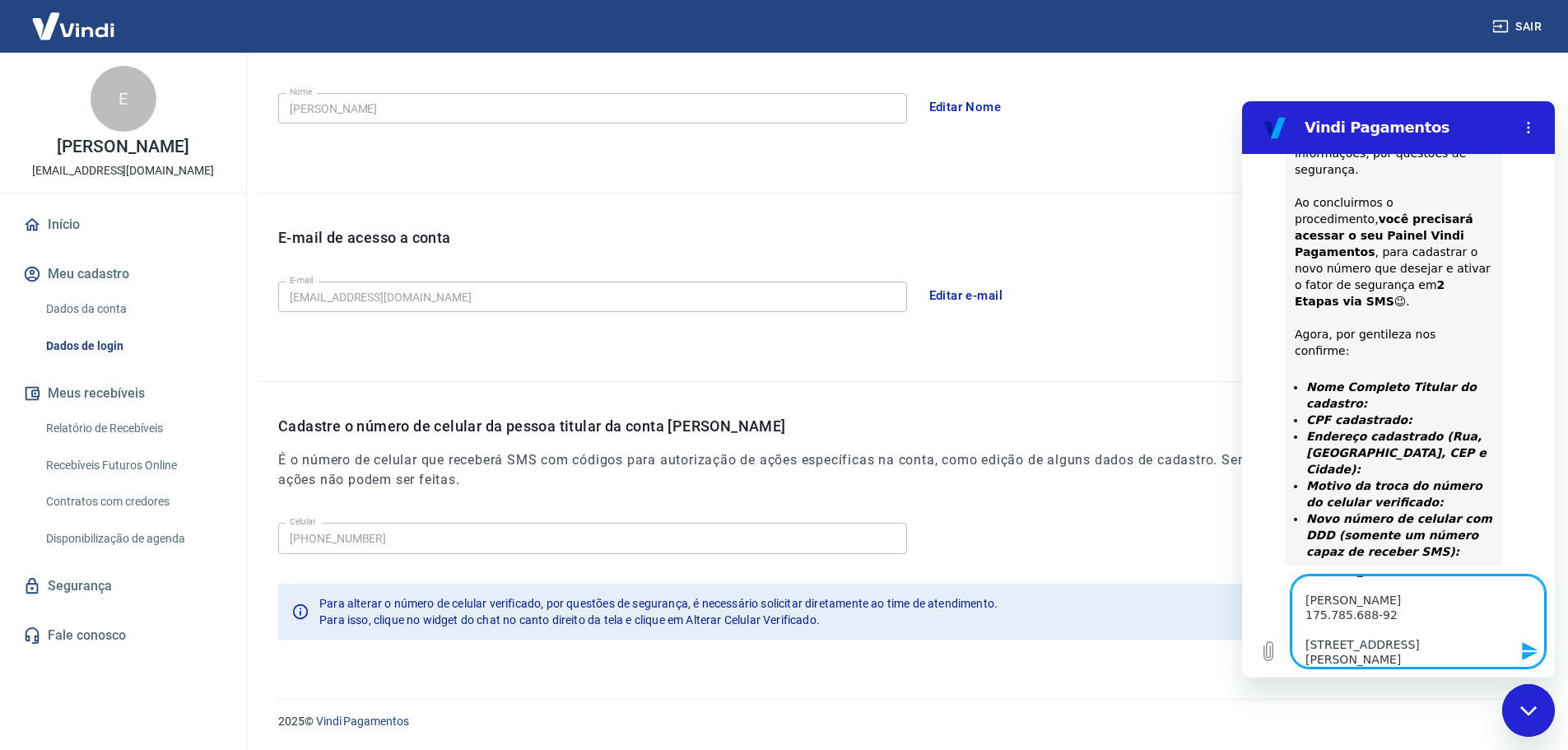
scroll to position [36, 0]
type textarea "[PERSON_NAME], [PERSON_NAME] 175.785.688-92 [STREET_ADDRESS][PERSON_NAME]"
type textarea "x"
type textarea "[PERSON_NAME], [PERSON_NAME] 175.785.688-92 [STREET_ADDRESS][PERSON_NAME] M"
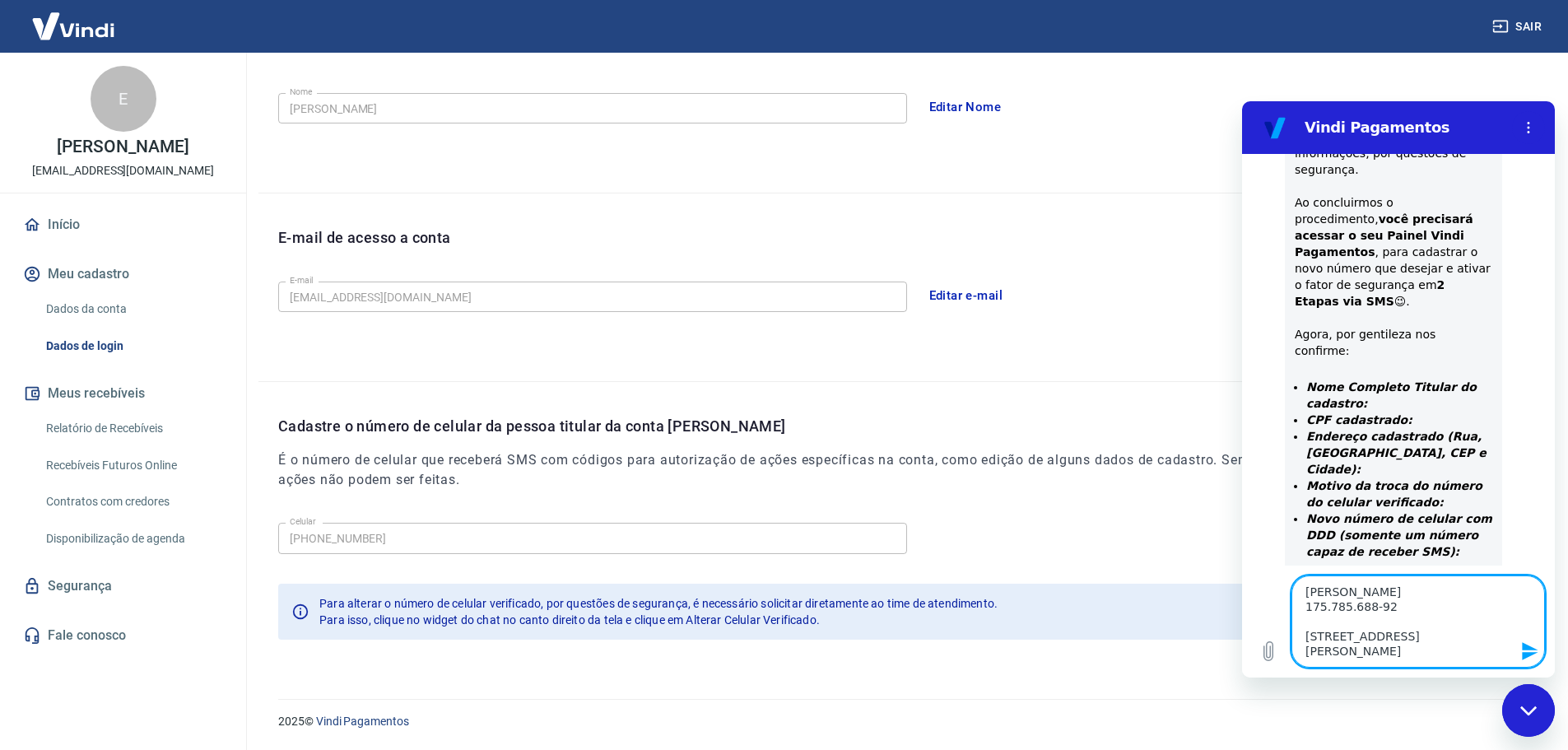
type textarea "x"
type textarea "[PERSON_NAME], [PERSON_NAME] 175.785.688-92 [STREET_ADDRESS][PERSON_NAME] Mo"
type textarea "x"
type textarea "[PERSON_NAME], [PERSON_NAME] 175.785.688-92 [STREET_ADDRESS][PERSON_NAME] Mot"
type textarea "x"
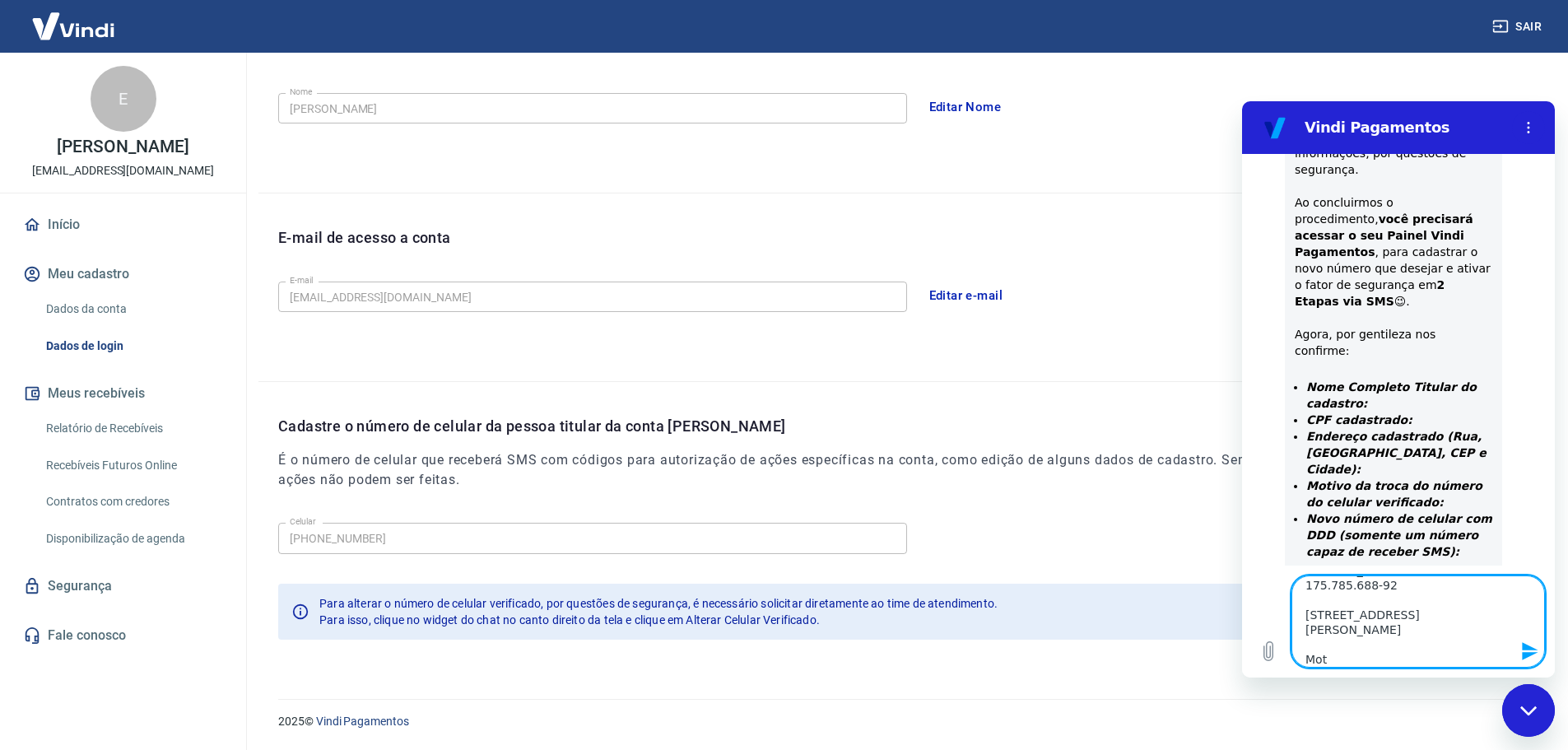
type textarea "[PERSON_NAME], [PERSON_NAME] 175.785.688-92 [STREET_ADDRESS][PERSON_NAME] Moti"
type textarea "x"
type textarea "[PERSON_NAME], [PERSON_NAME] 175.785.688-92 [STREET_ADDRESS][PERSON_NAME] [GEOG…"
type textarea "x"
type textarea "[PERSON_NAME], [PERSON_NAME] 175.785.688-92 [STREET_ADDRESS][PERSON_NAME] Motivo"
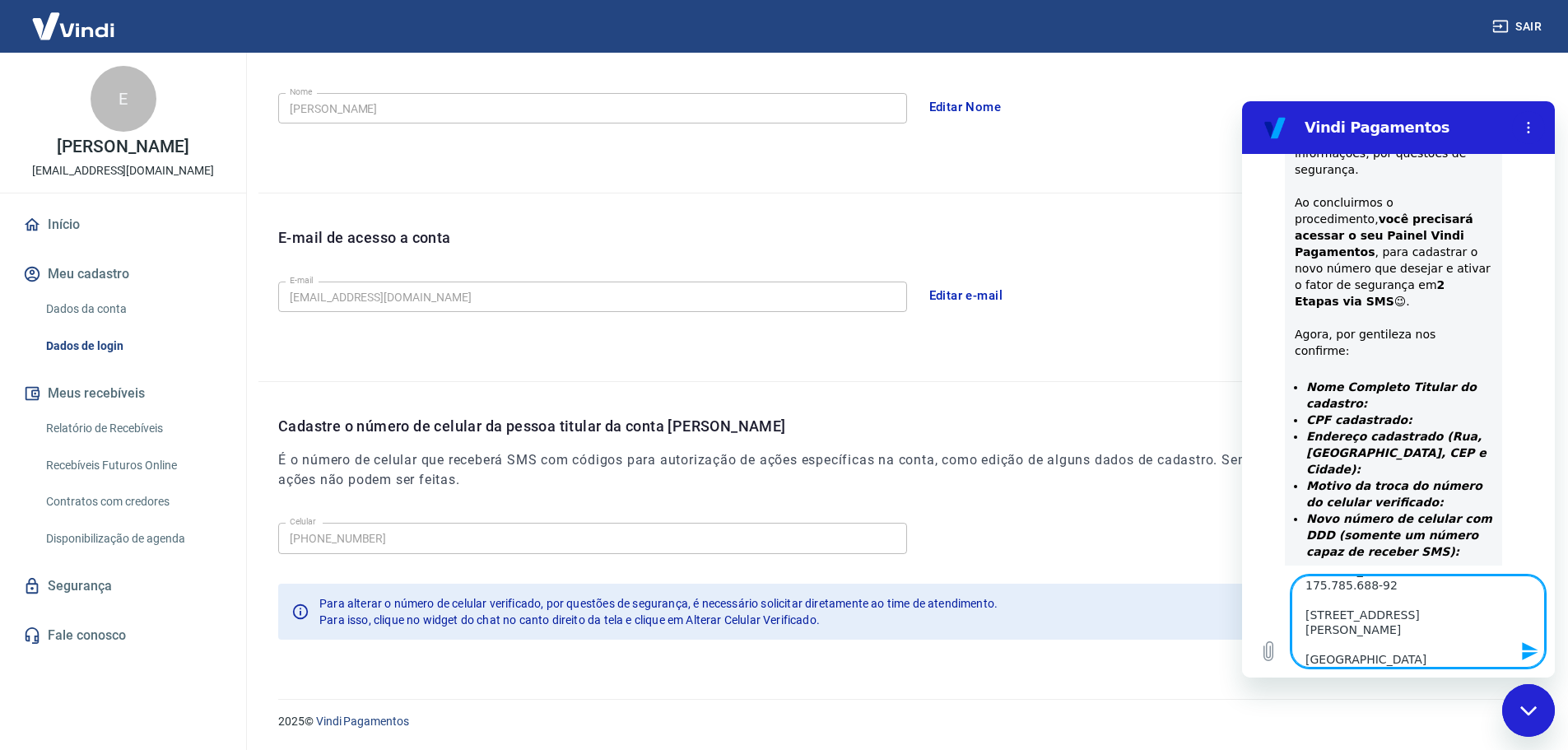
type textarea "x"
type textarea "[PERSON_NAME], [PERSON_NAME] 175.785.688-92 [STREET_ADDRESS][PERSON_NAME] Motiv…"
type textarea "x"
type textarea "[PERSON_NAME], [PERSON_NAME] 175.785.688-92 [STREET_ADDRESS][PERSON_NAME] Motiv…"
type textarea "x"
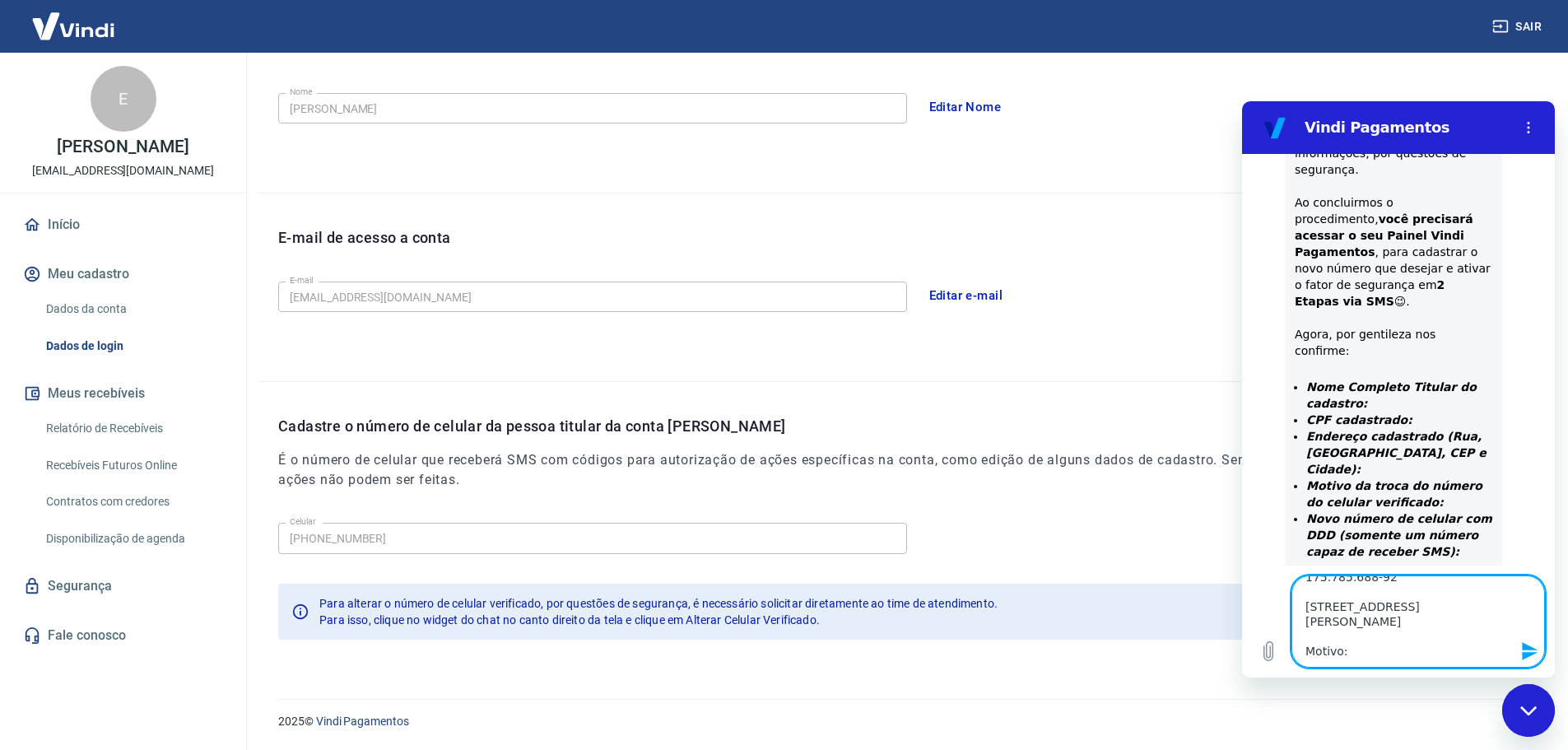
type textarea "[PERSON_NAME], [PERSON_NAME] 175.785.688-92 [STREET_ADDRESS][PERSON_NAME] Motiv…"
type textarea "x"
type textarea "[PERSON_NAME], [PERSON_NAME] 175.785.688-92 [STREET_ADDRESS][PERSON_NAME] Motiv…"
type textarea "x"
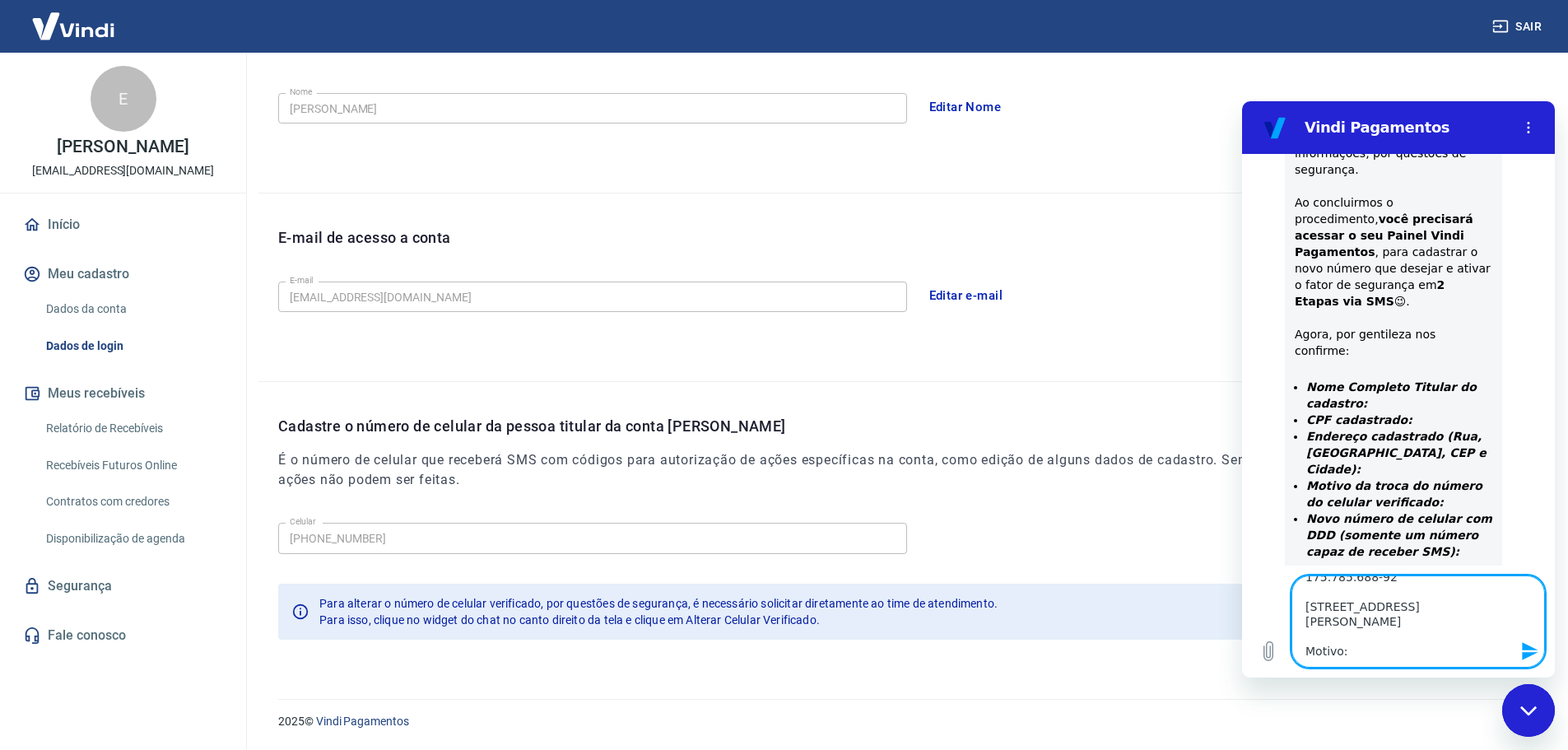
type textarea "[PERSON_NAME], [PERSON_NAME] 175.785.688-92 [STREET_ADDRESS][PERSON_NAME] Motiv…"
type textarea "x"
type textarea "[PERSON_NAME], [PERSON_NAME] 175.785.688-92 [STREET_ADDRESS][PERSON_NAME] Motiv…"
type textarea "x"
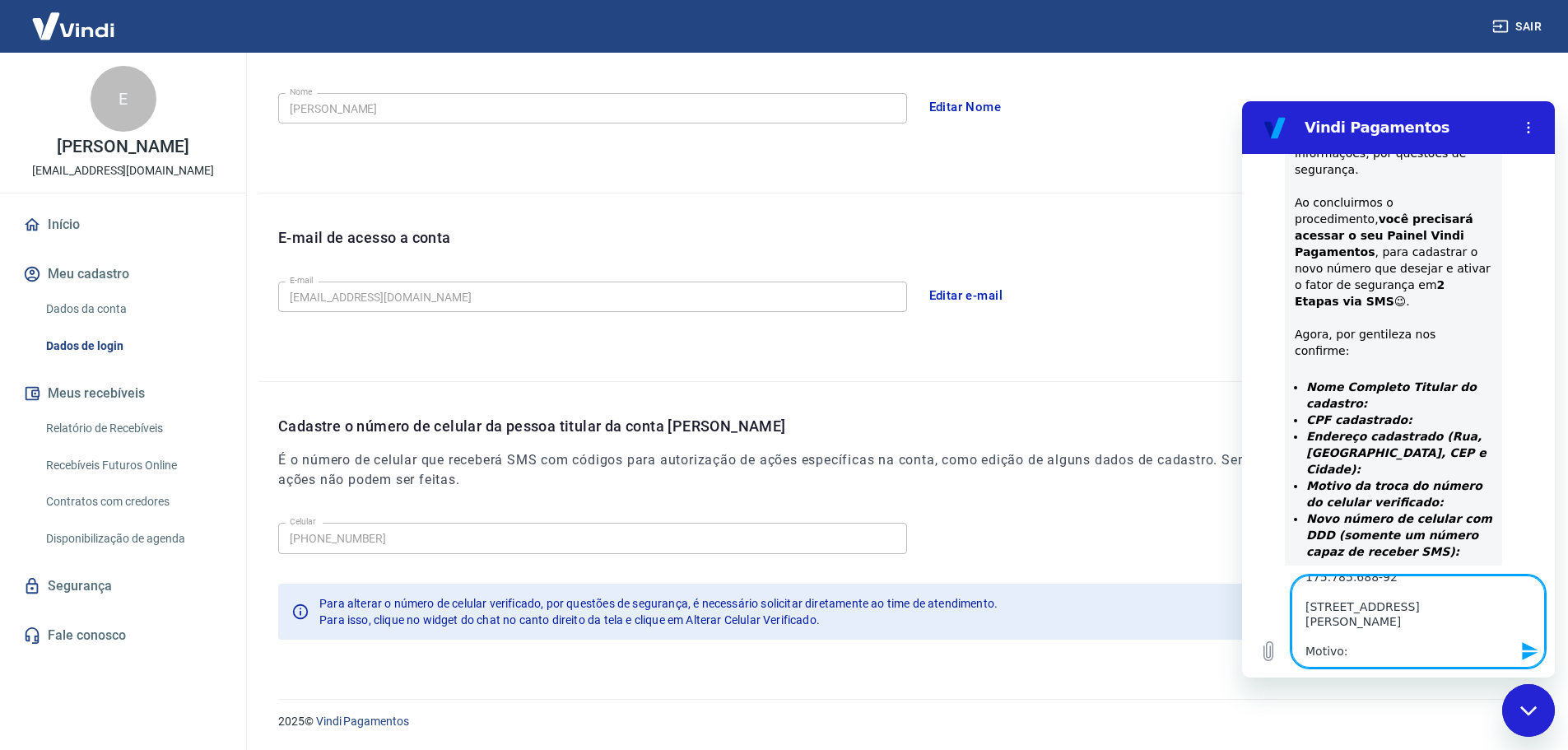
type textarea "[PERSON_NAME], [PERSON_NAME] 175.785.688-92 [STREET_ADDRESS][PERSON_NAME] Motiv…"
type textarea "x"
type textarea "[PERSON_NAME], [PERSON_NAME] 175.785.688-92 [STREET_ADDRESS][PERSON_NAME] Motiv…"
type textarea "x"
type textarea "[PERSON_NAME], [PERSON_NAME] 175.785.688-92 [STREET_ADDRESS][PERSON_NAME] Motiv…"
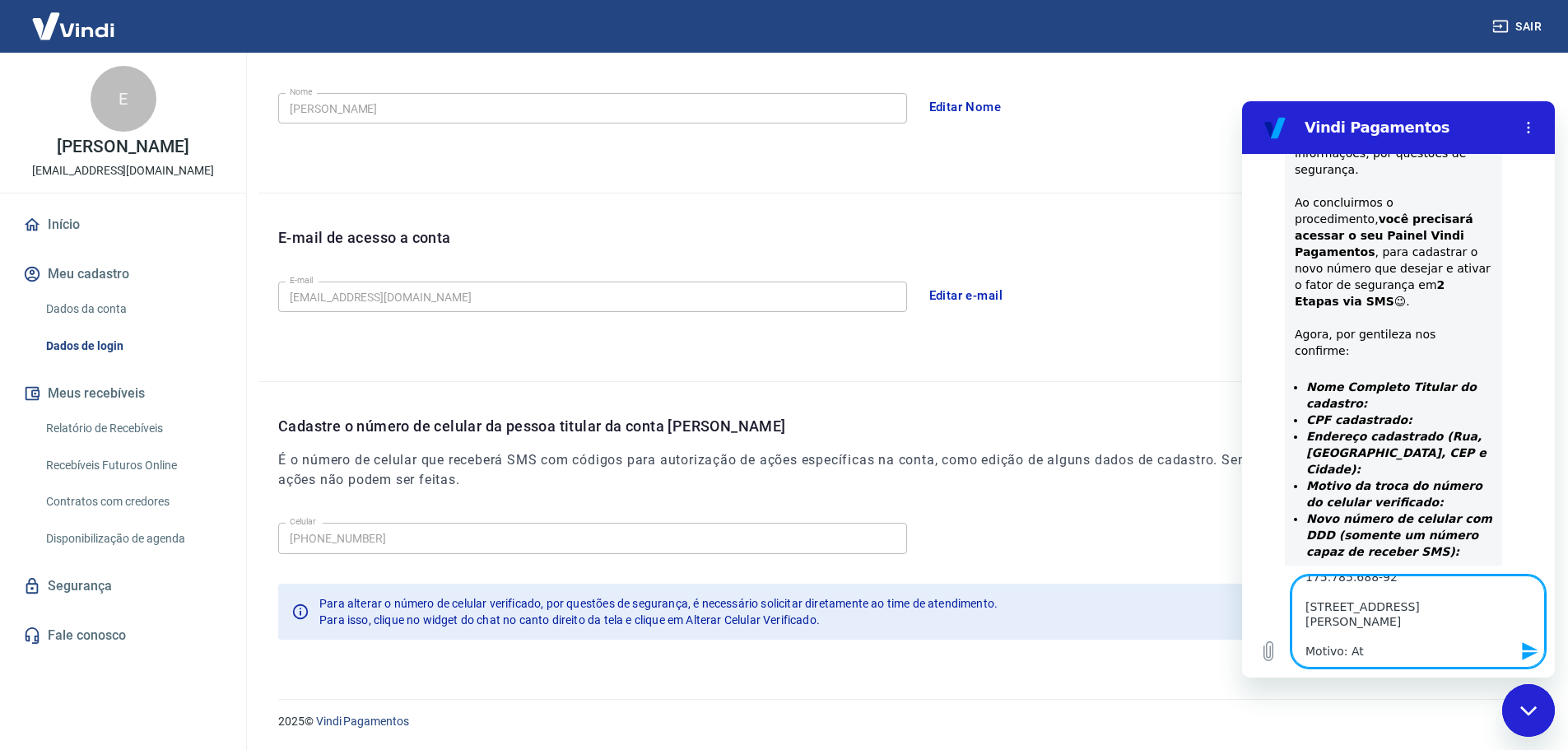
type textarea "x"
type textarea "[PERSON_NAME], [PERSON_NAME] 175.785.688-92 [STREET_ADDRESS][PERSON_NAME] Motiv…"
type textarea "x"
type textarea "[PERSON_NAME], [PERSON_NAME] 175.785.688-92 [STREET_ADDRESS][PERSON_NAME] Motiv…"
type textarea "x"
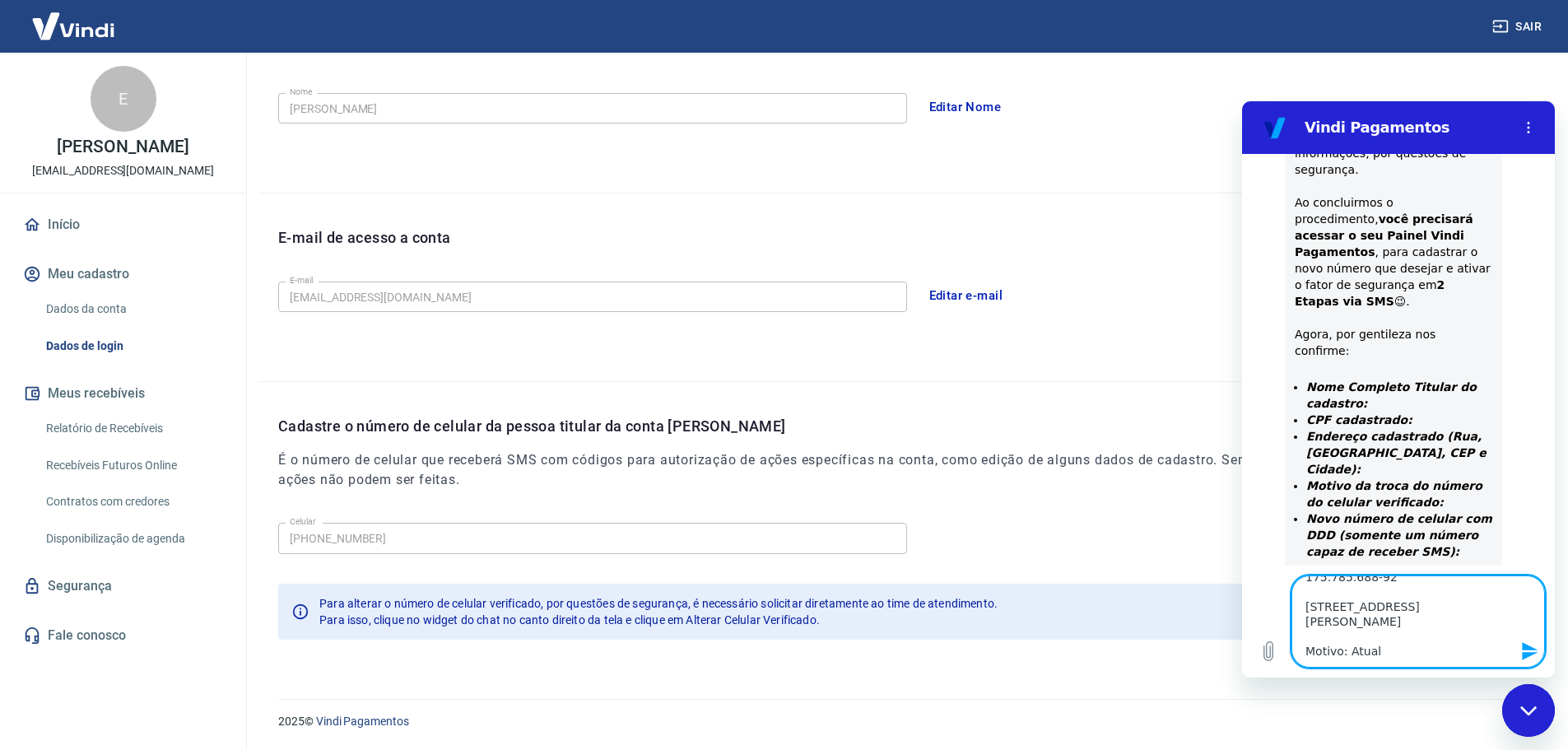
type textarea "[PERSON_NAME], [PERSON_NAME] 175.785.688-92 [STREET_ADDRESS][PERSON_NAME] Motiv…"
type textarea "x"
type textarea "[PERSON_NAME], [PERSON_NAME] 175.785.688-92 [STREET_ADDRESS][PERSON_NAME] Motiv…"
type textarea "x"
type textarea "[PERSON_NAME], [PERSON_NAME] 175.785.688-92 [STREET_ADDRESS][PERSON_NAME] Motiv…"
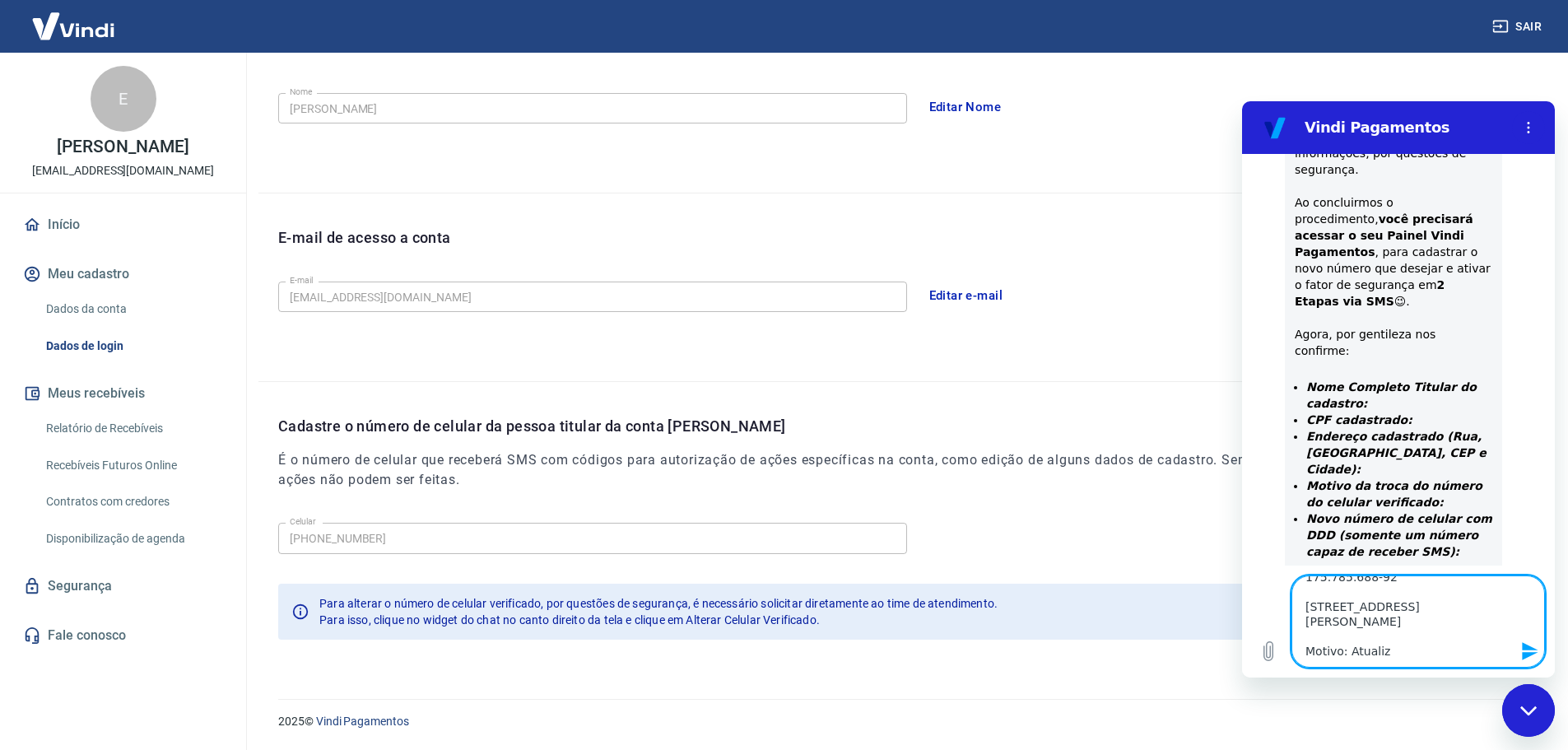
type textarea "x"
type textarea "[PERSON_NAME], [PERSON_NAME] 175.785.688-92 [STREET_ADDRESS][PERSON_NAME] Motiv…"
type textarea "x"
type textarea "[PERSON_NAME], [PERSON_NAME] 175.785.688-92 [STREET_ADDRESS][PERSON_NAME] Motiv…"
type textarea "x"
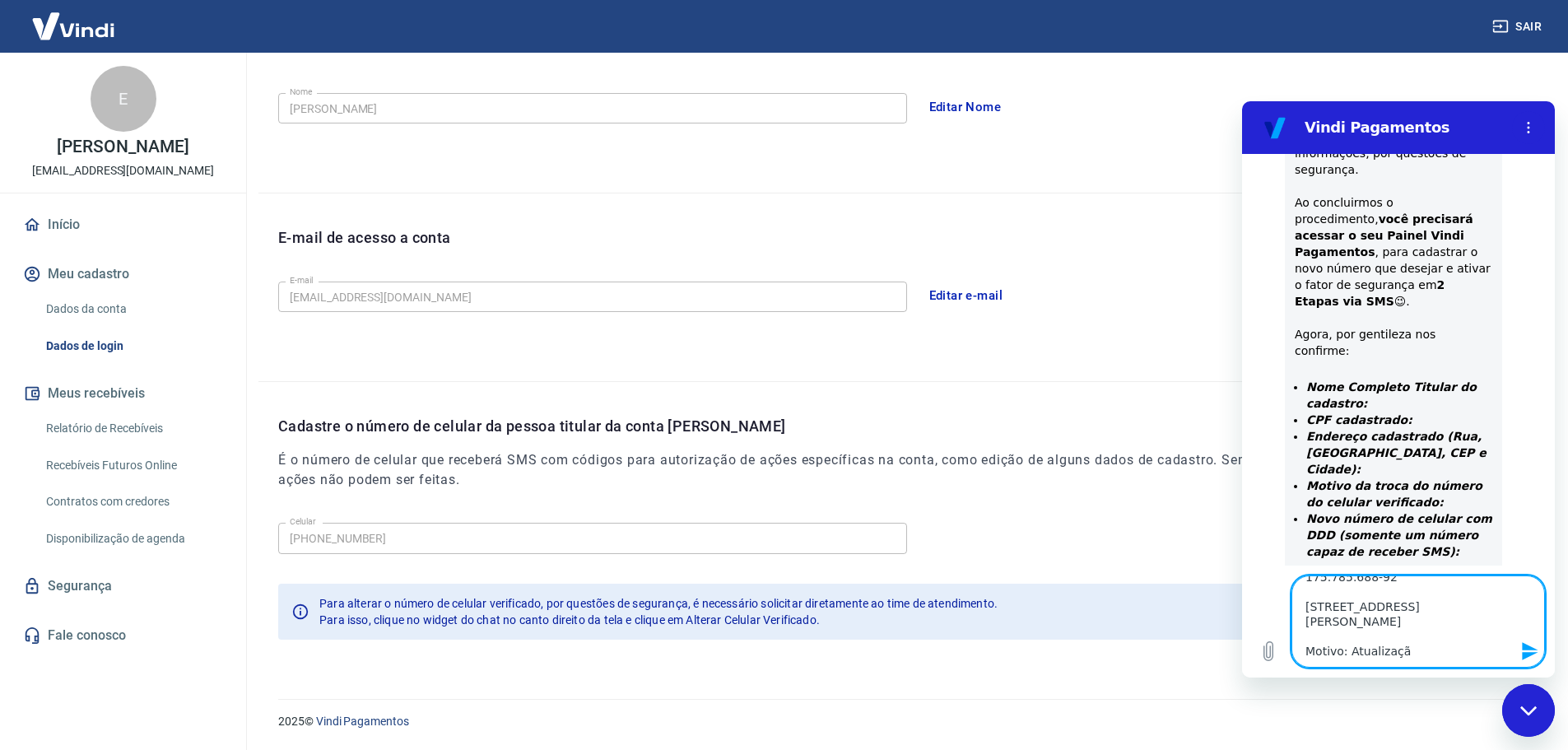
type textarea "[PERSON_NAME], [PERSON_NAME] 175.785.688-92 [STREET_ADDRESS][PERSON_NAME] Motiv…"
type textarea "x"
type textarea "[PERSON_NAME], [PERSON_NAME] 175.785.688-92 [STREET_ADDRESS][PERSON_NAME] Motiv…"
type textarea "x"
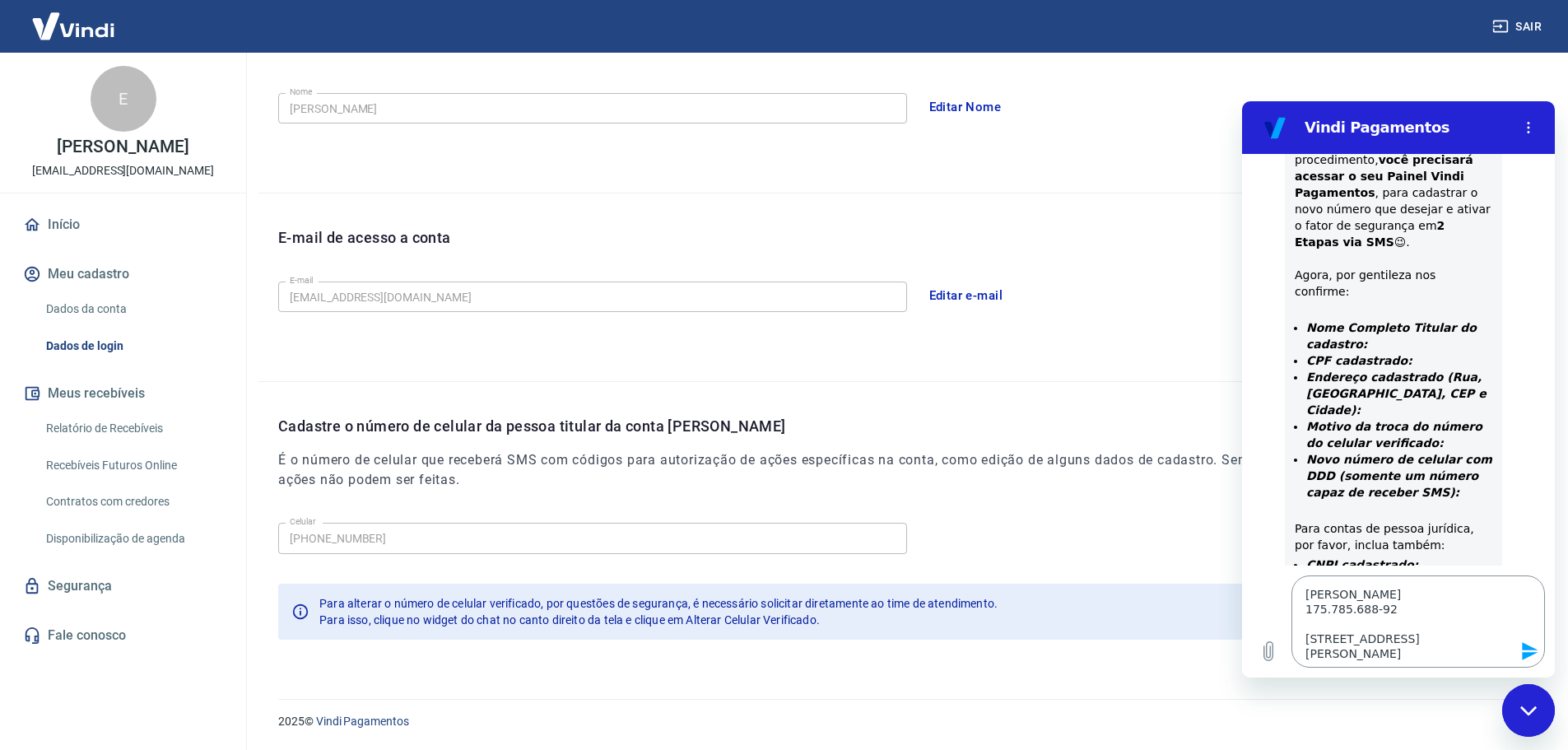
scroll to position [22, 0]
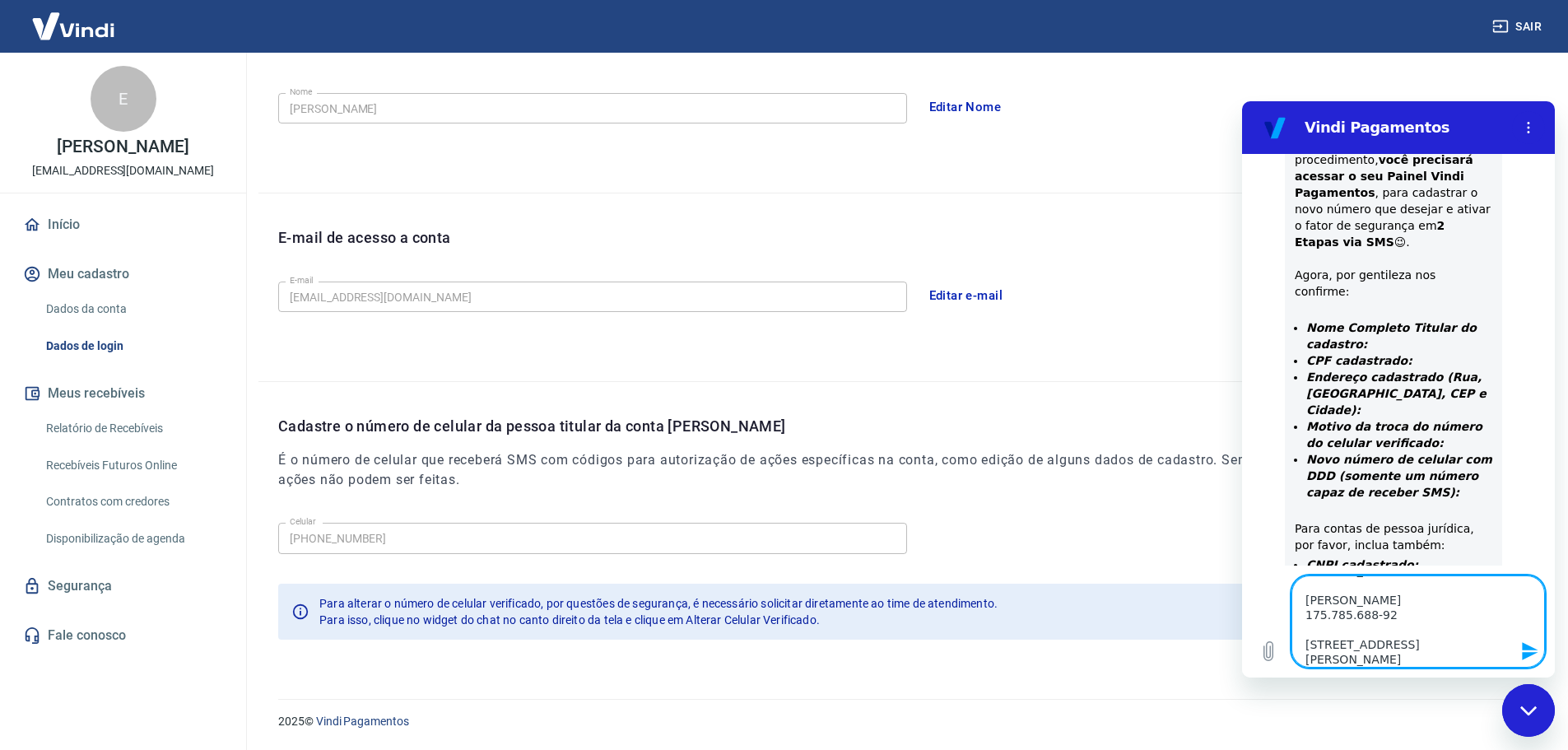
click at [1319, 629] on textarea "[PERSON_NAME], [PERSON_NAME] 175.785.688-92 [STREET_ADDRESS][PERSON_NAME] Motiv…" at bounding box center [1418, 622] width 254 height 93
paste textarea "57.844.635/0001-92"
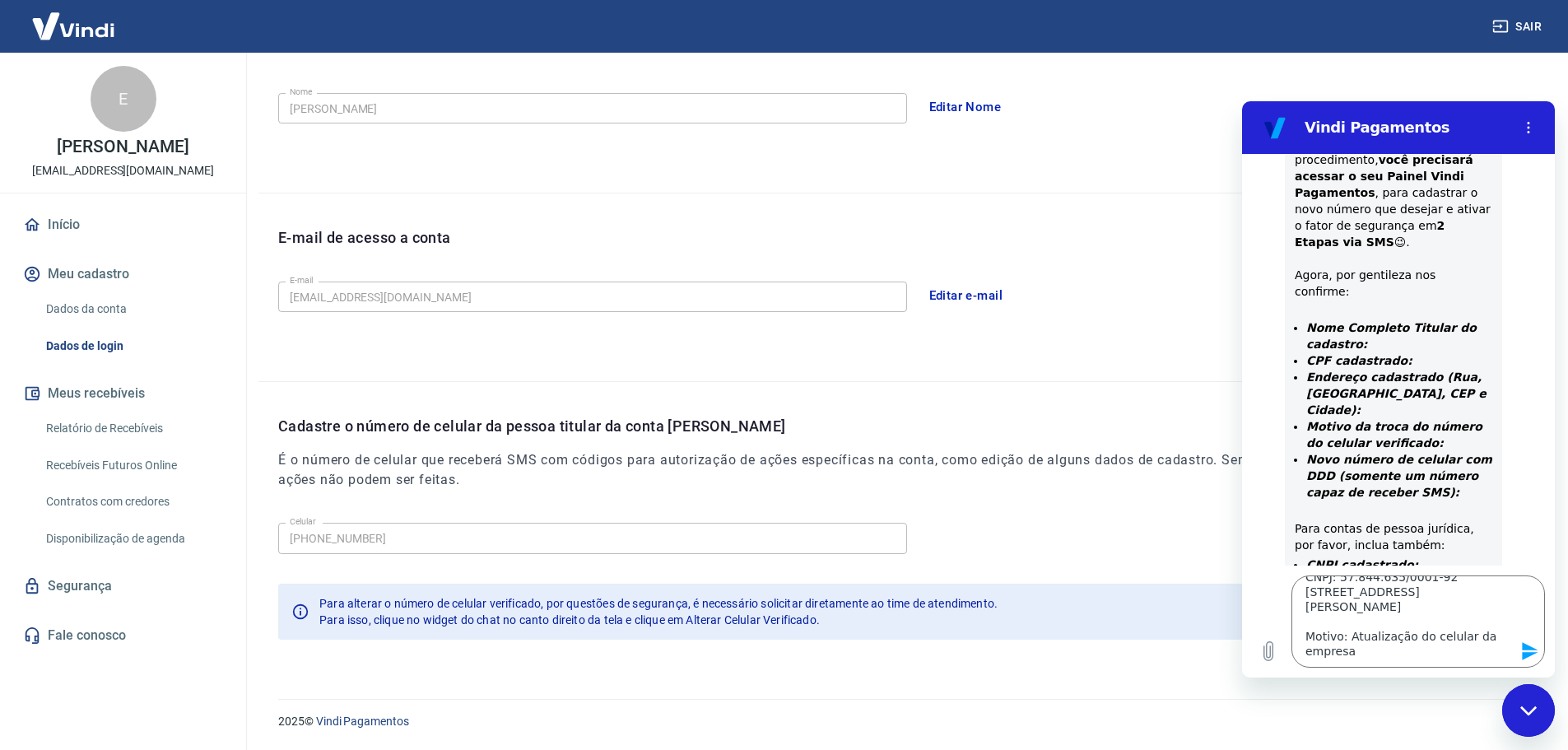
scroll to position [134, 0]
click at [1335, 642] on textarea "[PERSON_NAME], [PERSON_NAME] 175.785.688-92 CNPJ: 57.844.635/0001-92 [STREET_AD…" at bounding box center [1418, 622] width 254 height 93
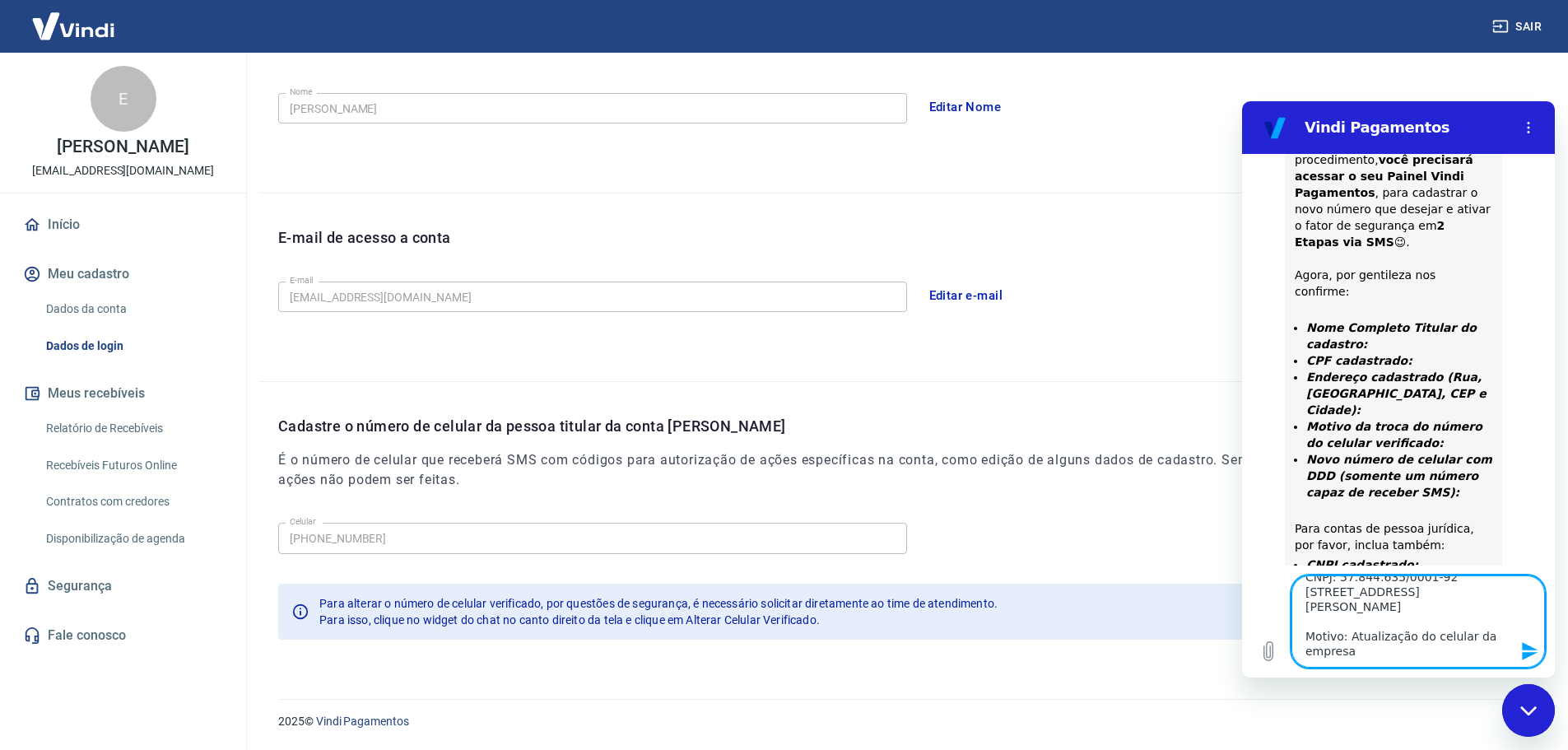
paste textarea "[PHONE_NUMBER]"
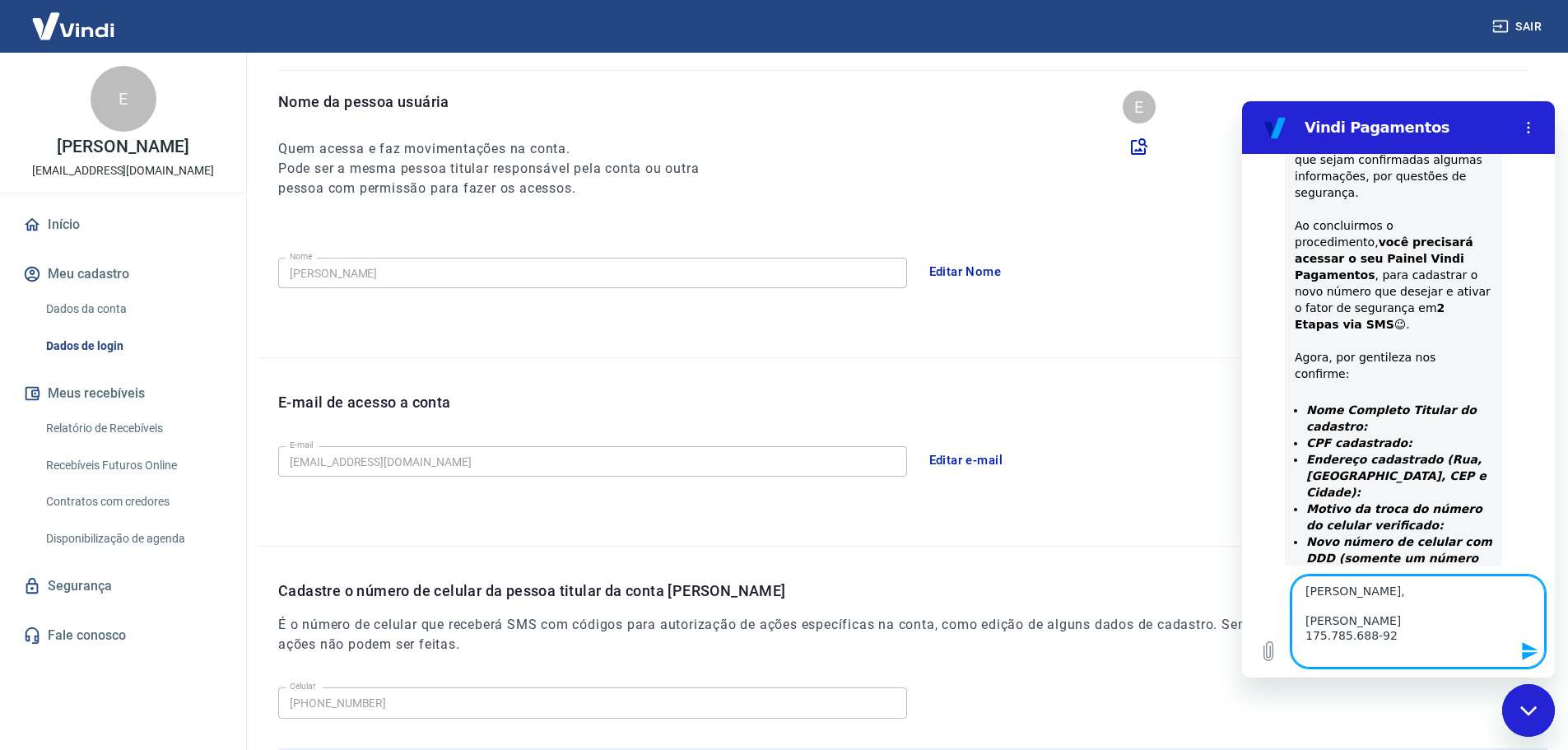
scroll to position [0, 0]
click at [1466, 586] on textarea "[PERSON_NAME], [PERSON_NAME] 175.785.688-92 CNPJ: 57.844.635/0001-92 [STREET_AD…" at bounding box center [1418, 622] width 254 height 93
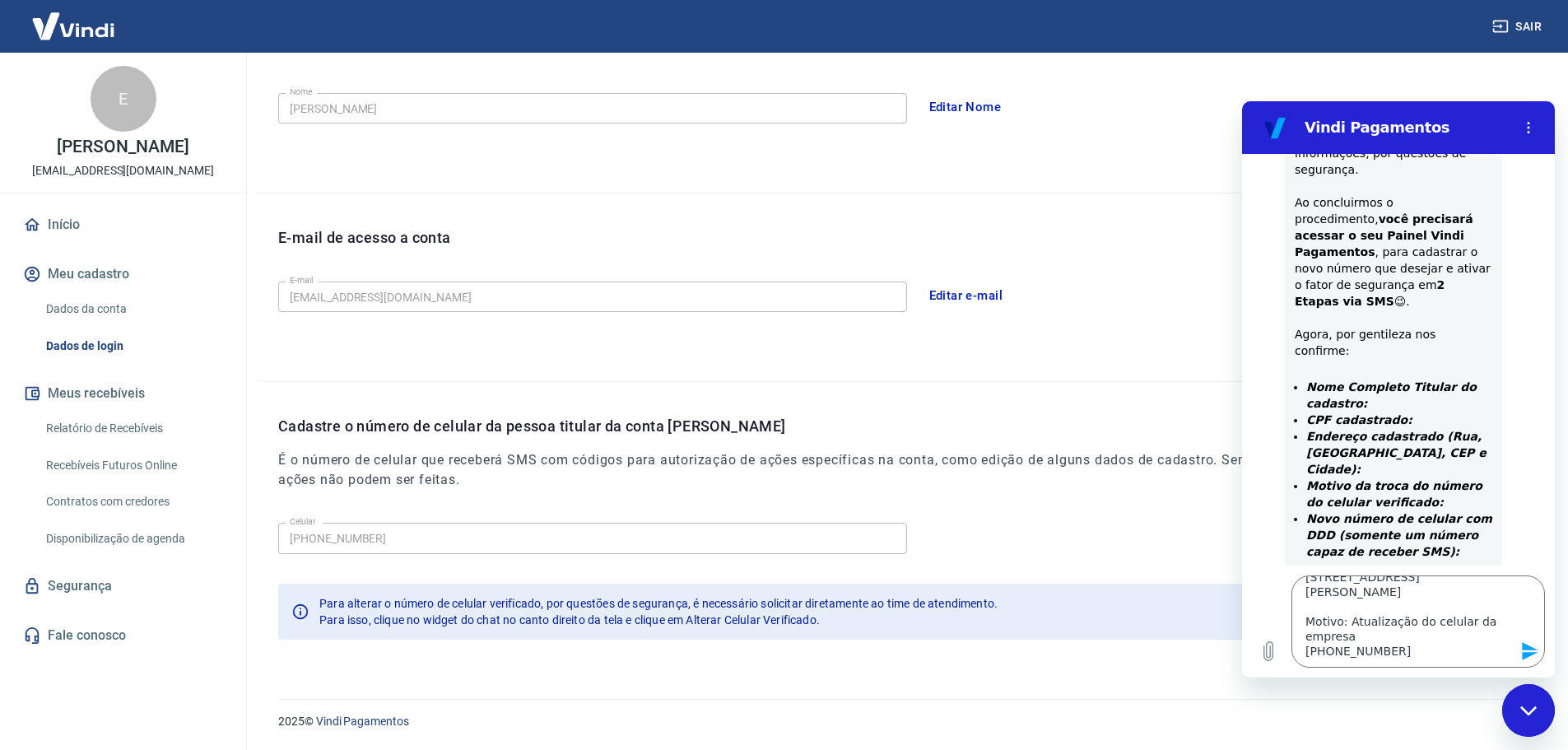
scroll to position [694, 0]
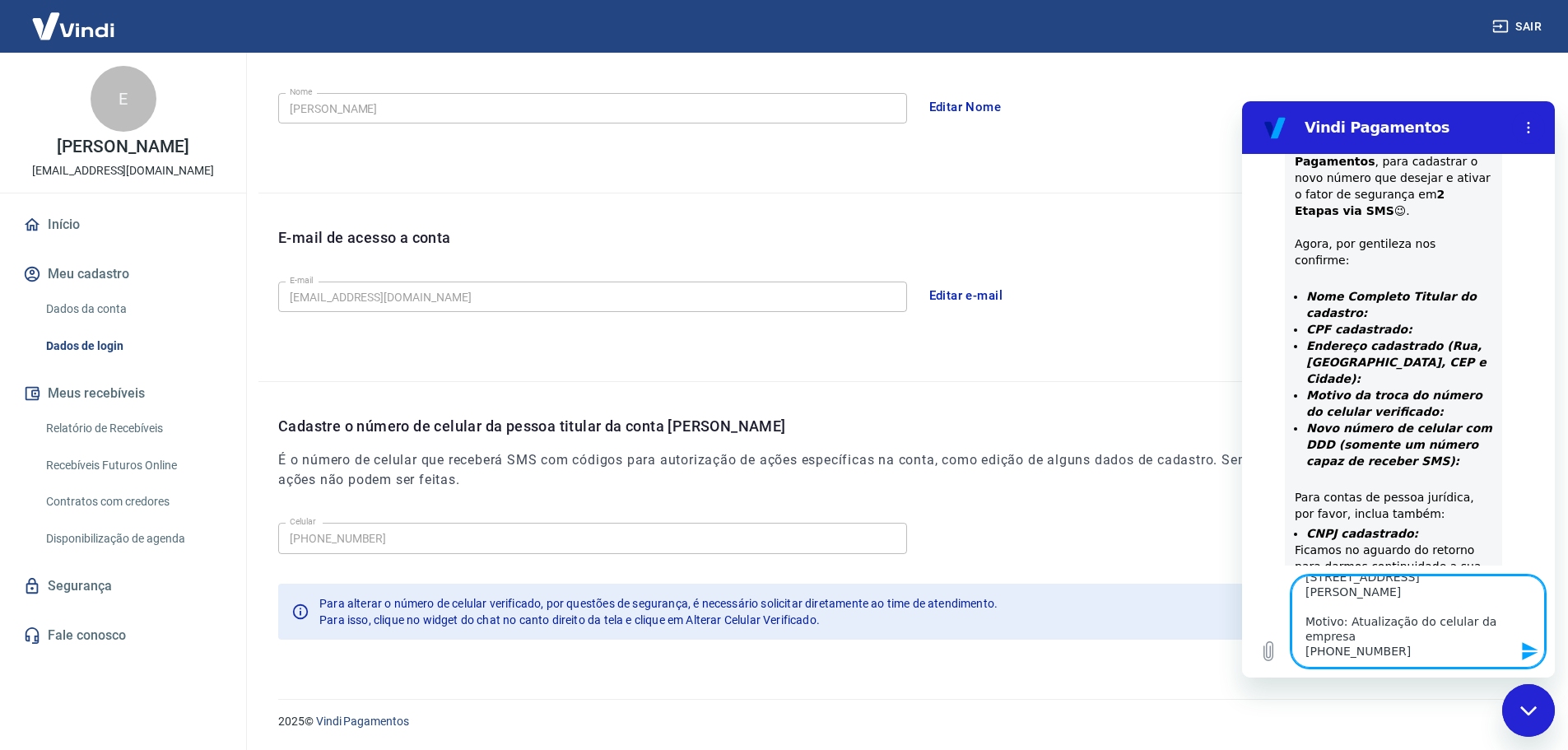
click at [1480, 608] on textarea "[PERSON_NAME], segue minhas informações: [PERSON_NAME] 175.785.688-92 CNPJ: 57.…" at bounding box center [1418, 622] width 254 height 93
click at [1461, 628] on textarea "[PERSON_NAME], segue minhas informações: [PERSON_NAME] 175.785.688-92 CNPJ: 57.…" at bounding box center [1418, 622] width 254 height 93
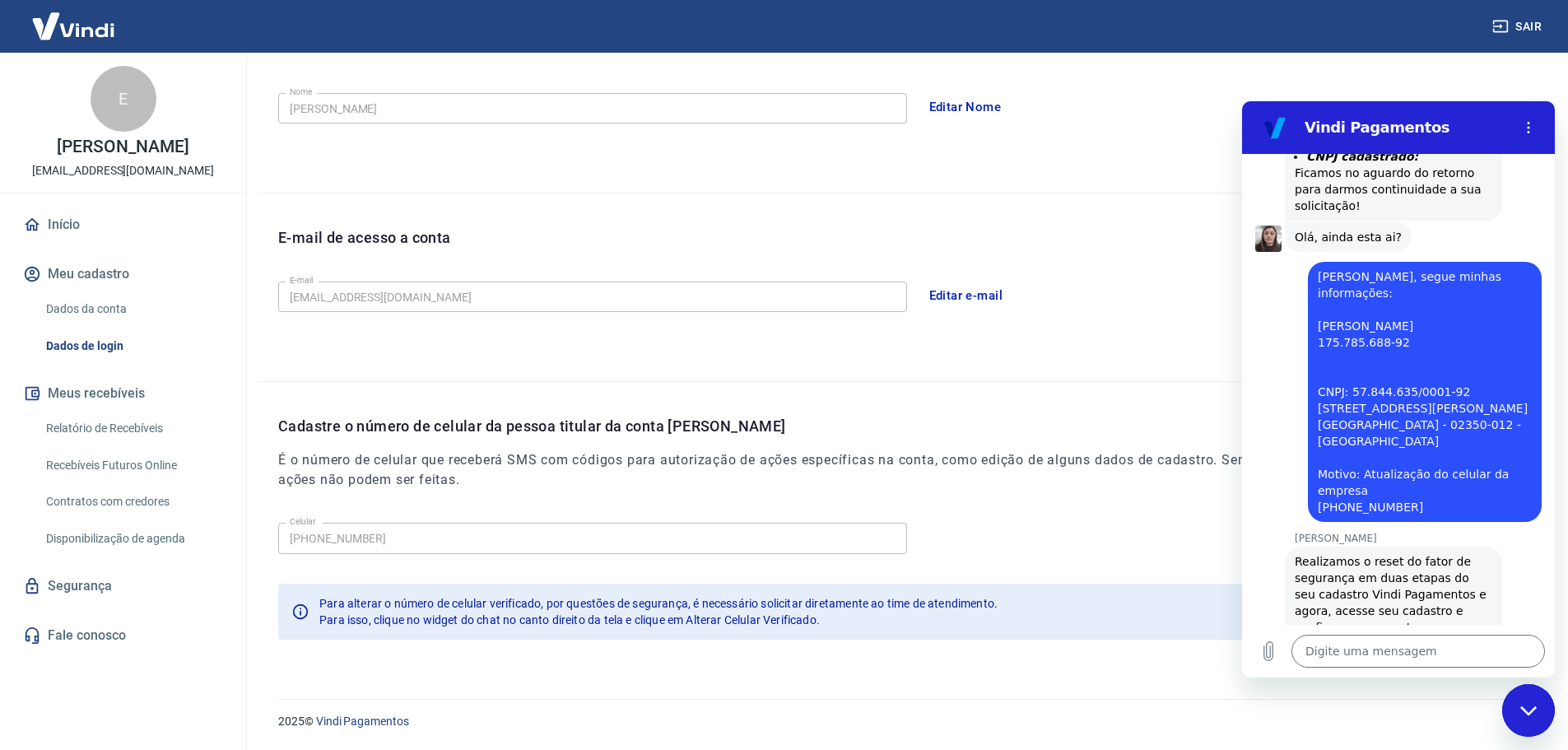
scroll to position [1075, 0]
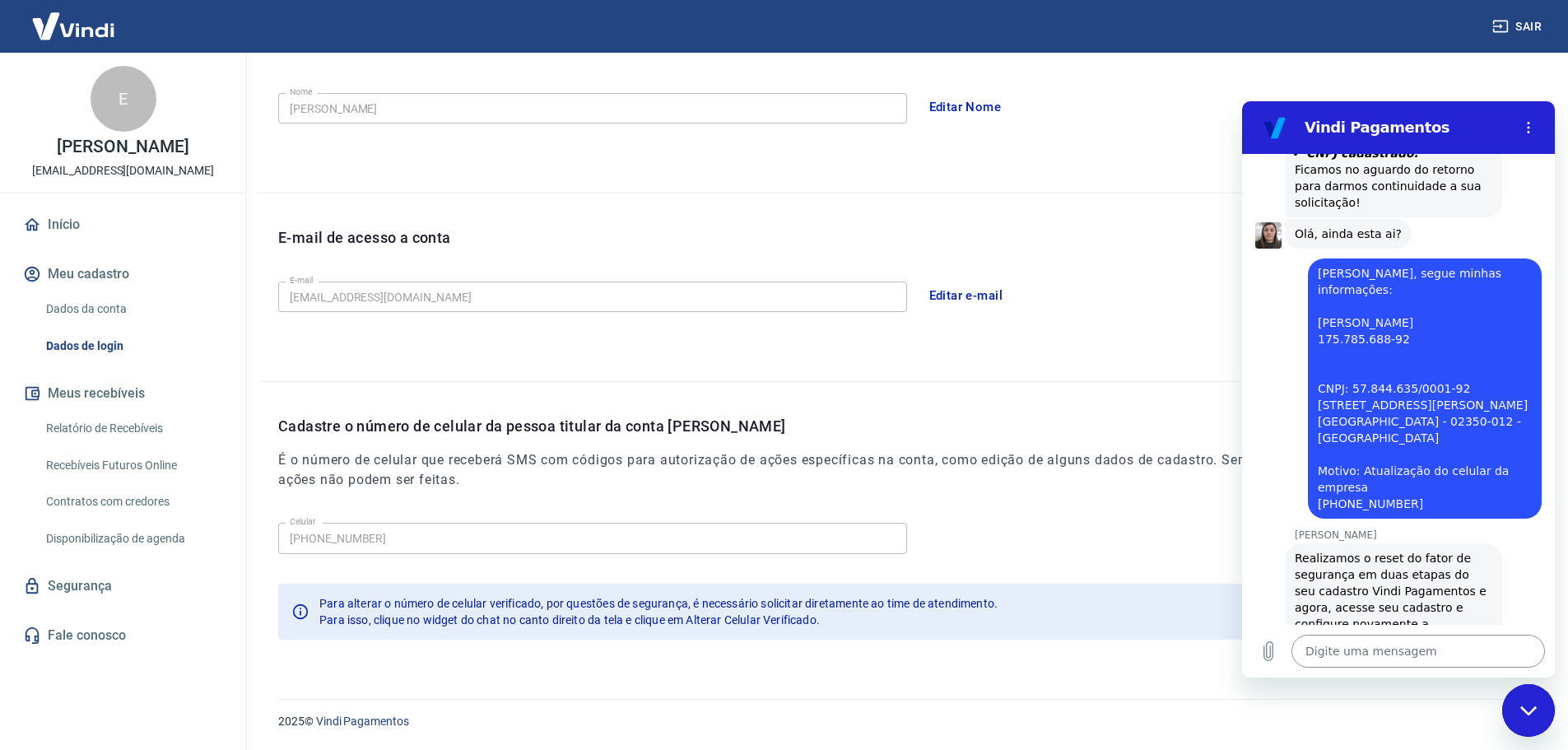
click at [1430, 639] on textarea at bounding box center [1418, 651] width 254 height 32
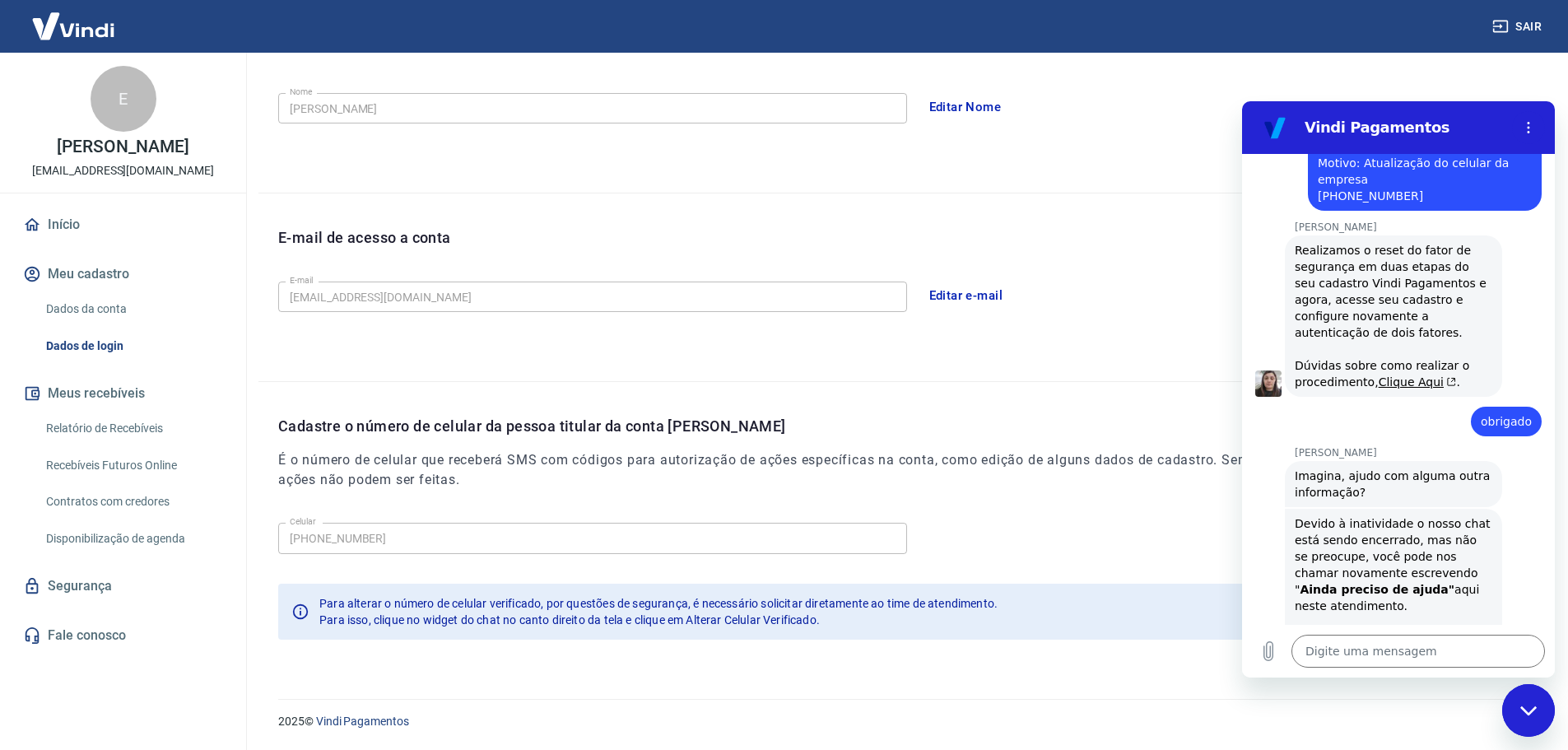
scroll to position [1424, 0]
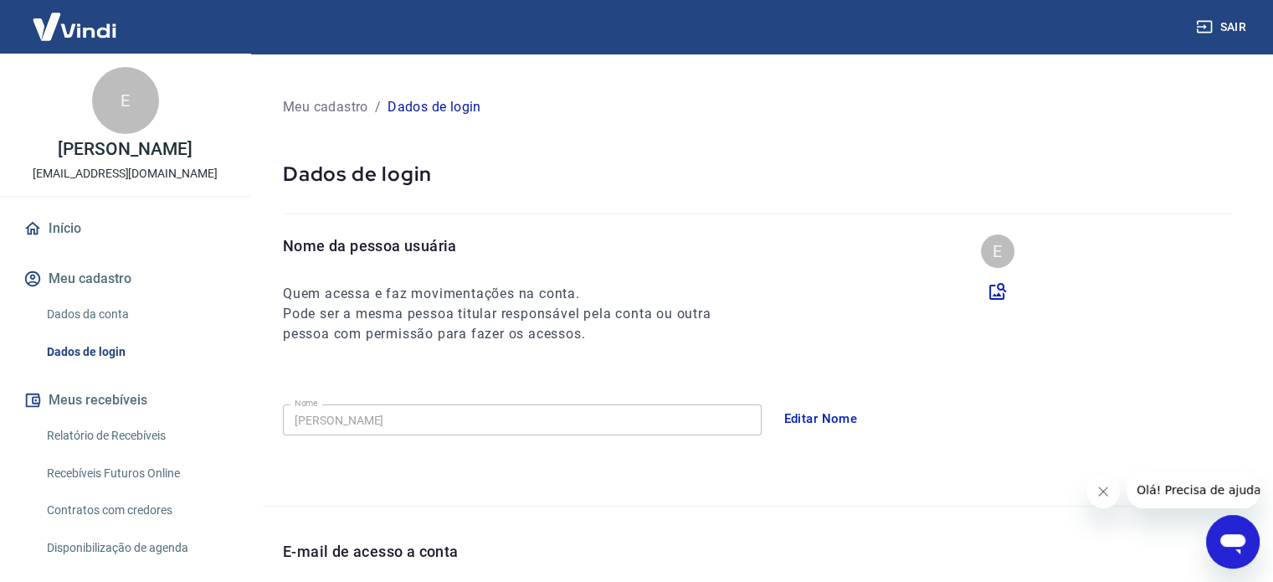
click at [119, 317] on link "Dados da conta" at bounding box center [135, 314] width 190 height 34
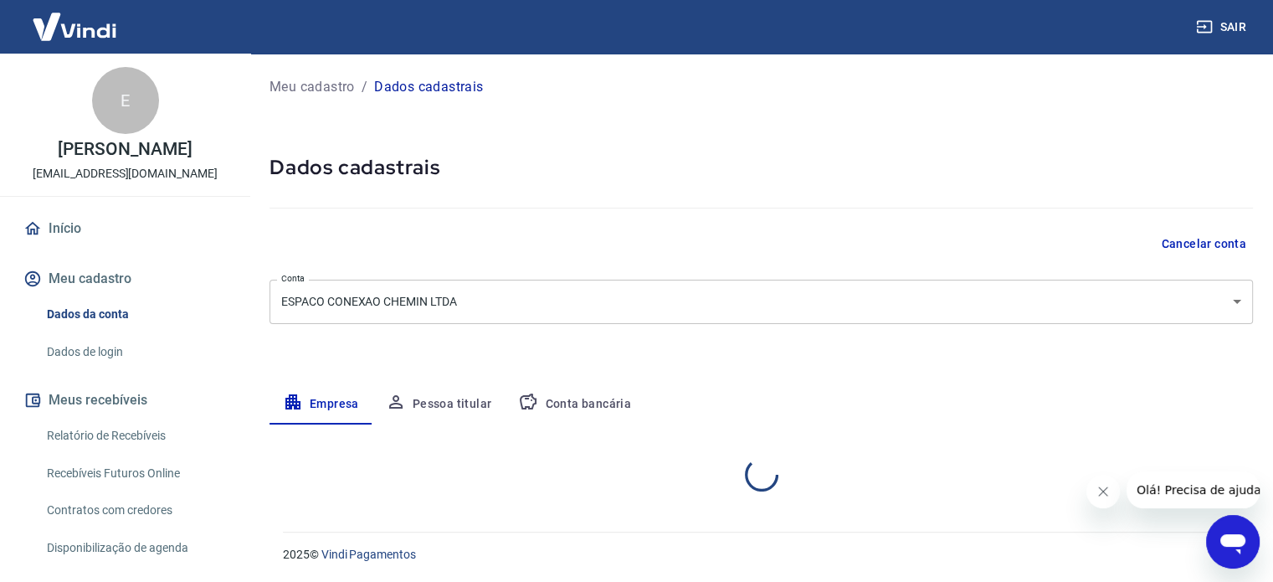
select select "SP"
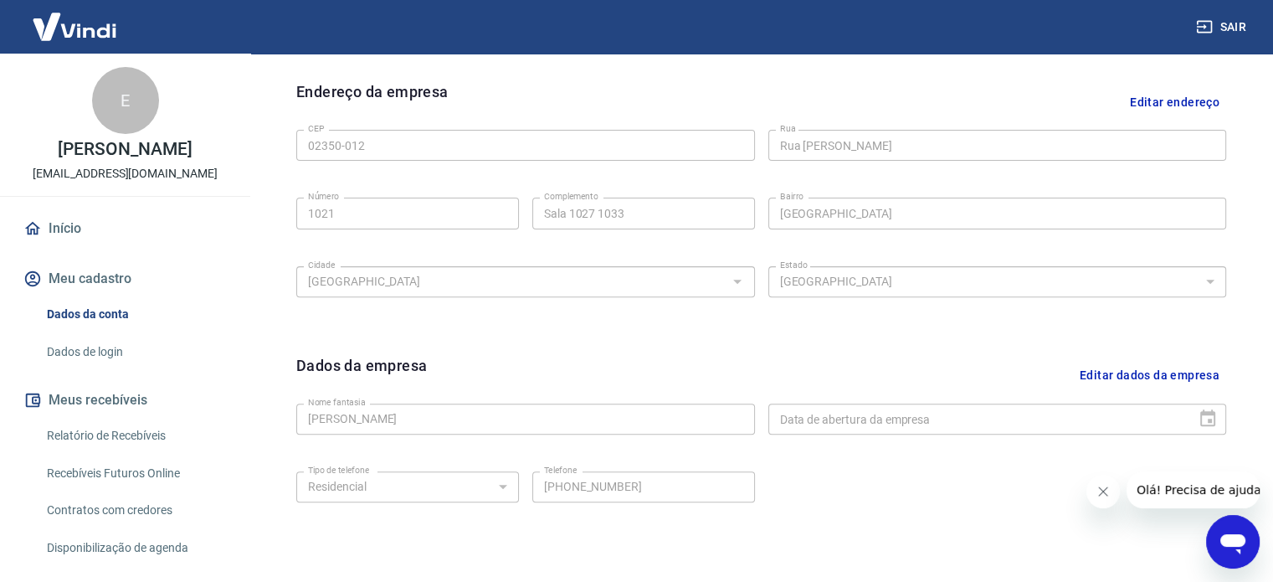
scroll to position [586, 0]
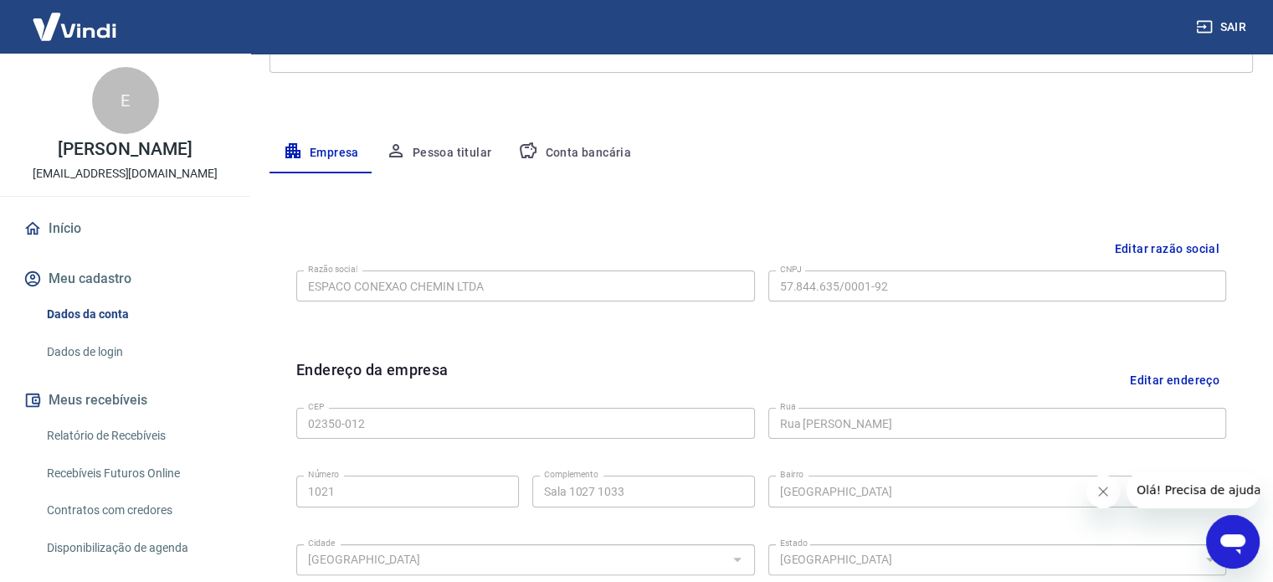
click at [435, 156] on button "Pessoa titular" at bounding box center [438, 153] width 133 height 40
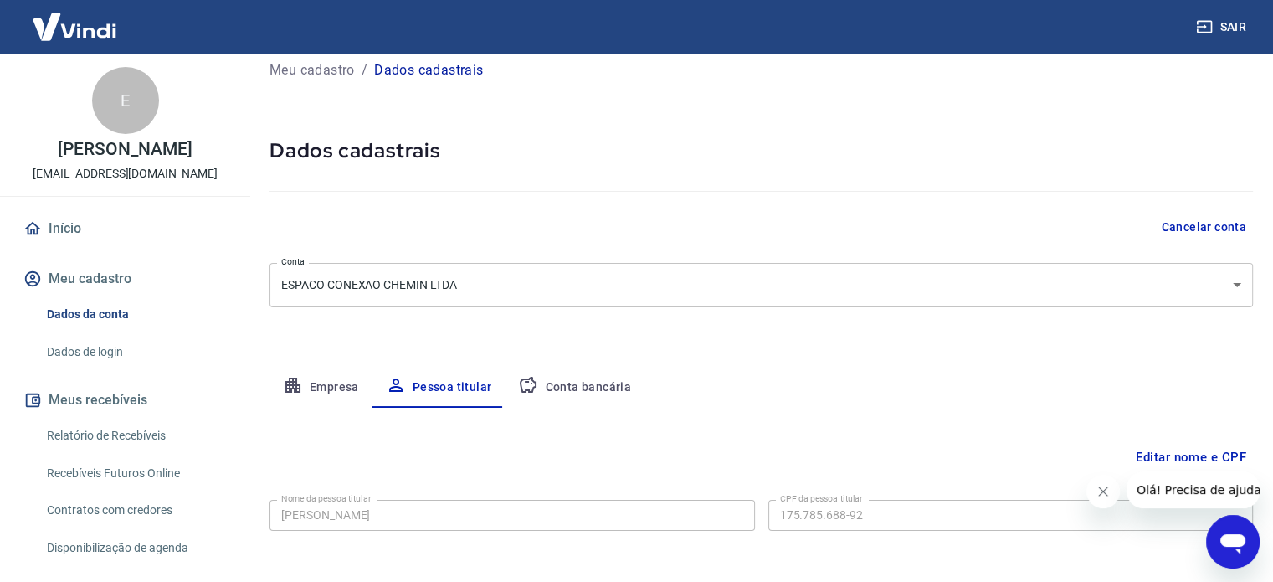
scroll to position [87, 0]
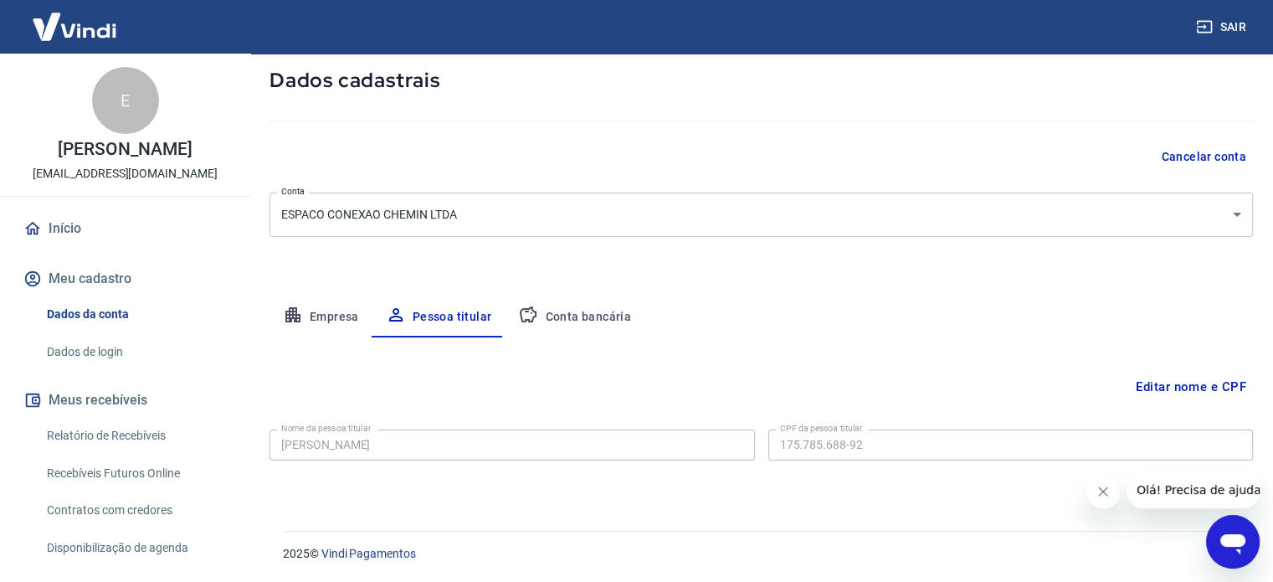
click at [760, 443] on div "Nome da pessoa titular ERICA SANTIAGO Nome da pessoa titular CPF da pessoa titu…" at bounding box center [760, 443] width 983 height 41
click at [346, 314] on button "Empresa" at bounding box center [320, 317] width 103 height 40
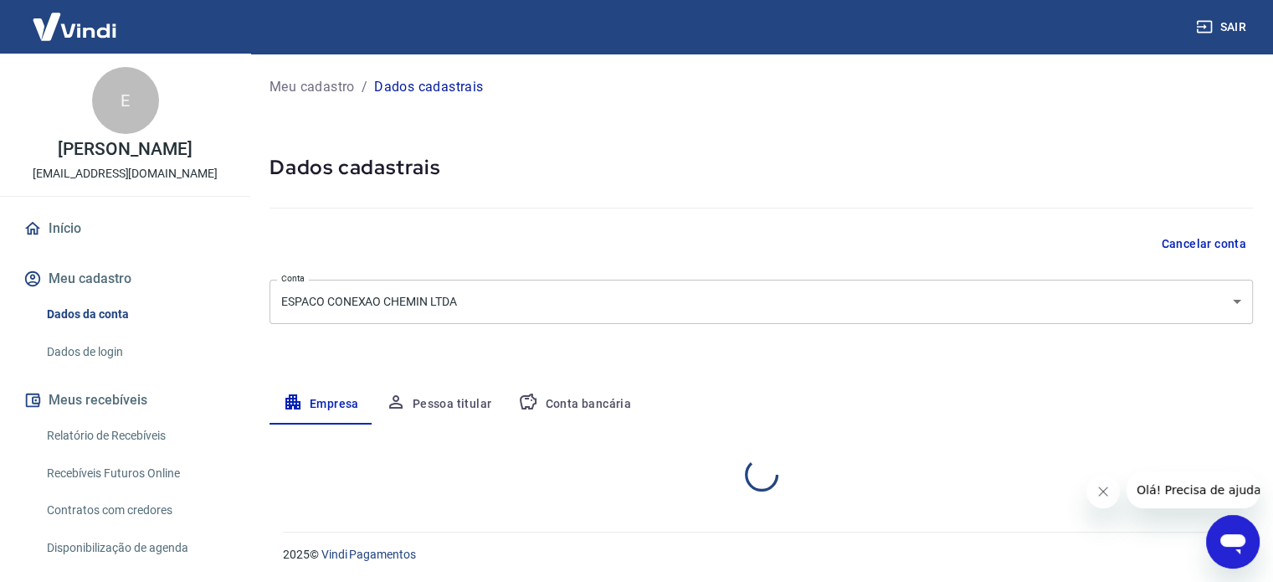
select select "SP"
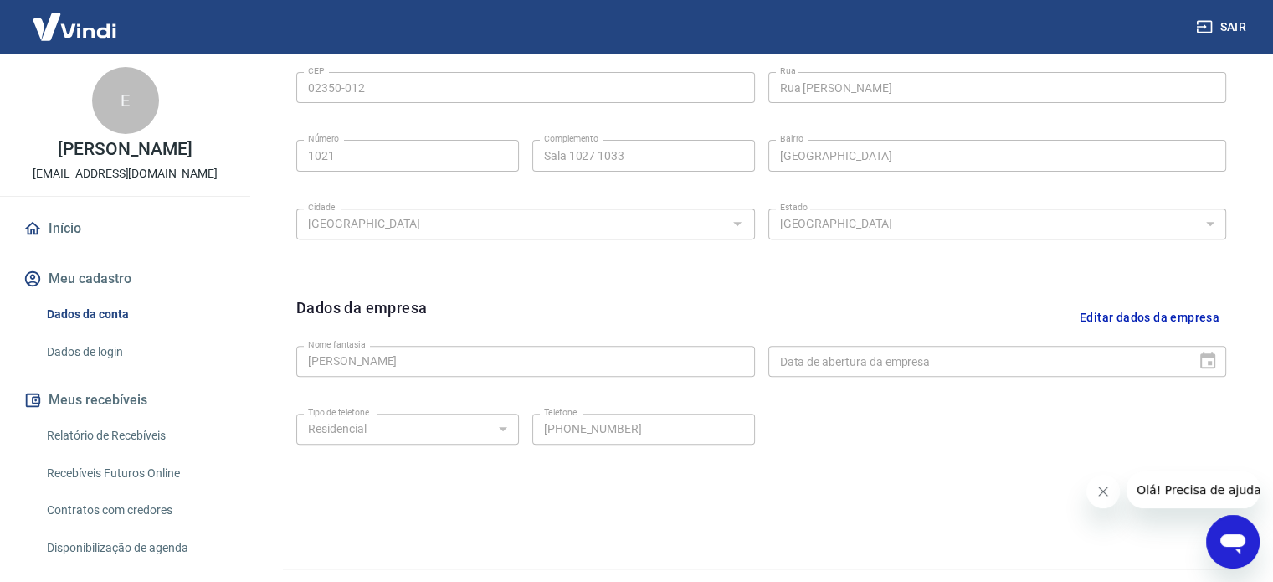
scroll to position [589, 0]
click at [763, 100] on div "CEP 02350-012 CEP Rua Rua Maria Amália Lopes Azevedo Rua Número 1021 Número Com…" at bounding box center [761, 151] width 930 height 177
click at [283, 156] on div "Endereço da empresa Editar endereço CEP 02350-012 CEP Rua Rua Maria Amália Lope…" at bounding box center [761, 143] width 956 height 273
click at [283, 210] on div "Endereço da empresa Editar endereço CEP 02350-012 CEP Rua Rua Maria Amália Lope…" at bounding box center [761, 143] width 956 height 273
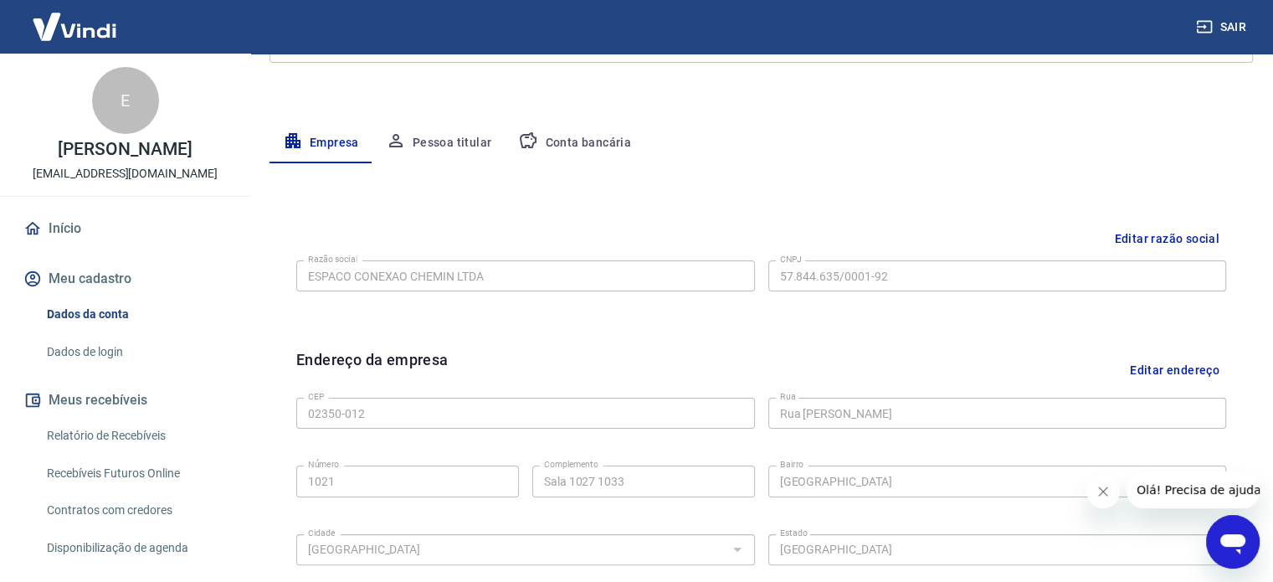
scroll to position [254, 0]
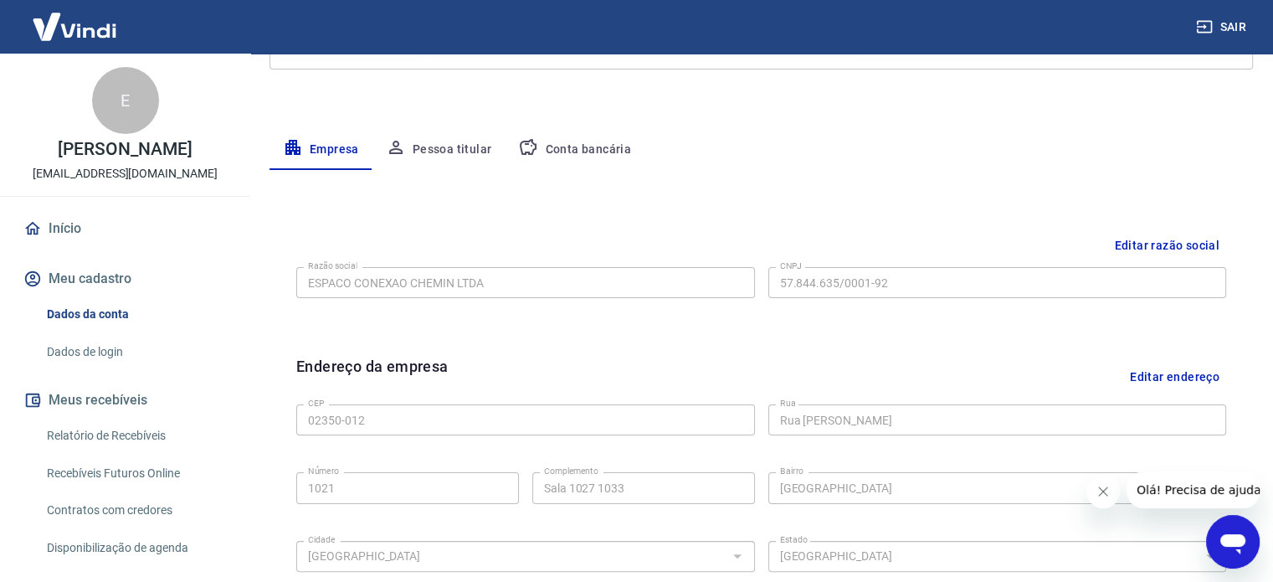
click at [736, 284] on div "Razão social ESPACO CONEXAO CHEMIN LTDA Razão social CNPJ 57.844.635/0001-92 CN…" at bounding box center [761, 280] width 930 height 41
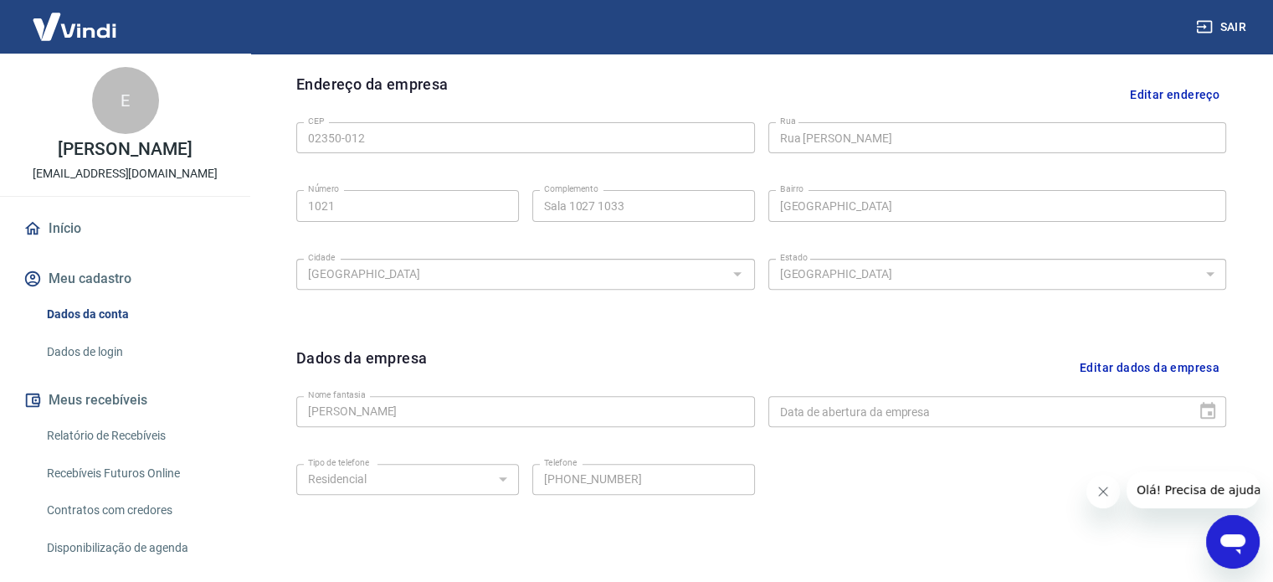
scroll to position [505, 0]
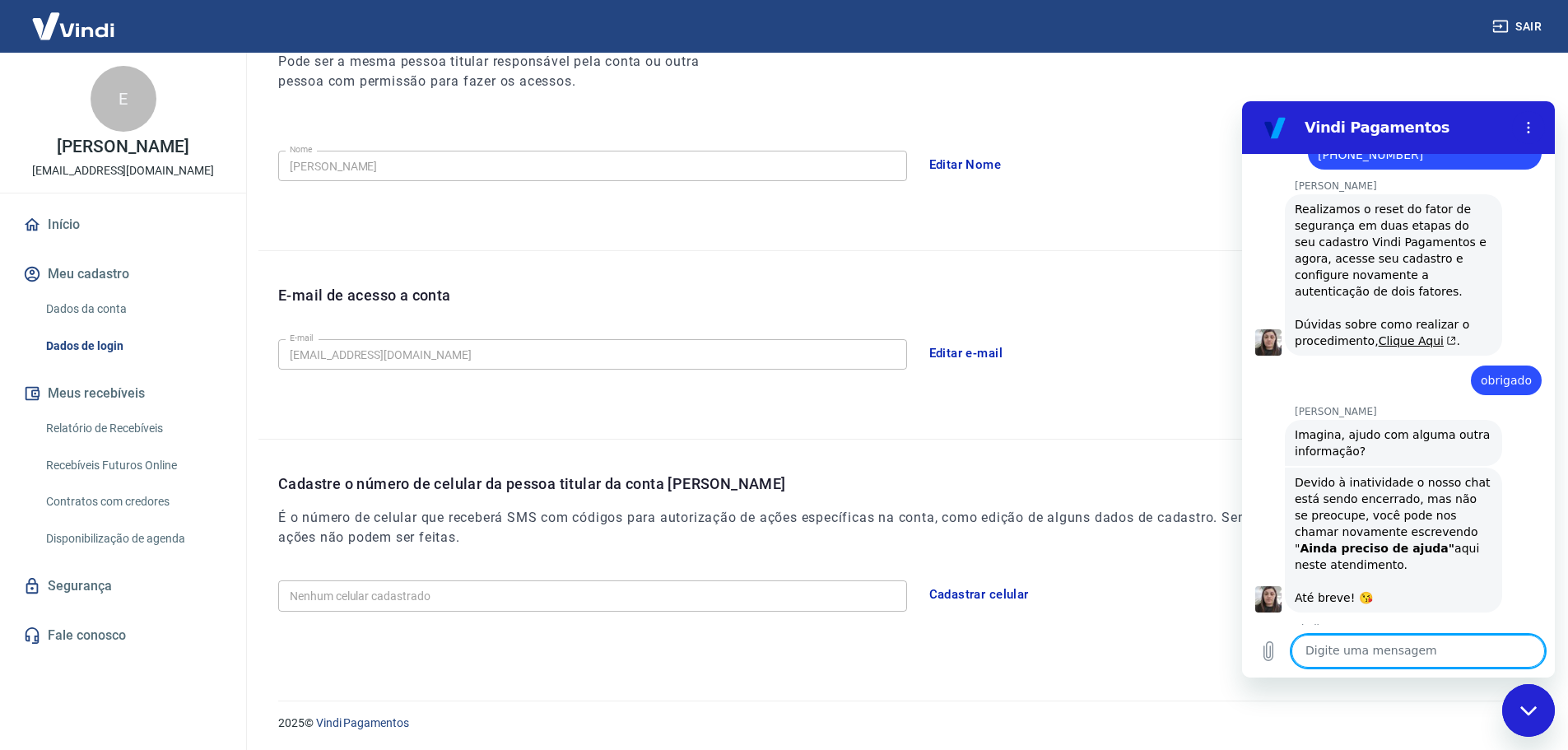
scroll to position [249, 0]
click at [970, 576] on button "Cadastrar celular" at bounding box center [980, 593] width 118 height 34
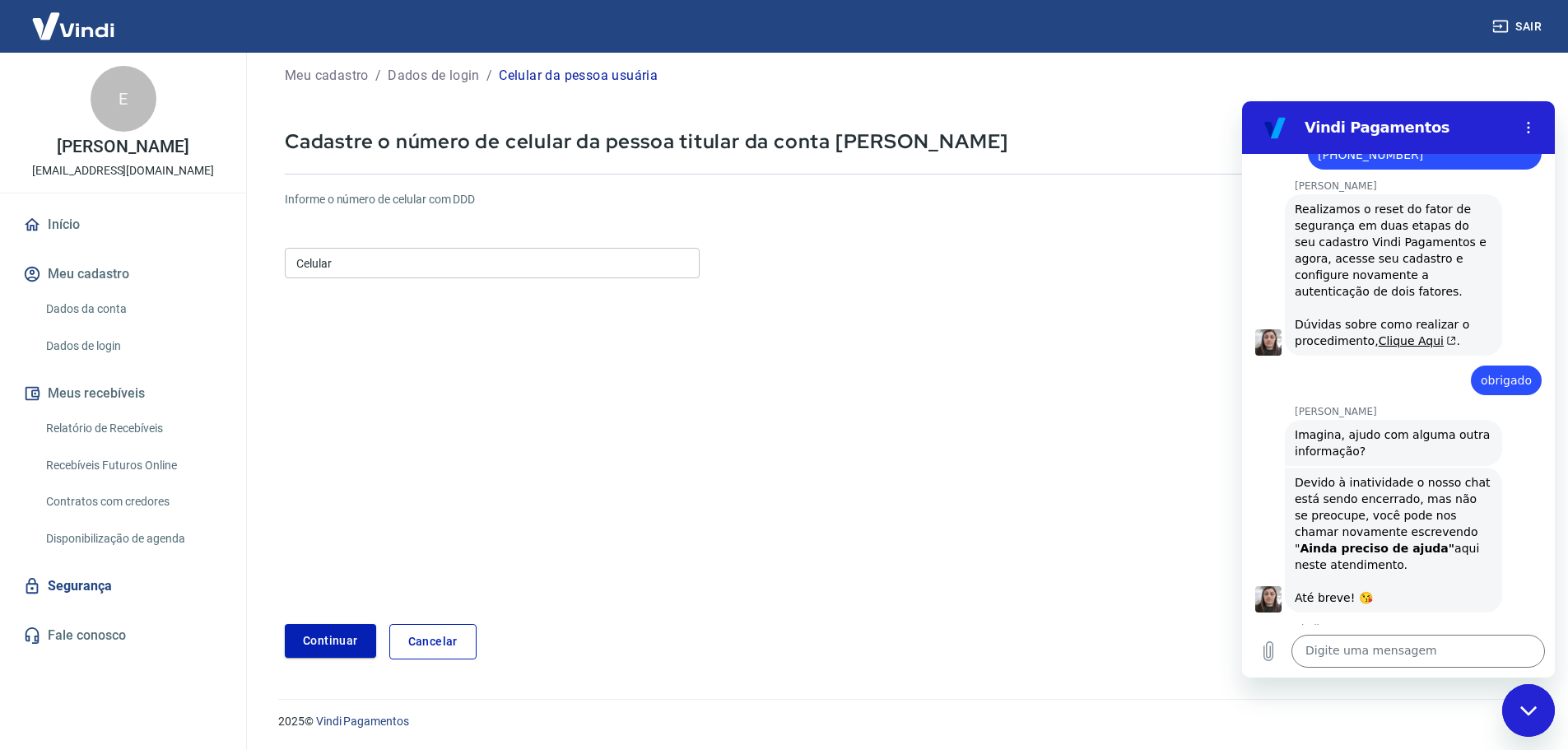
scroll to position [30, 0]
click at [366, 265] on input "Celular" at bounding box center [493, 263] width 415 height 31
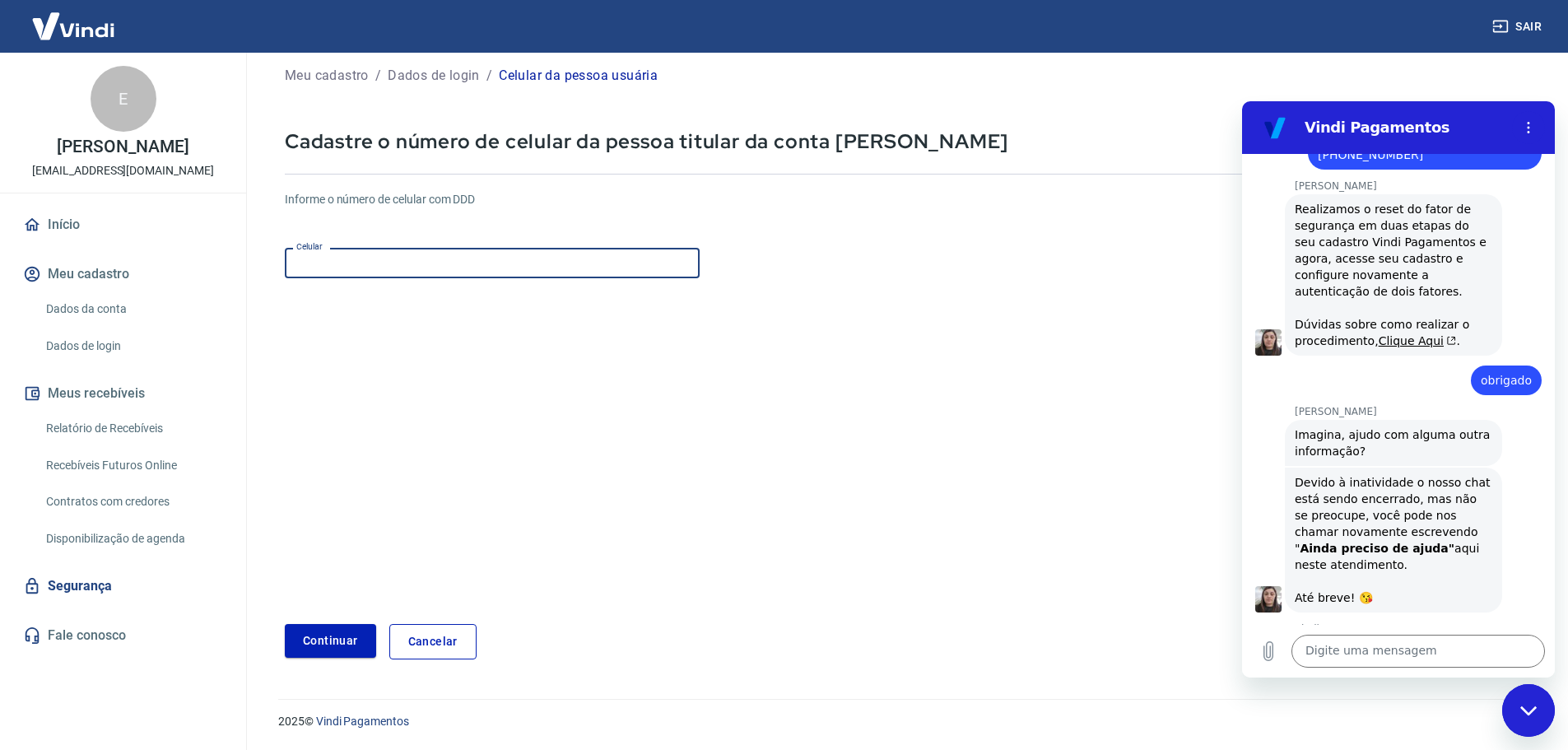
paste input "(55) 11983-3452"
click at [349, 639] on button "Continuar" at bounding box center [331, 641] width 91 height 33
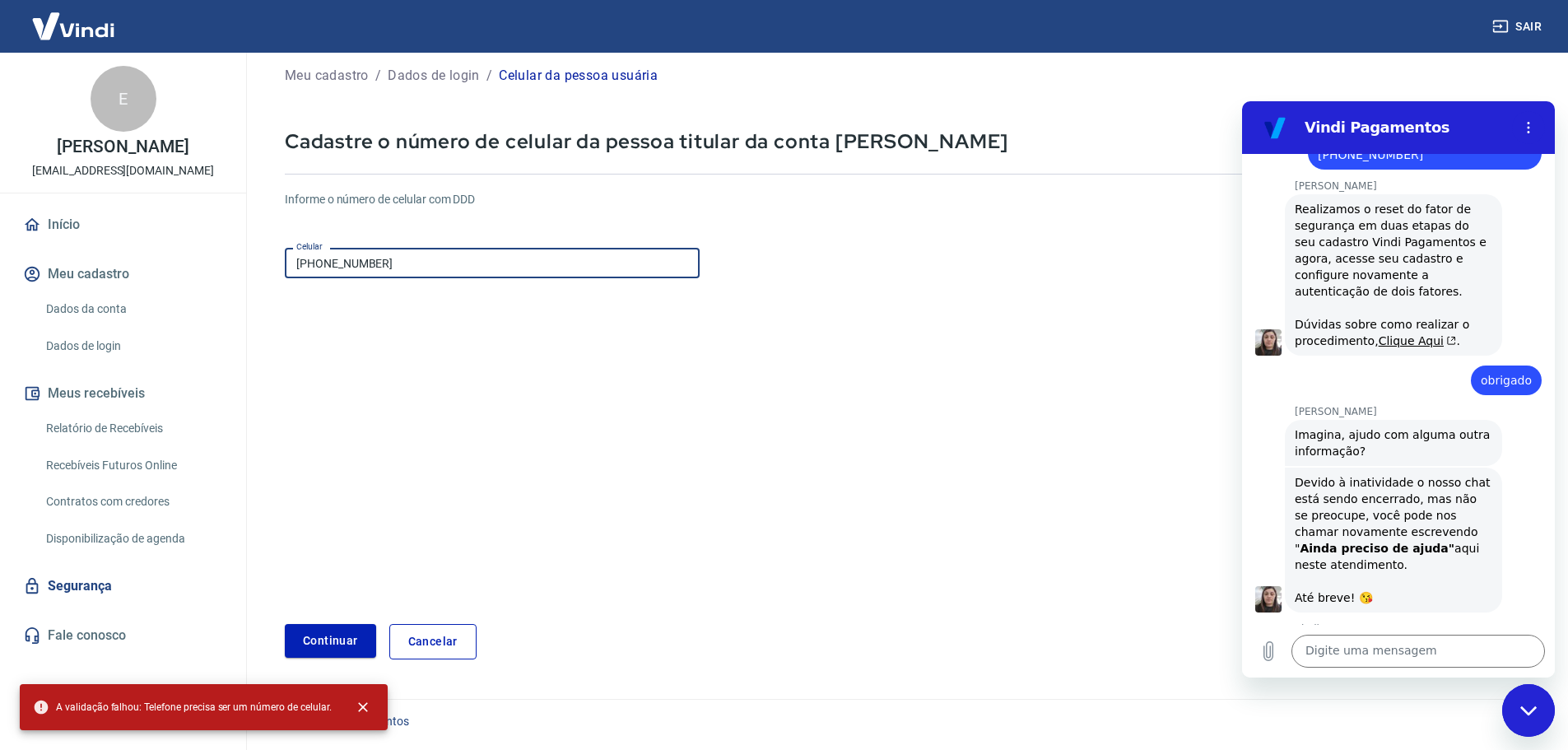
drag, startPoint x: 320, startPoint y: 265, endPoint x: 291, endPoint y: 262, distance: 29.2
click at [291, 262] on input "(55) 11983-3452" at bounding box center [493, 263] width 415 height 31
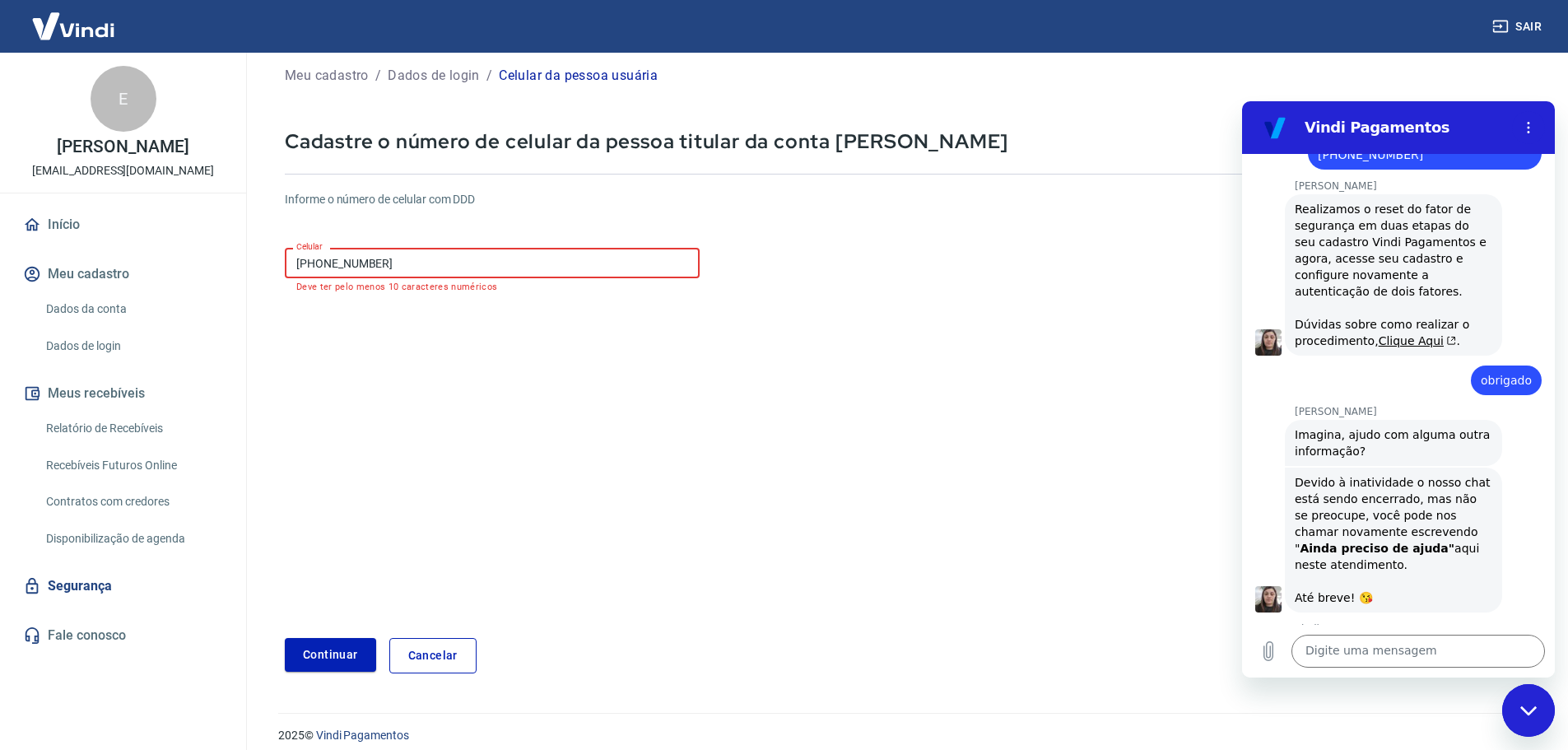
click at [418, 263] on input "(11) 9833-452" at bounding box center [493, 263] width 415 height 31
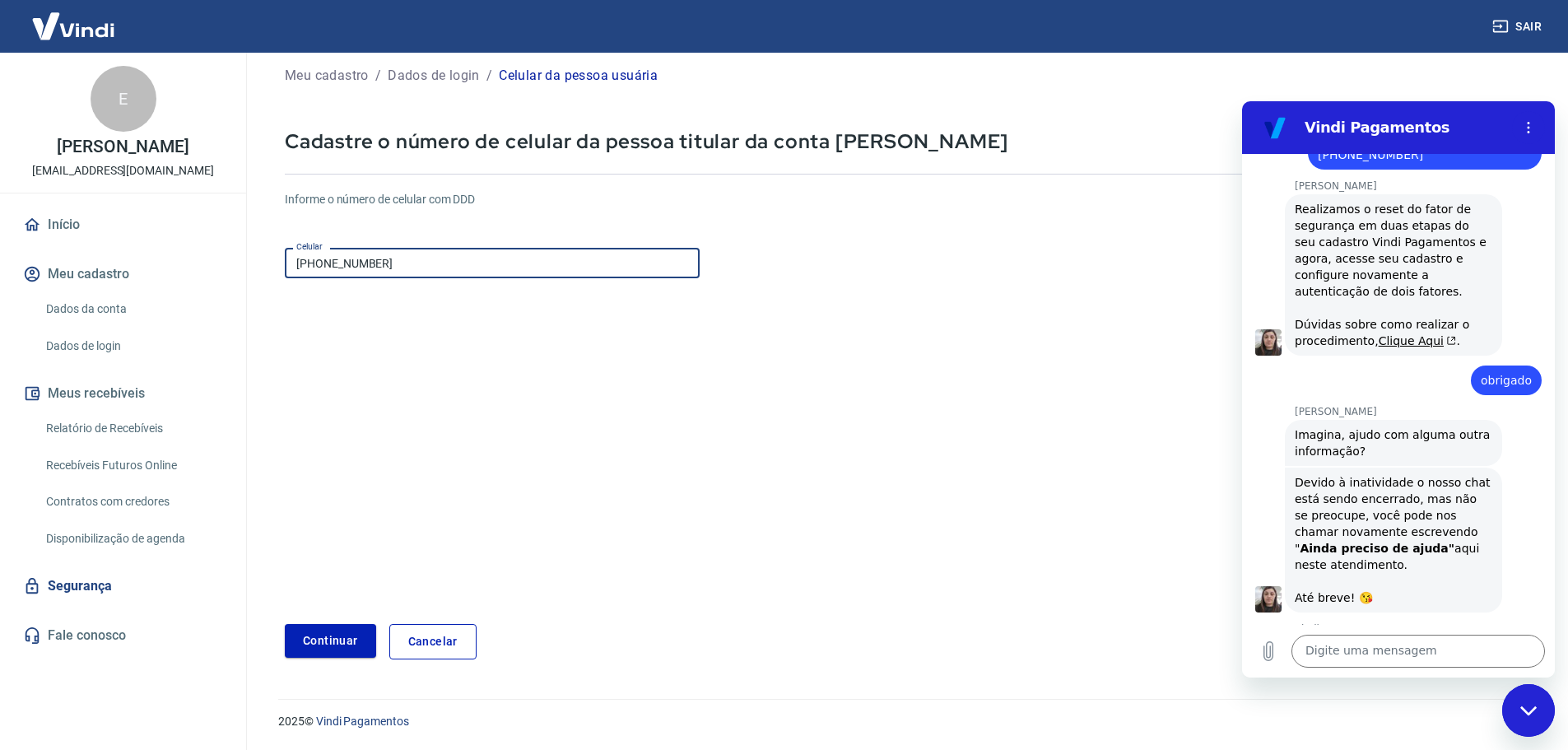
type input "[PHONE_NUMBER]"
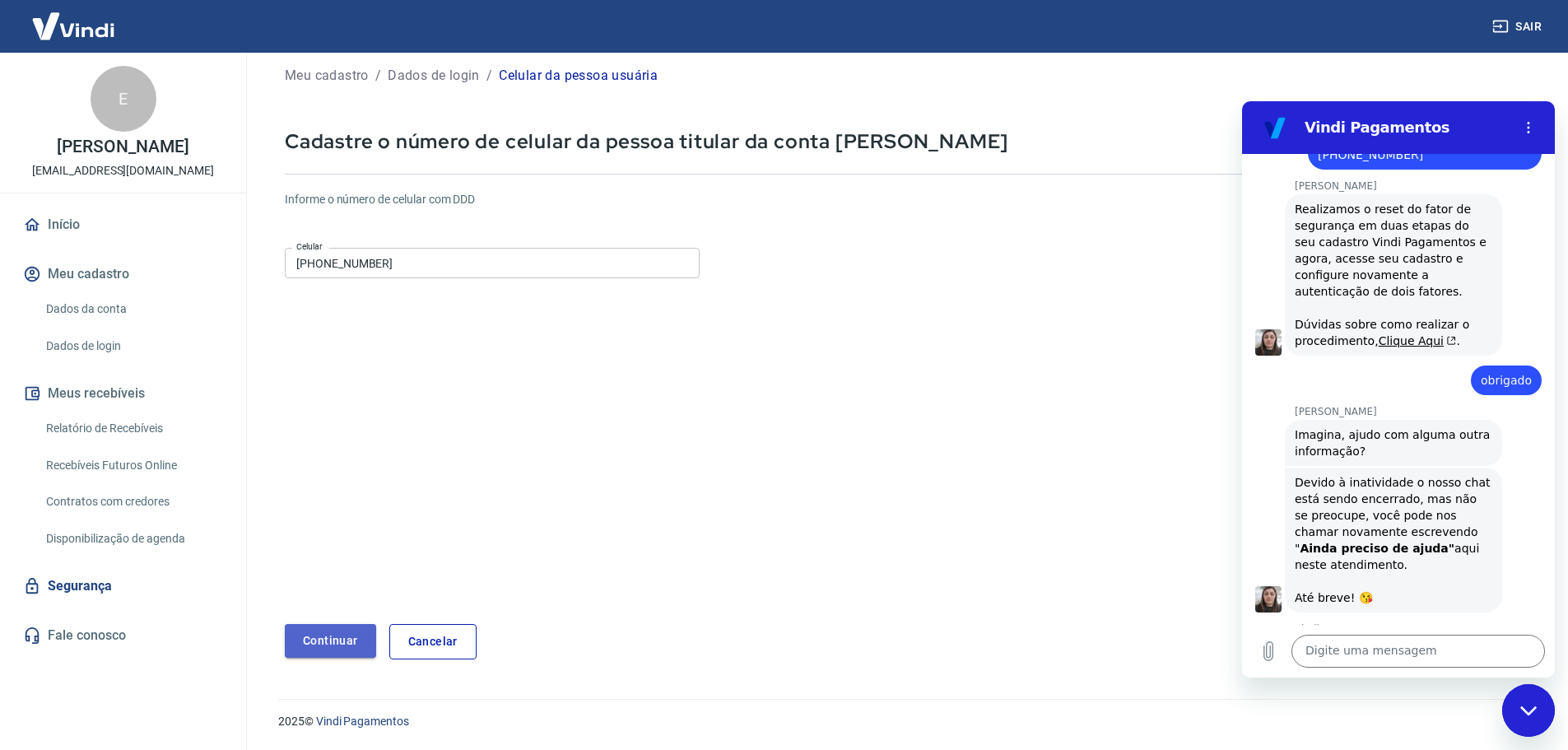
click at [336, 637] on button "Continuar" at bounding box center [331, 641] width 91 height 33
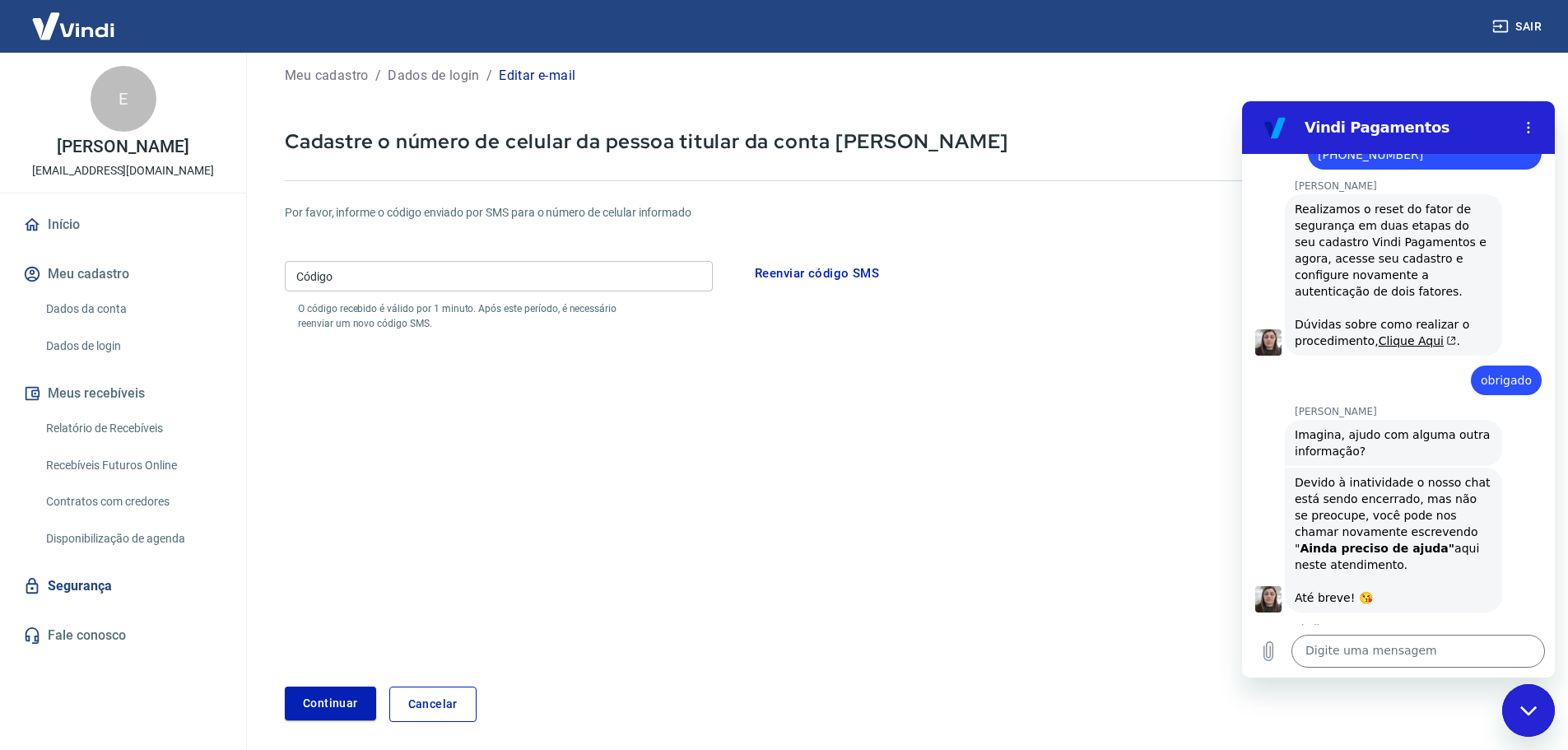
click at [430, 277] on input "Código" at bounding box center [499, 276] width 428 height 31
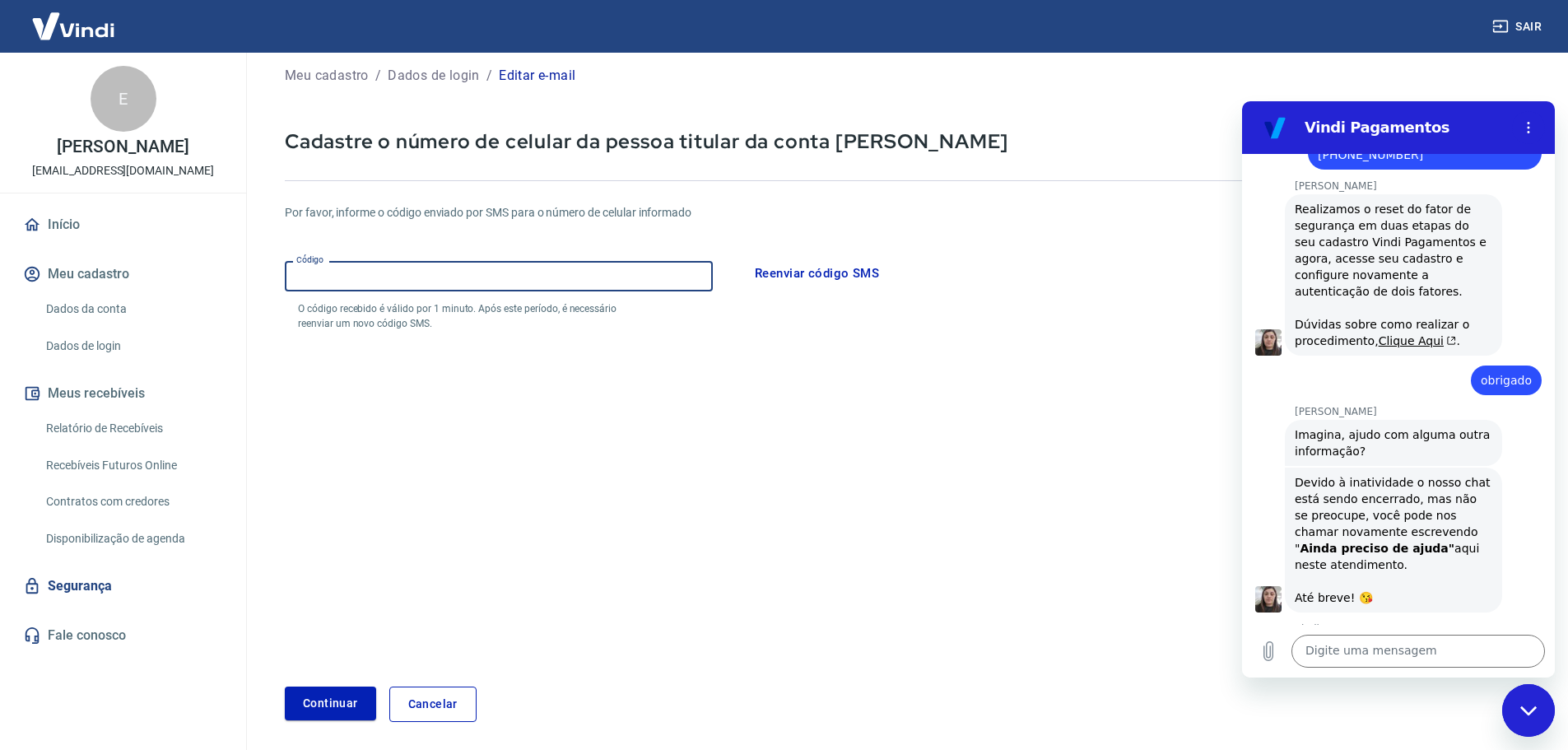
paste input "169451"
type input "169451"
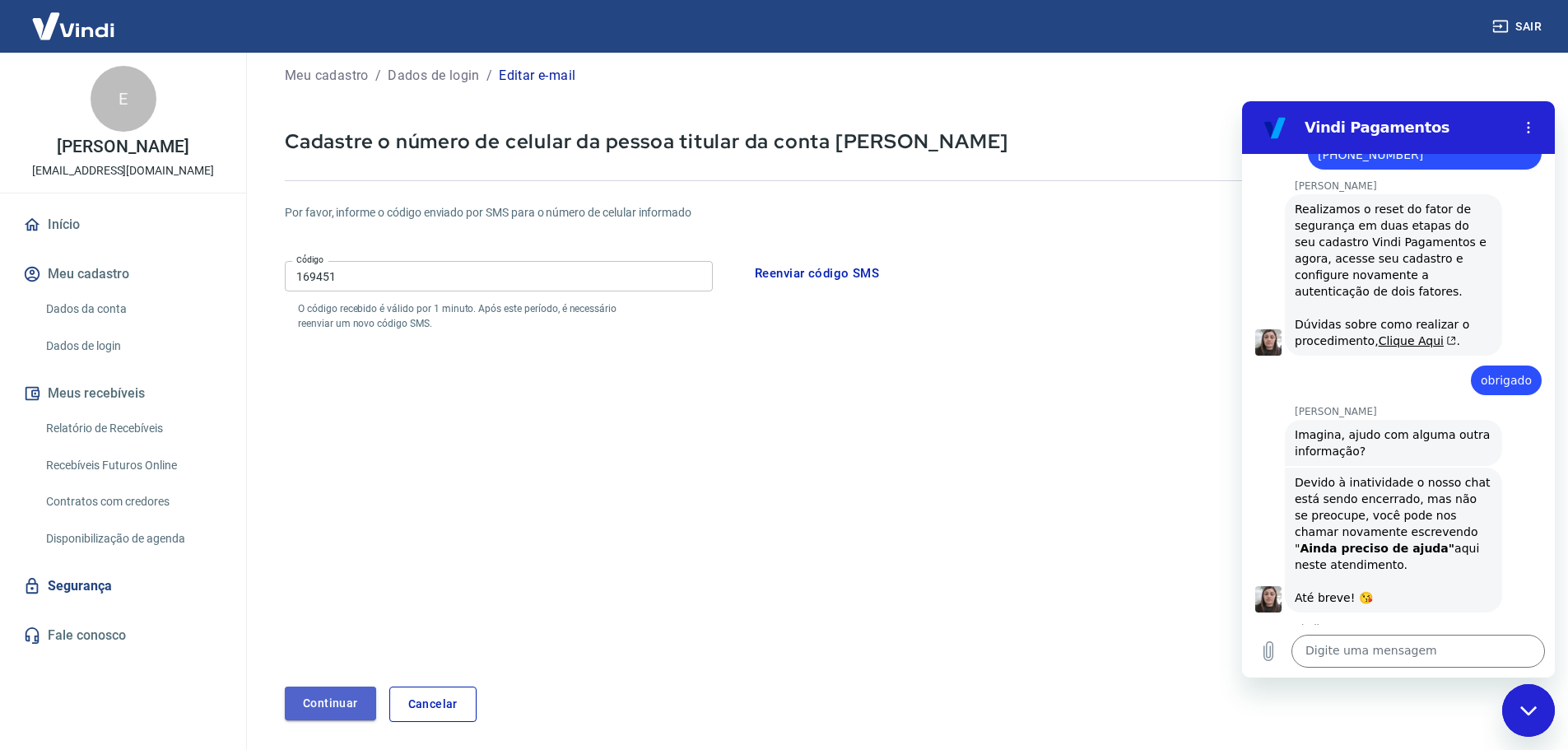
click at [334, 694] on button "Continuar" at bounding box center [331, 704] width 91 height 33
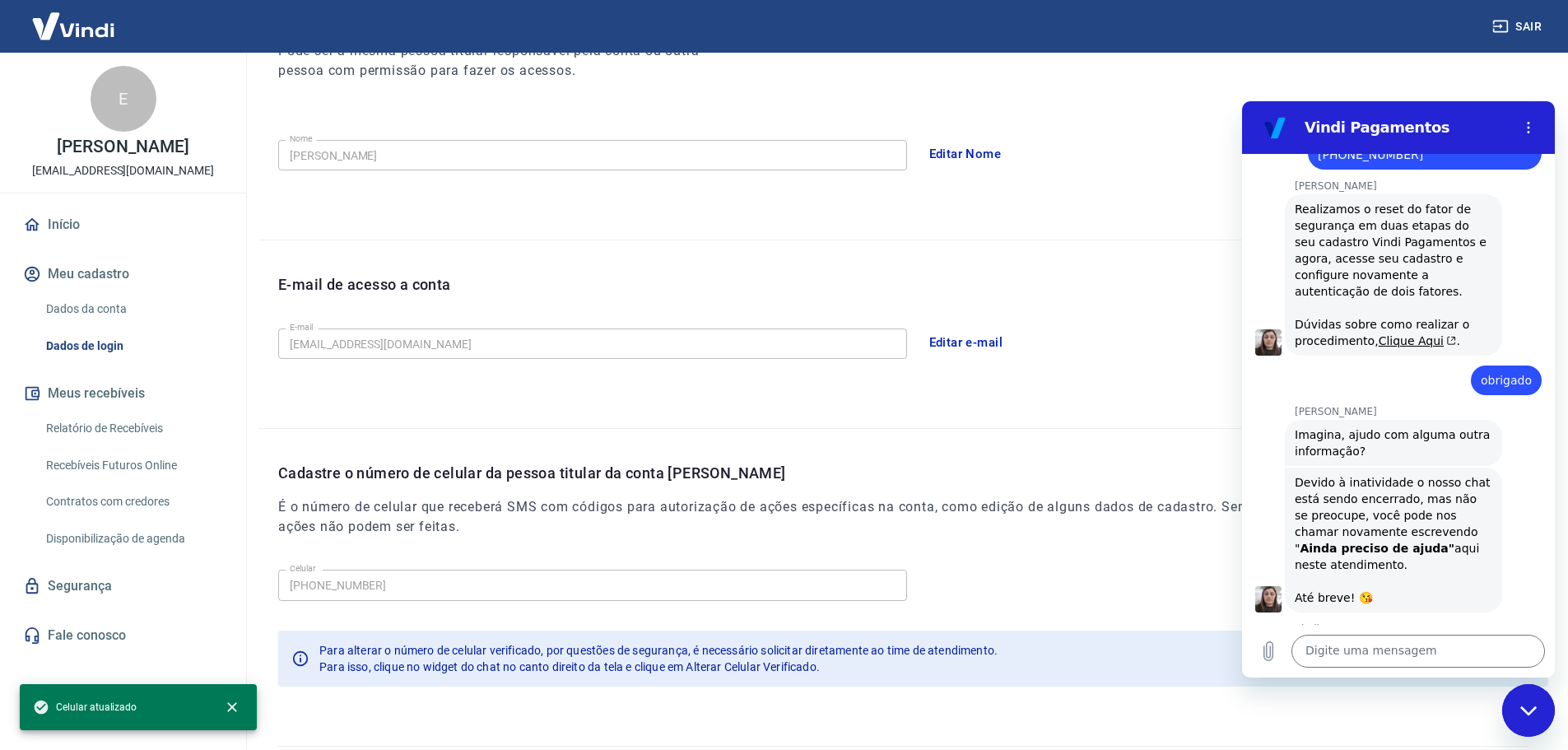
scroll to position [305, 0]
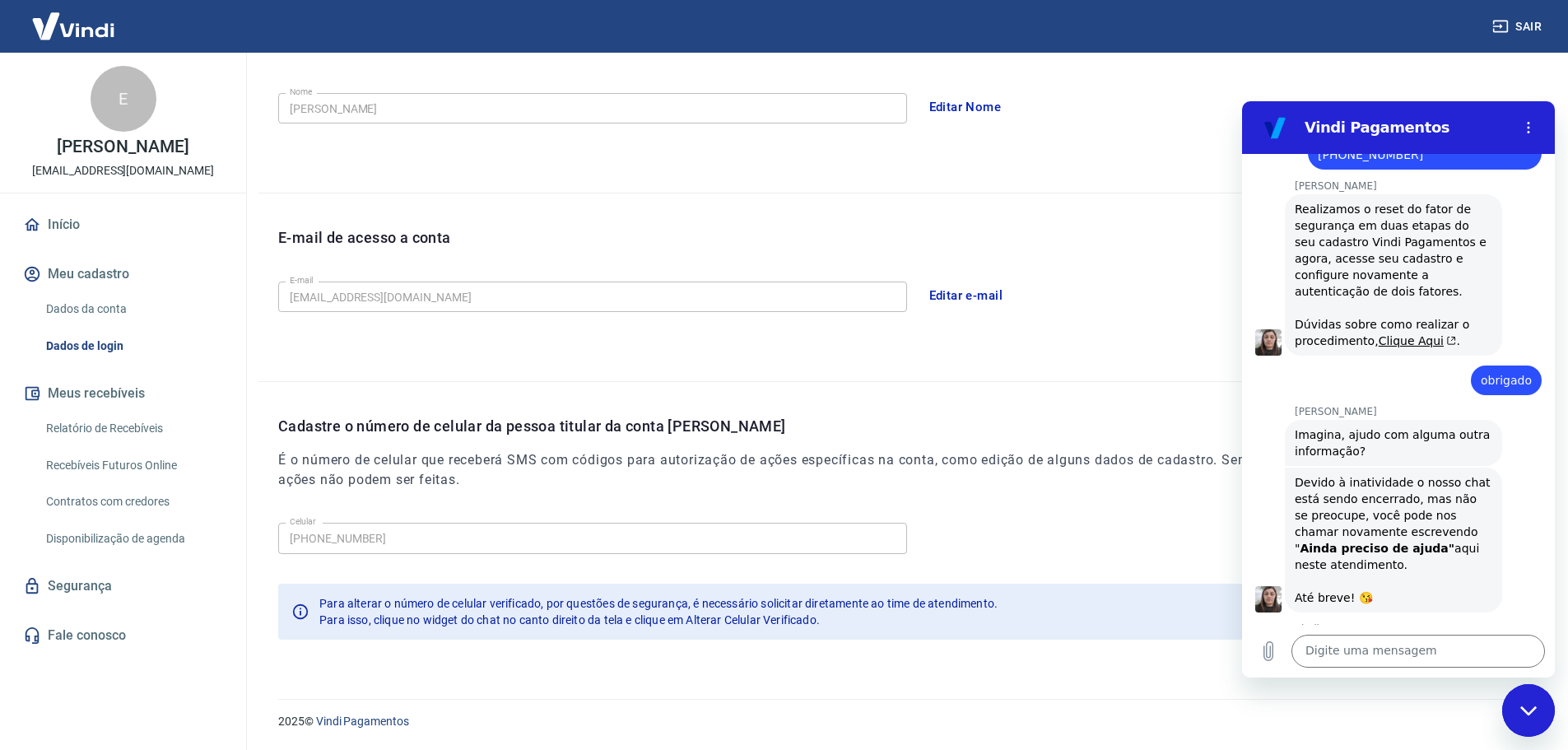
click at [272, 294] on div "E-mail de acesso a conta E-mail contato@akashaspa.com.br E-mail Editar e-mail" at bounding box center [903, 287] width 1290 height 188
click at [65, 221] on link "Início" at bounding box center [123, 224] width 207 height 36
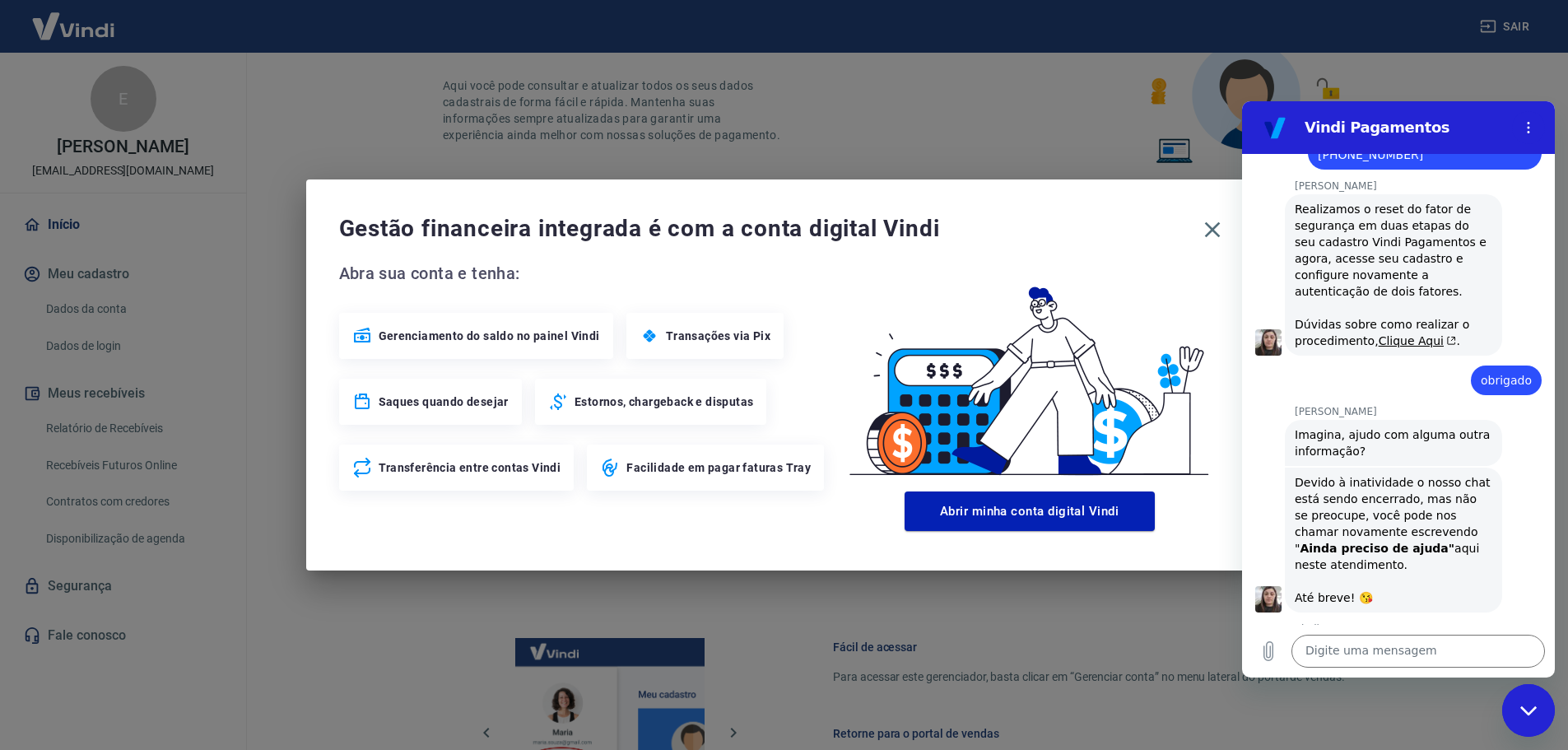
scroll to position [704, 0]
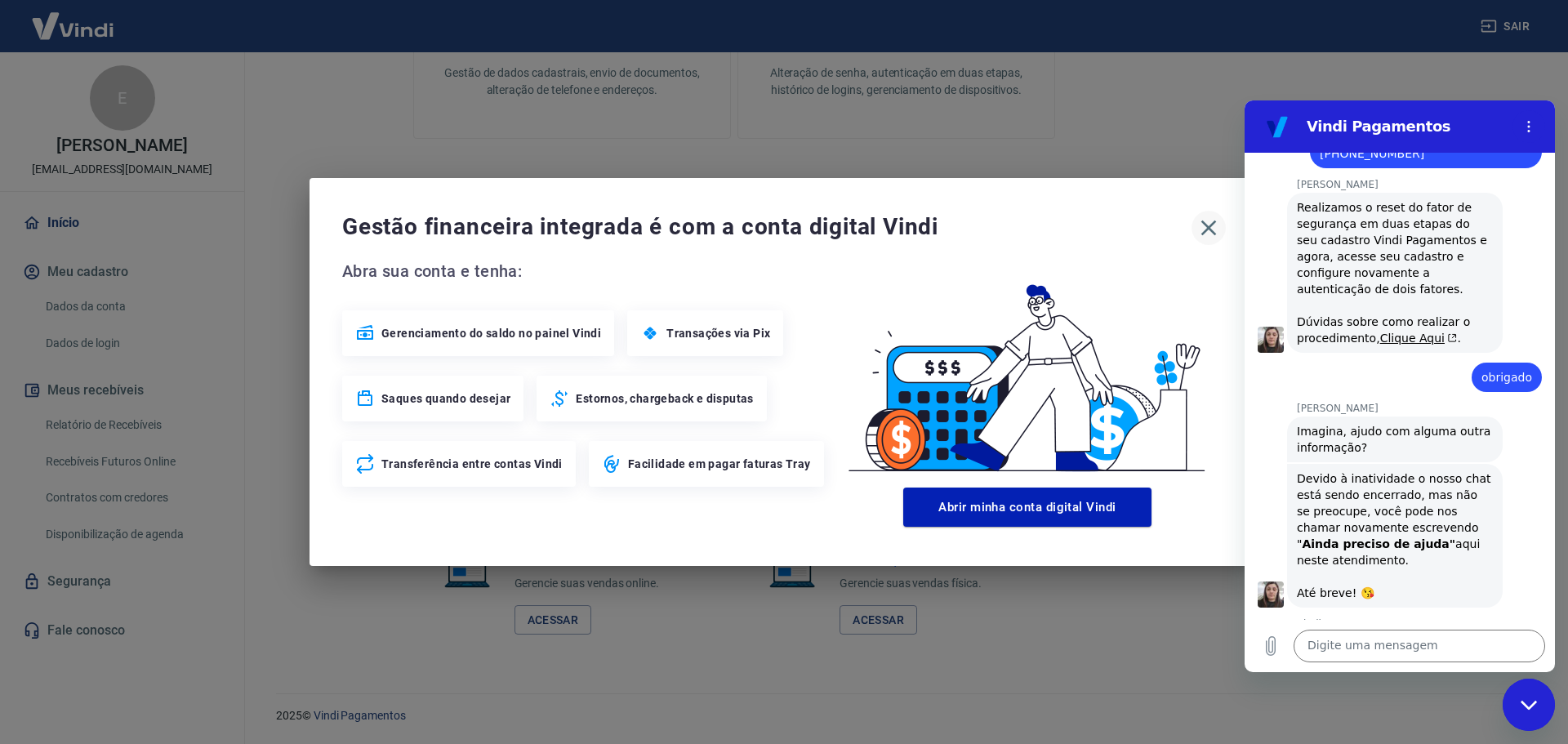
click at [1216, 227] on icon "button" at bounding box center [1208, 227] width 26 height 26
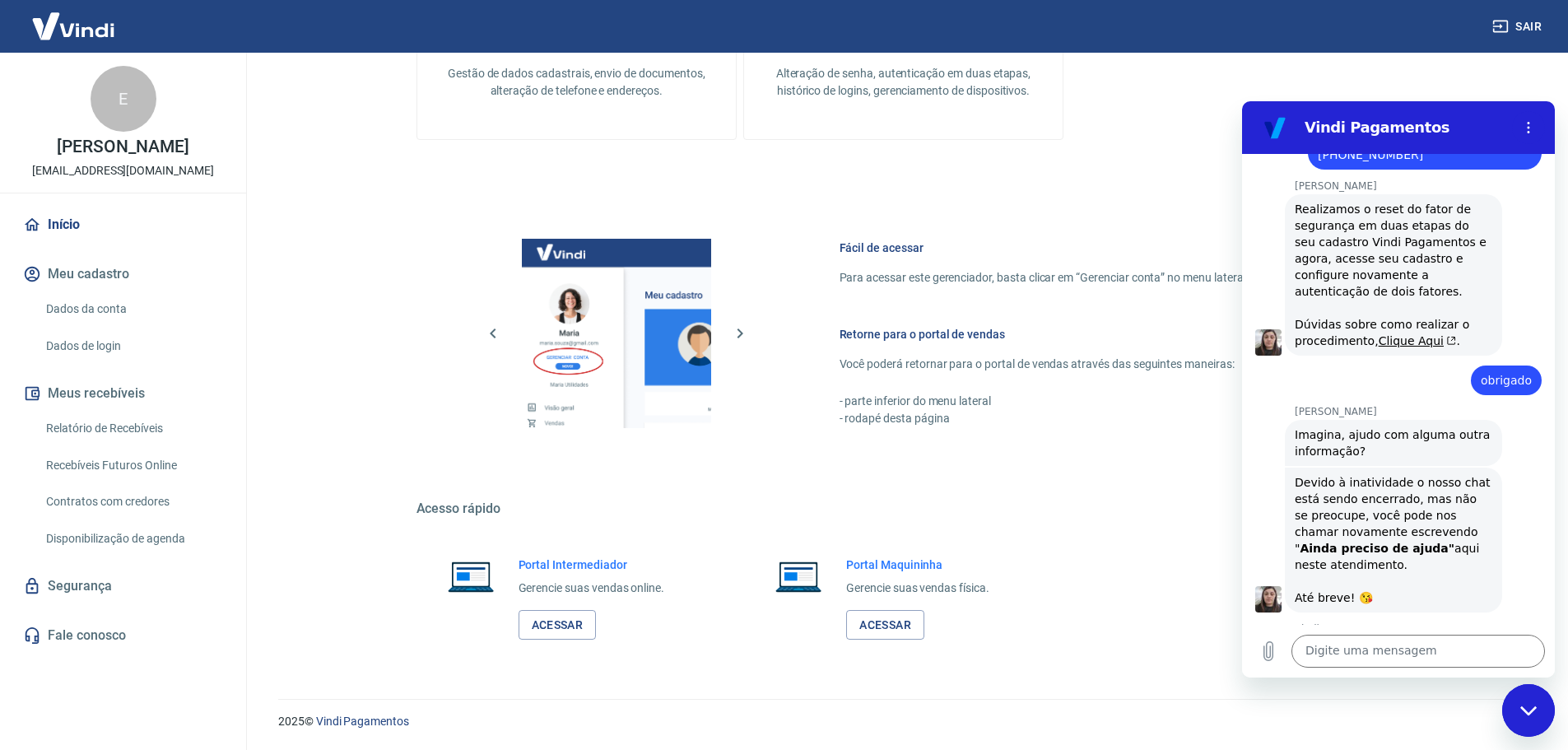
click at [1411, 705] on button "Boa 👍" at bounding box center [1428, 728] width 67 height 48
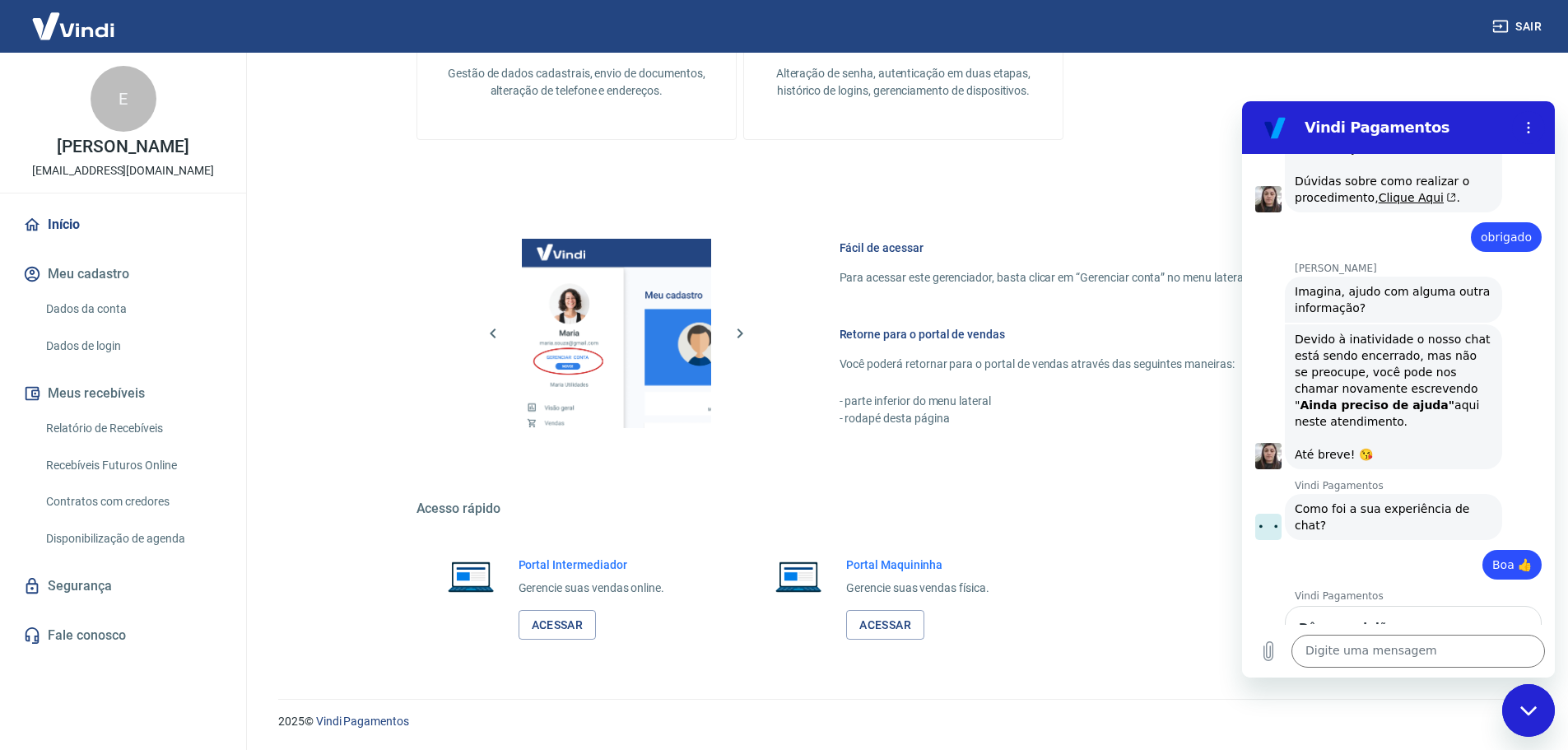
scroll to position [1566, 0]
click at [125, 432] on link "Relatório de Recebíveis" at bounding box center [133, 428] width 187 height 33
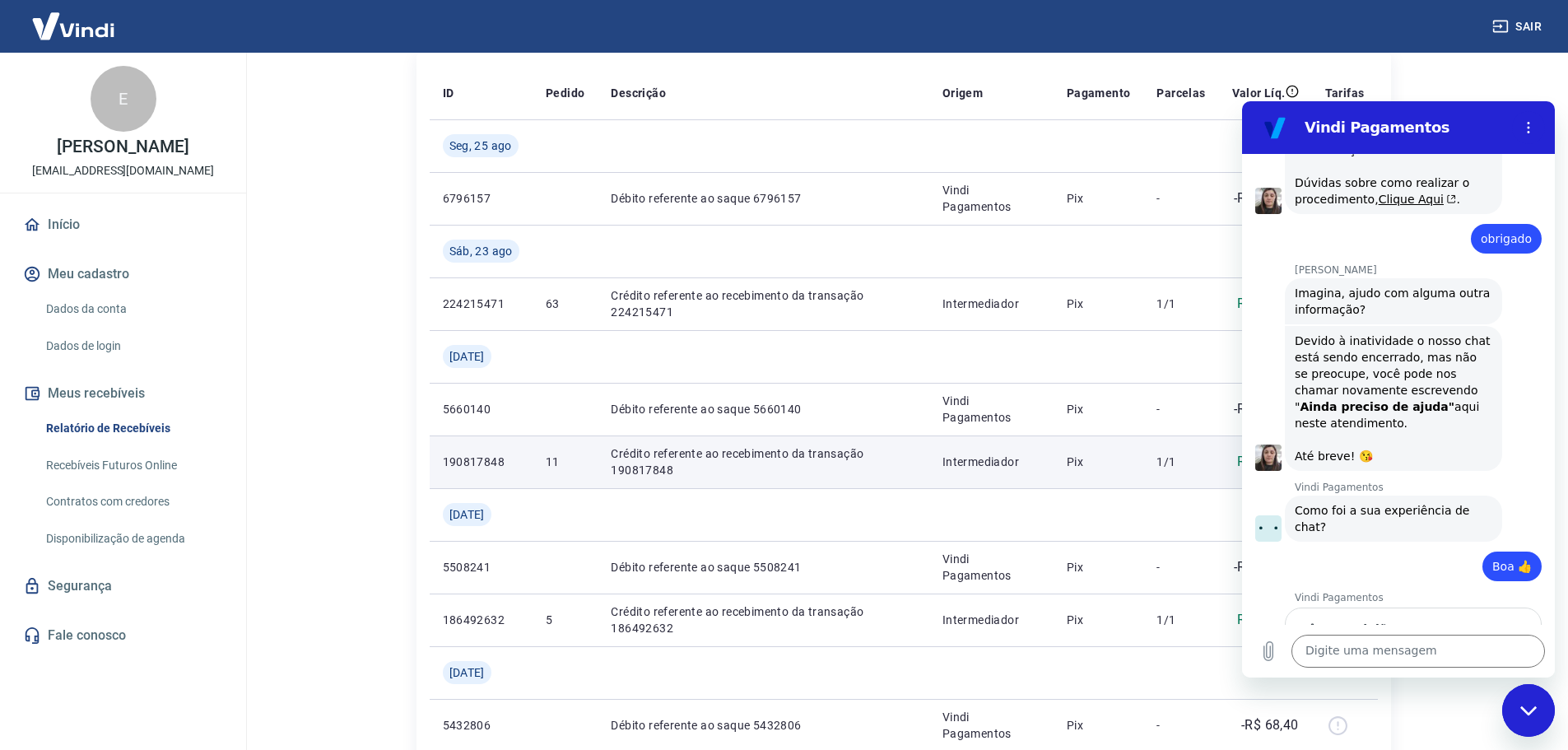
scroll to position [164, 0]
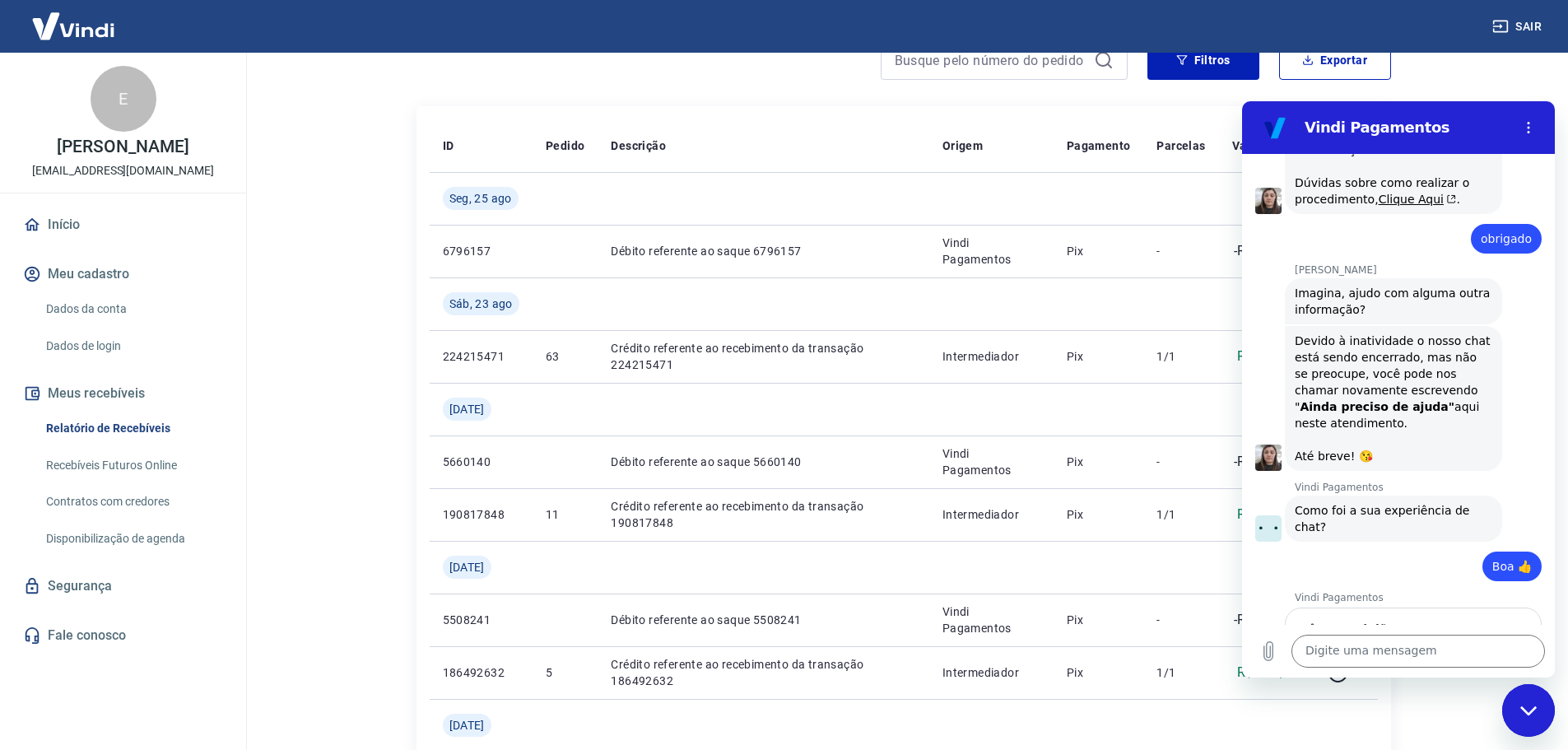
type textarea "x"
